Goal: Task Accomplishment & Management: Complete application form

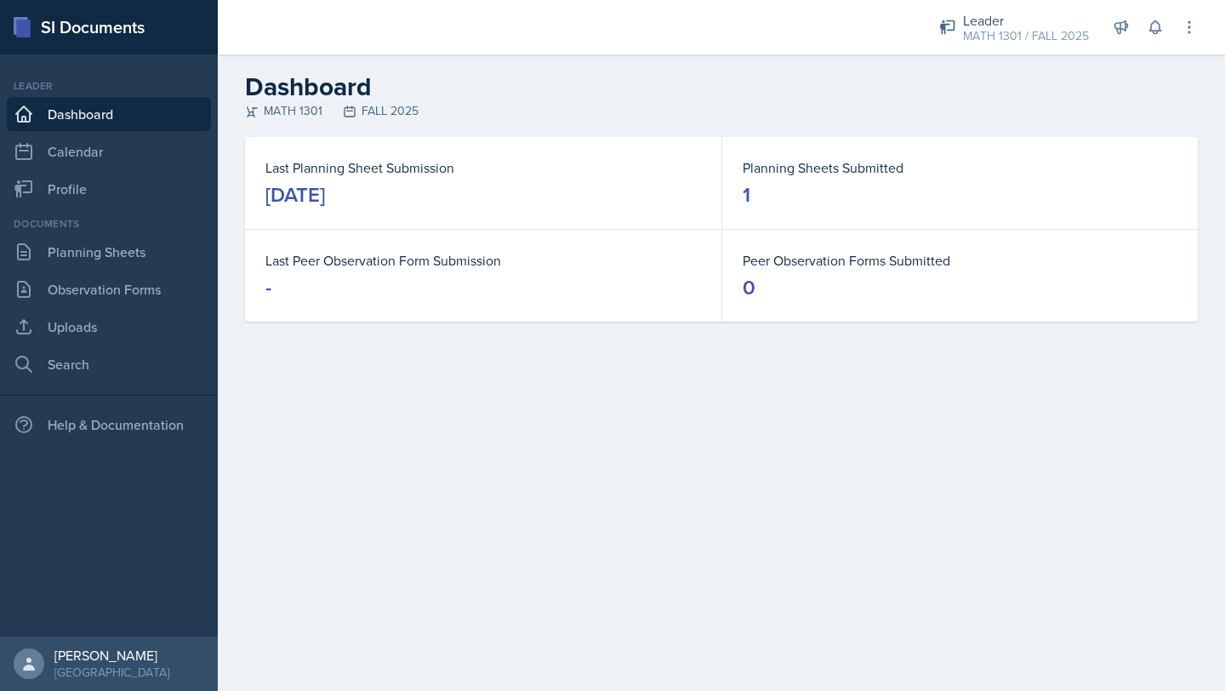
click at [495, 350] on div "Last Planning Sheet Submission [DATE] Planning Sheets Submitted 1 Last Peer Obs…" at bounding box center [721, 249] width 1007 height 225
click at [84, 143] on link "Calendar" at bounding box center [109, 151] width 204 height 34
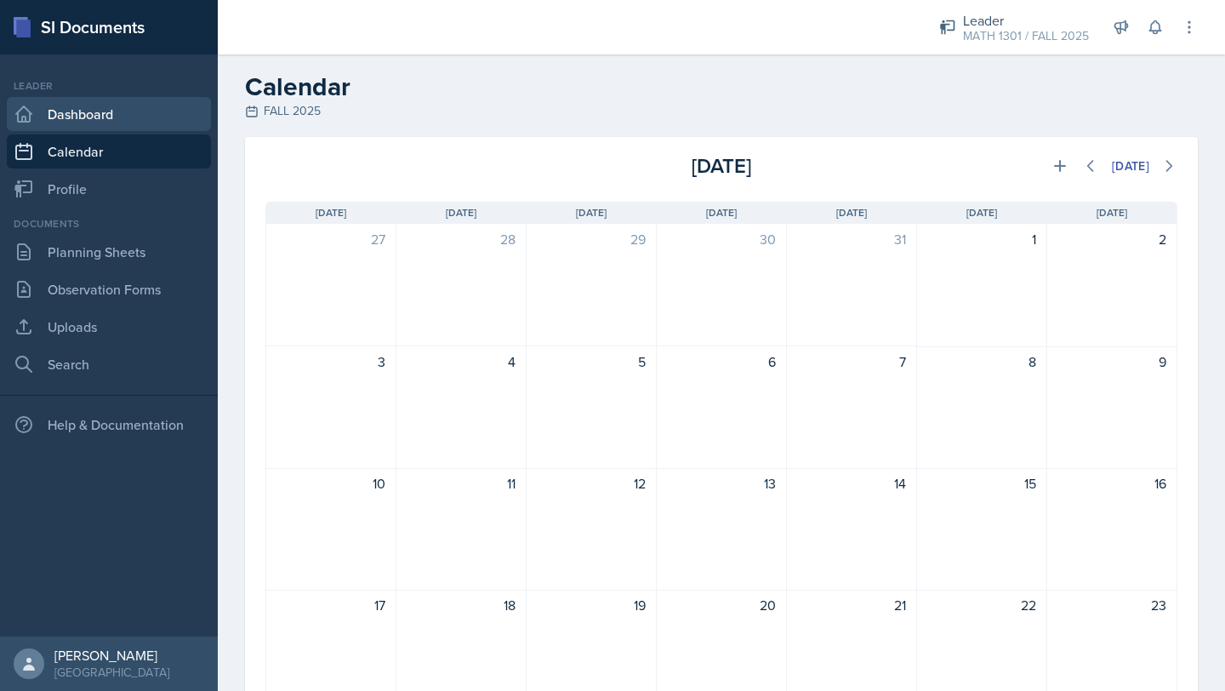
click at [80, 115] on link "Dashboard" at bounding box center [109, 114] width 204 height 34
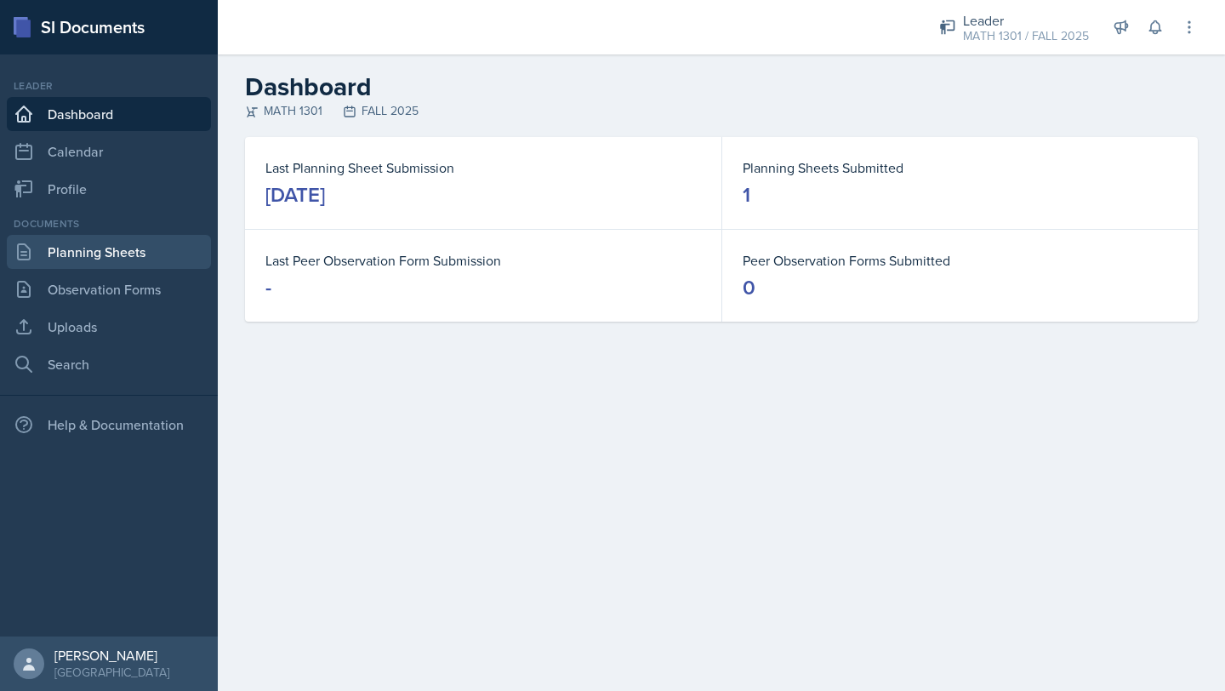
click at [157, 258] on link "Planning Sheets" at bounding box center [109, 252] width 204 height 34
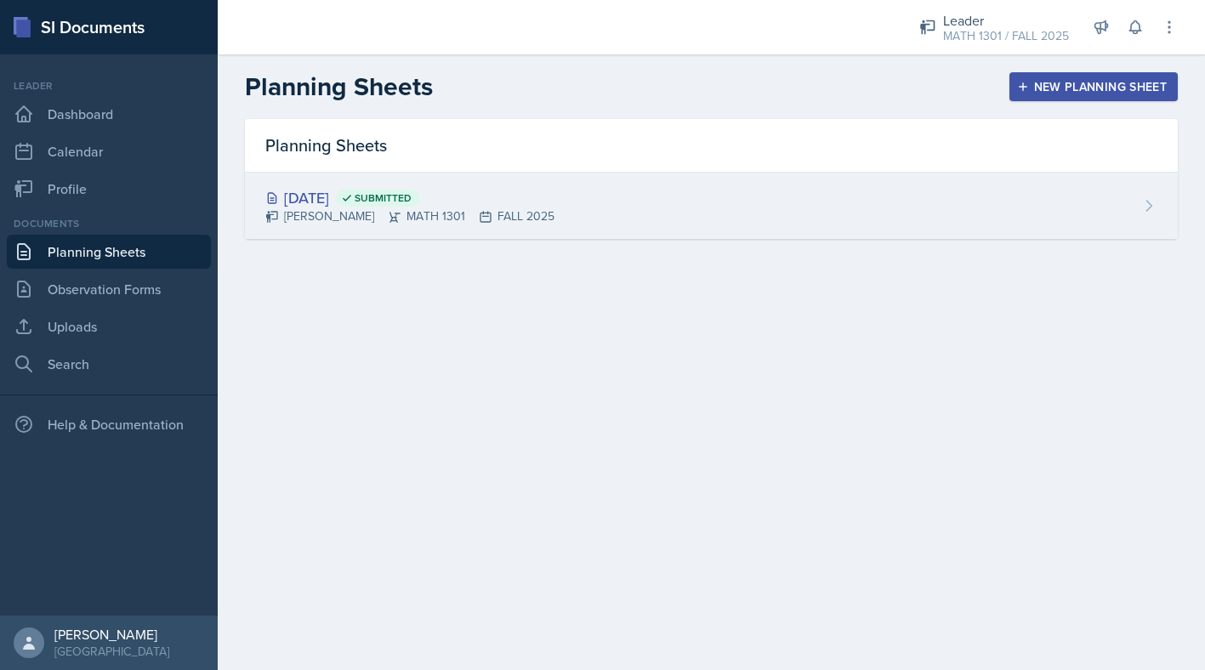
click at [594, 211] on div "[DATE] Submitted [PERSON_NAME] MATH 1301 FALL 2025" at bounding box center [711, 206] width 933 height 66
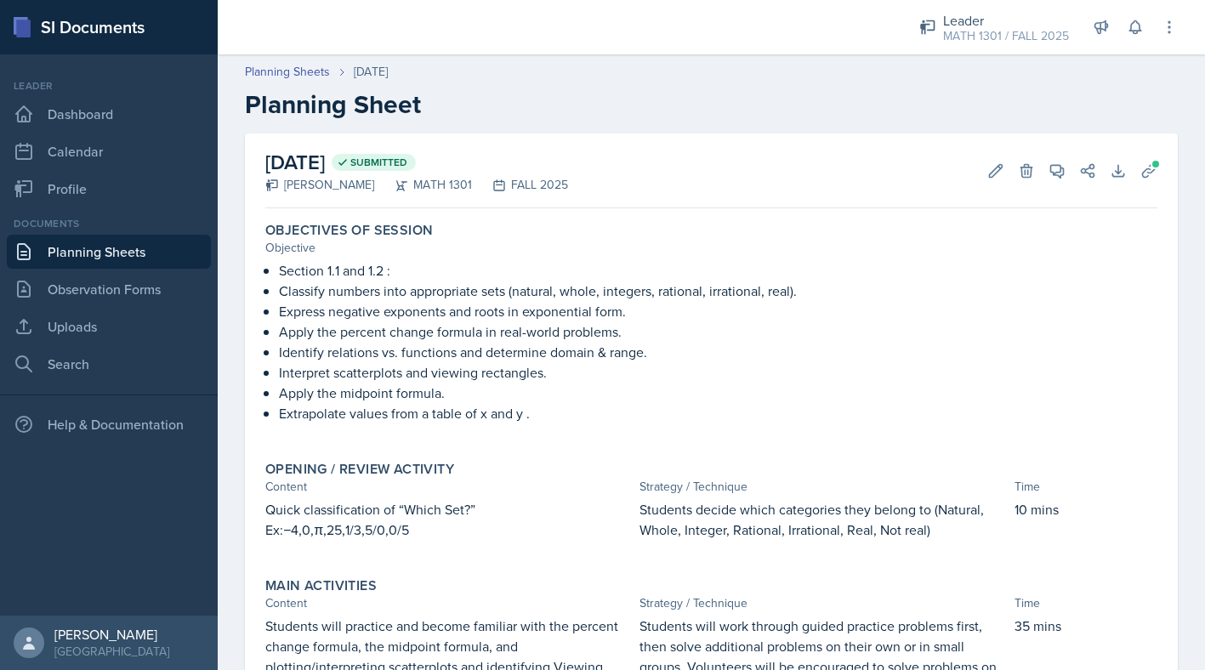
click at [137, 262] on link "Planning Sheets" at bounding box center [109, 252] width 204 height 34
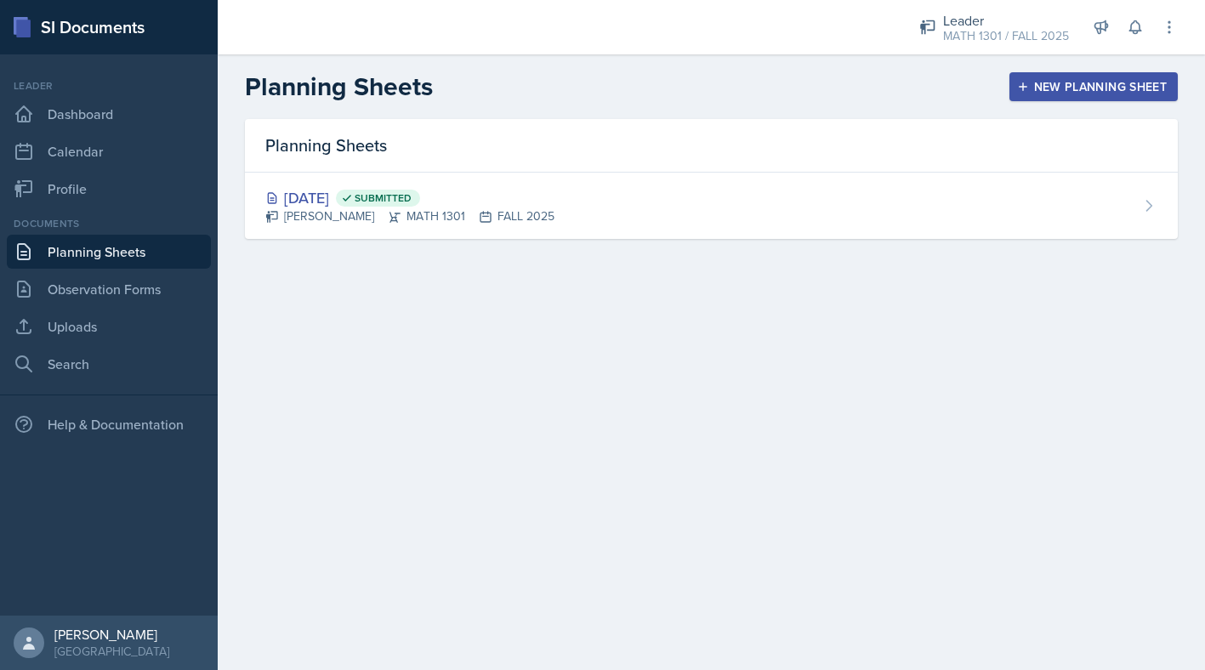
click at [1081, 87] on div "New Planning Sheet" at bounding box center [1093, 87] width 146 height 14
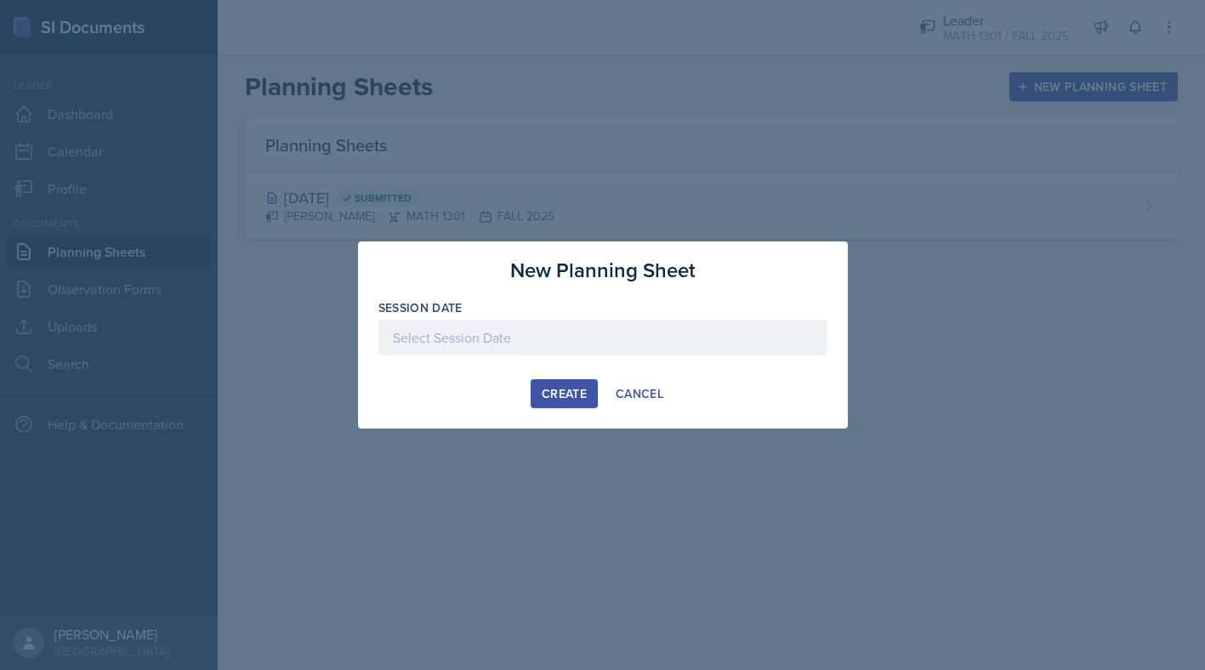
click at [706, 327] on div at bounding box center [602, 338] width 449 height 36
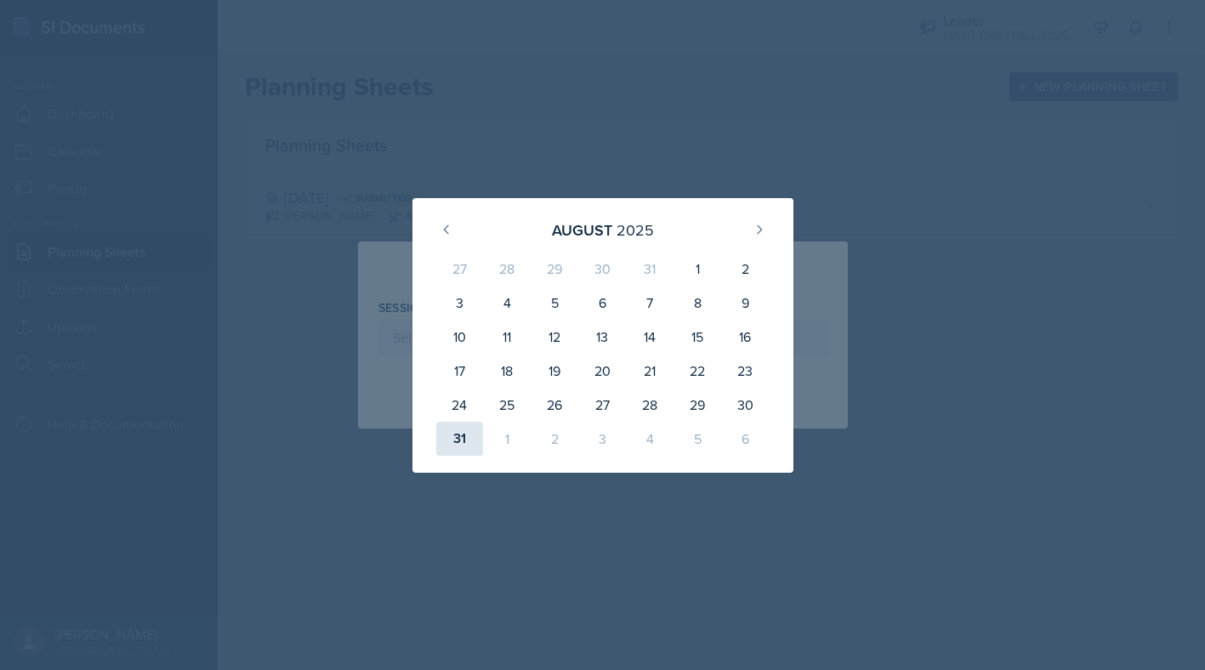
click at [459, 445] on div "31" at bounding box center [460, 439] width 48 height 34
type input "[DATE]"
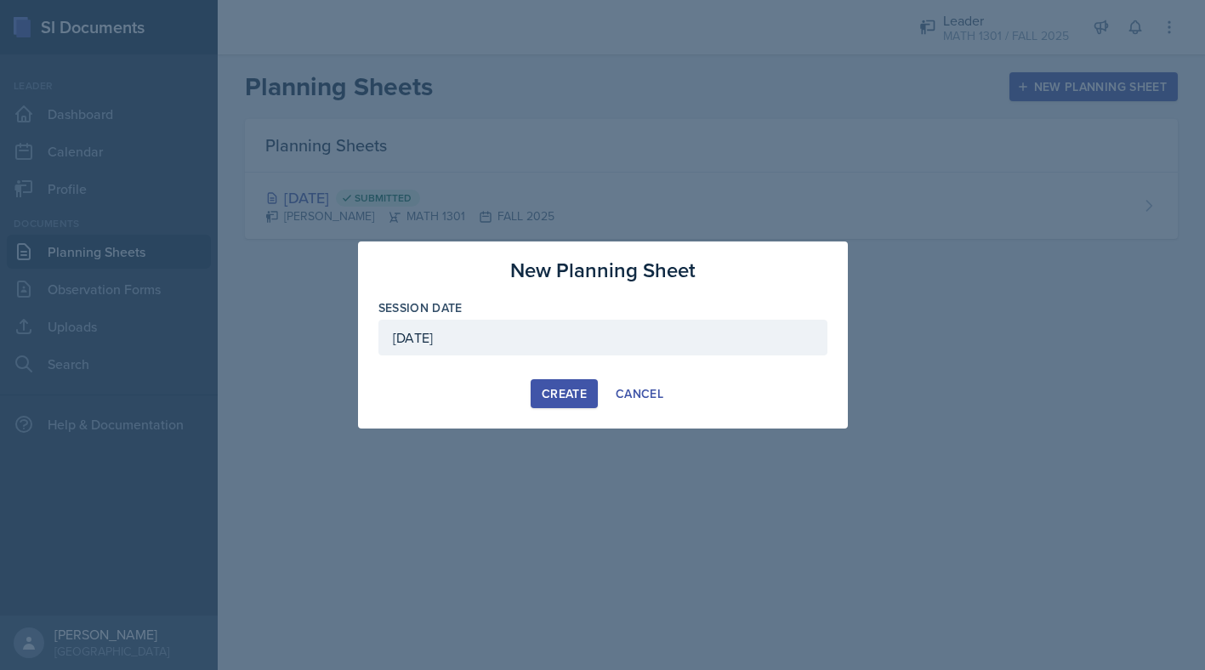
click at [582, 401] on div "Create" at bounding box center [564, 394] width 45 height 14
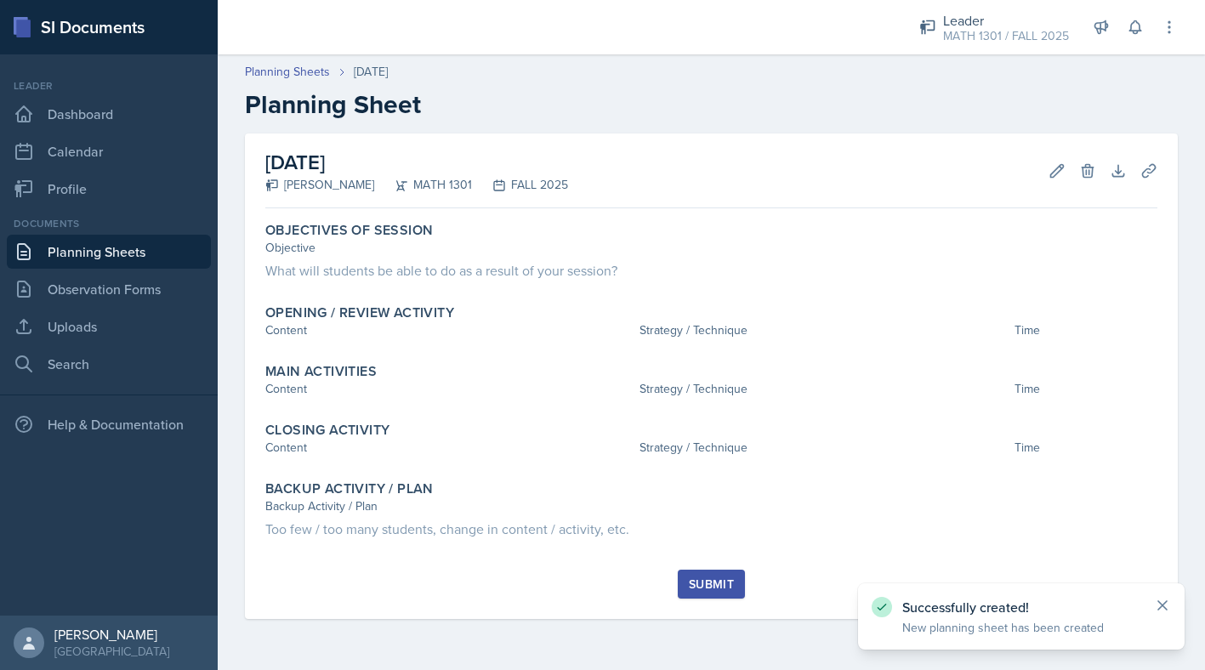
click at [1166, 610] on icon at bounding box center [1162, 605] width 17 height 17
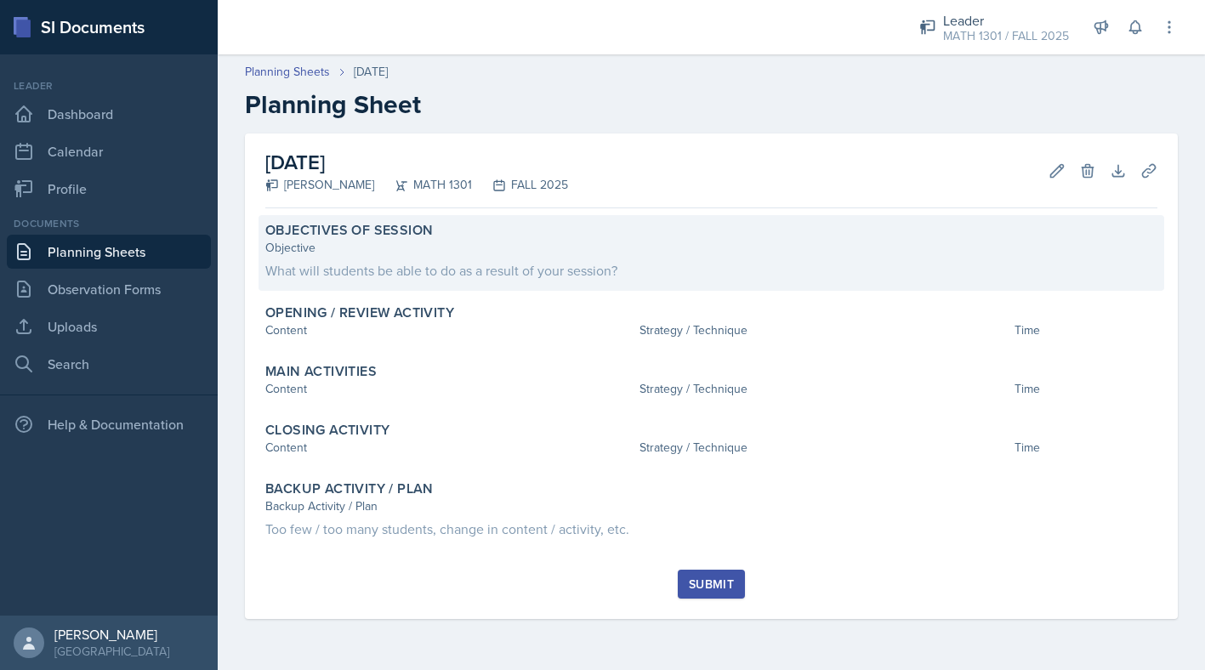
click at [378, 250] on div "Objective" at bounding box center [711, 248] width 892 height 18
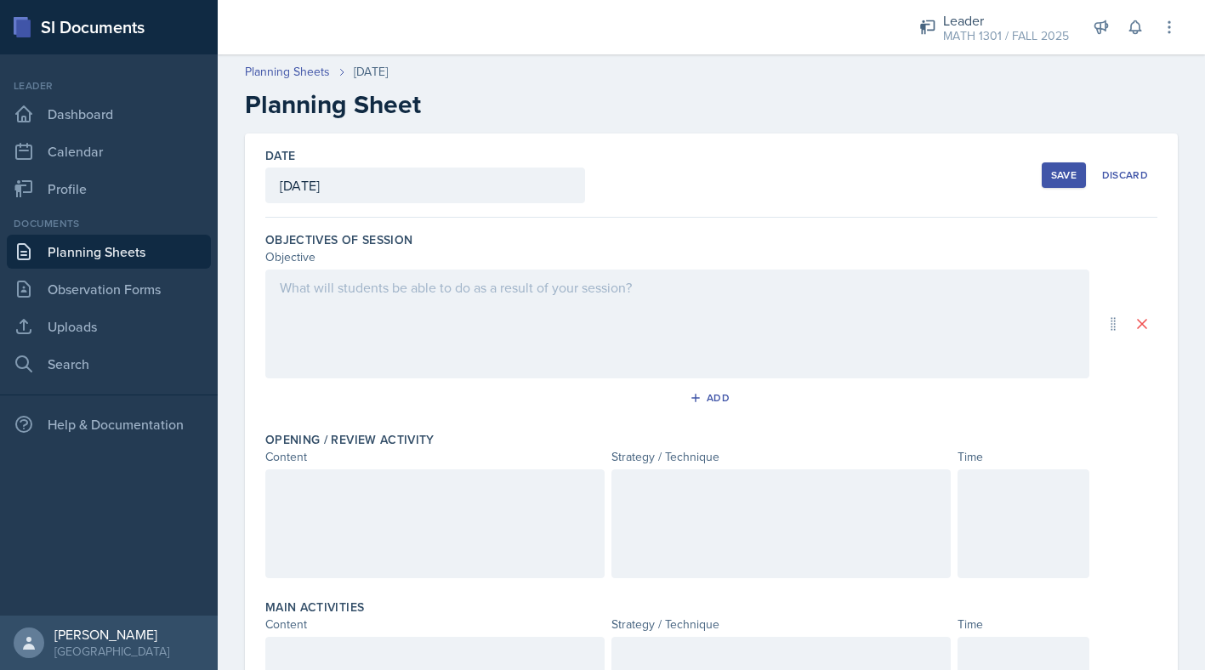
click at [337, 309] on div at bounding box center [677, 324] width 824 height 109
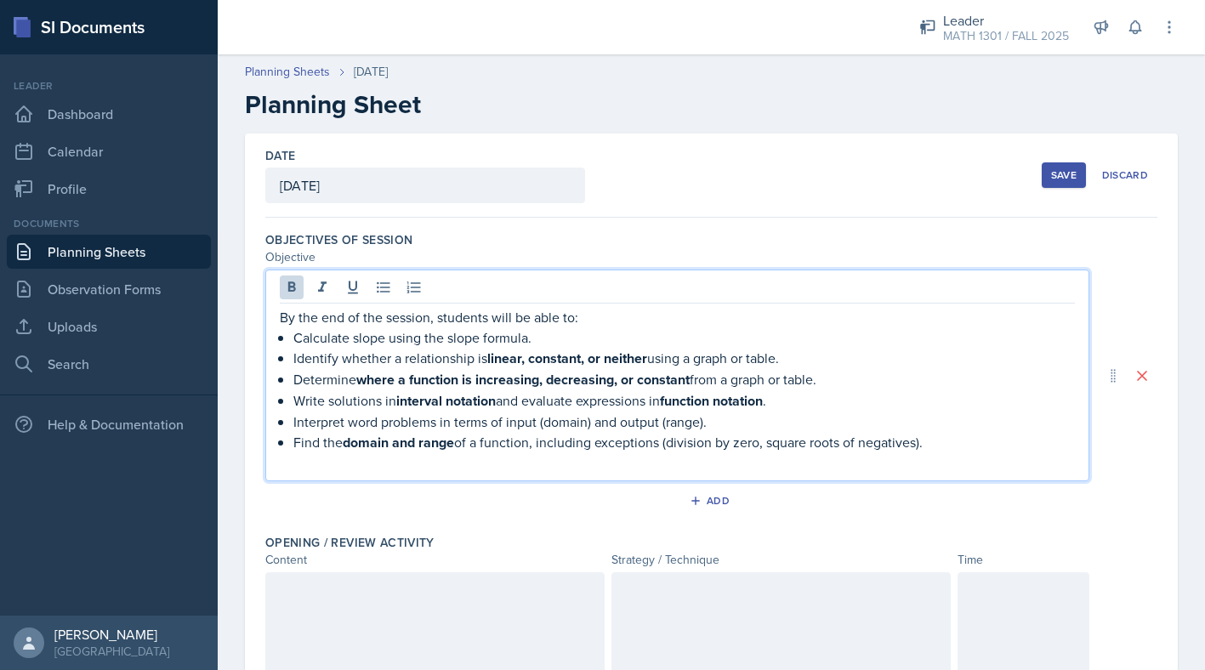
drag, startPoint x: 939, startPoint y: 437, endPoint x: 911, endPoint y: 246, distance: 193.4
click at [911, 246] on div "Objectives of Session Objective By the end of the session, students will be abl…" at bounding box center [711, 375] width 892 height 303
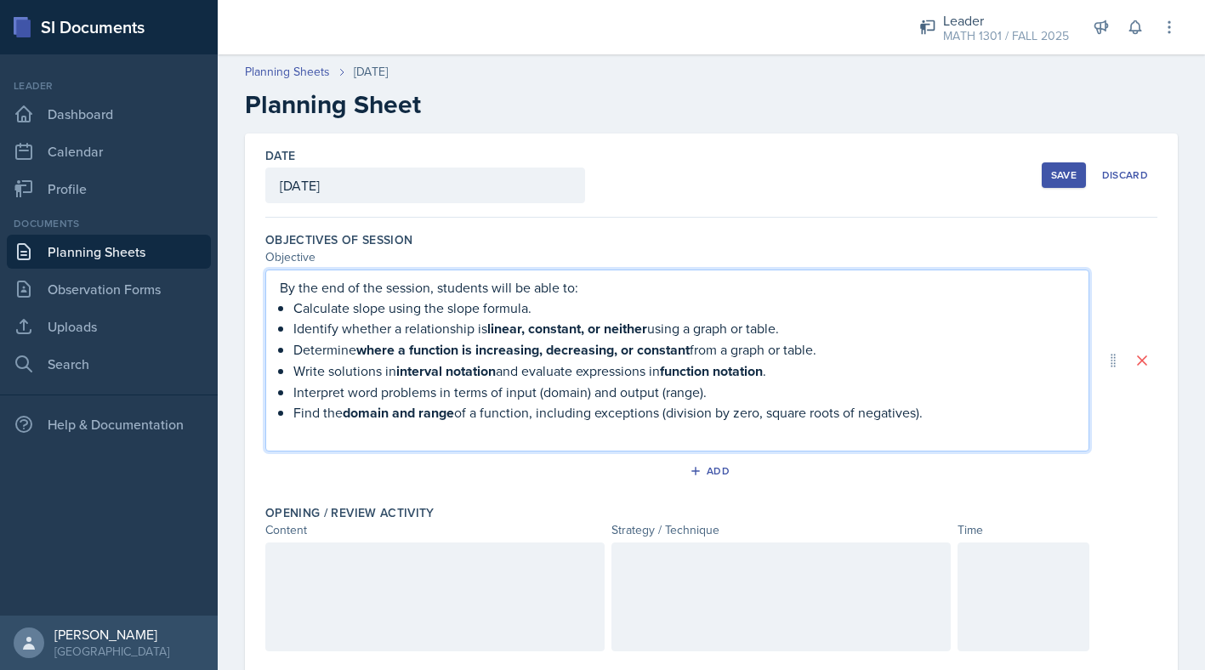
click at [364, 334] on p "Identify whether a relationship is linear, constant, or neither using a graph o…" at bounding box center [683, 328] width 781 height 21
drag, startPoint x: 951, startPoint y: 417, endPoint x: 780, endPoint y: 234, distance: 250.3
click at [780, 234] on div "Objectives of Session Objective By the end of the session, students will be abl…" at bounding box center [711, 360] width 892 height 273
click at [431, 367] on strong "interval notation" at bounding box center [445, 371] width 99 height 20
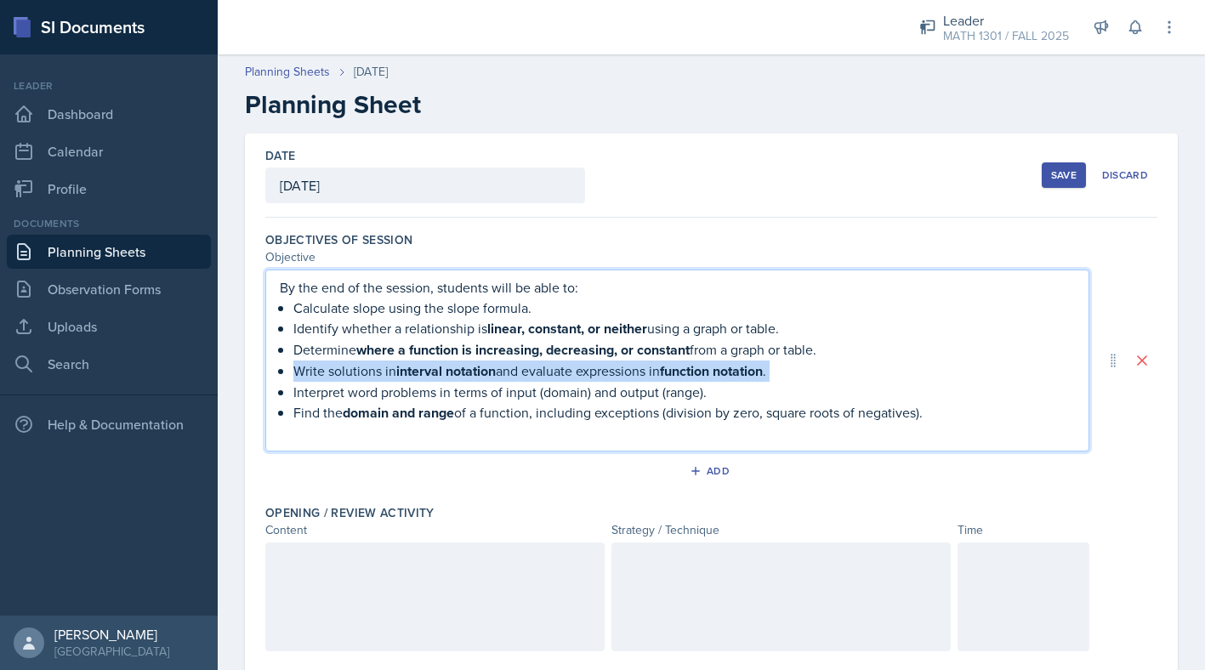
click at [431, 367] on strong "interval notation" at bounding box center [445, 371] width 99 height 20
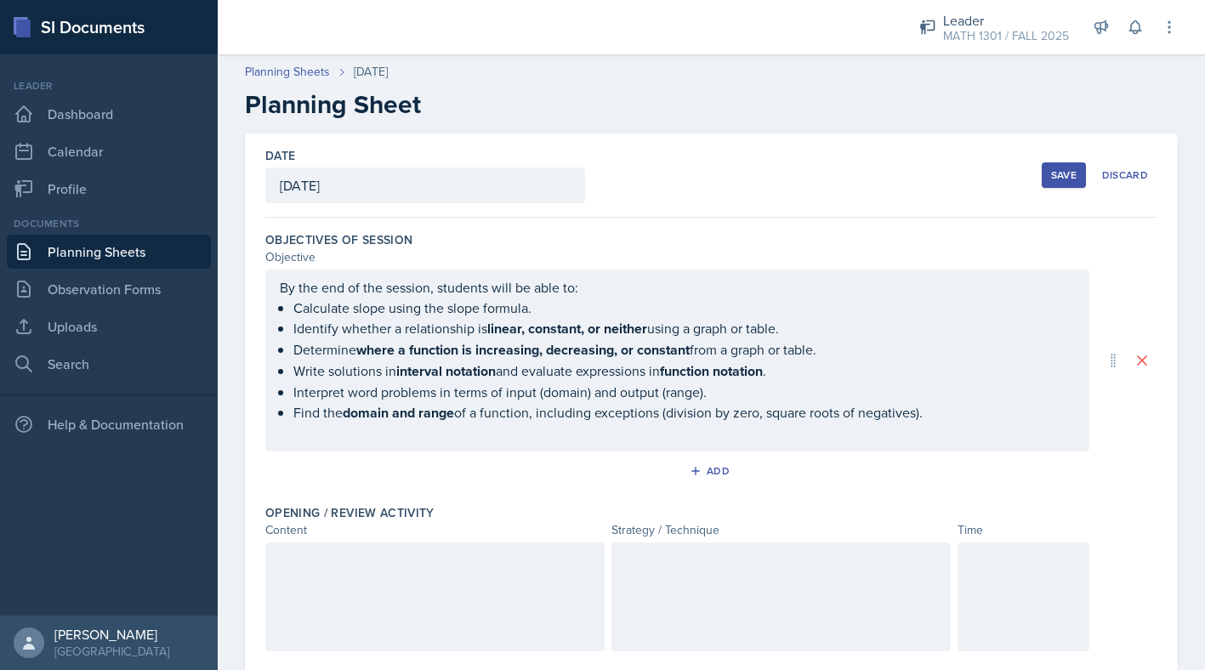
click at [445, 587] on div at bounding box center [434, 597] width 339 height 109
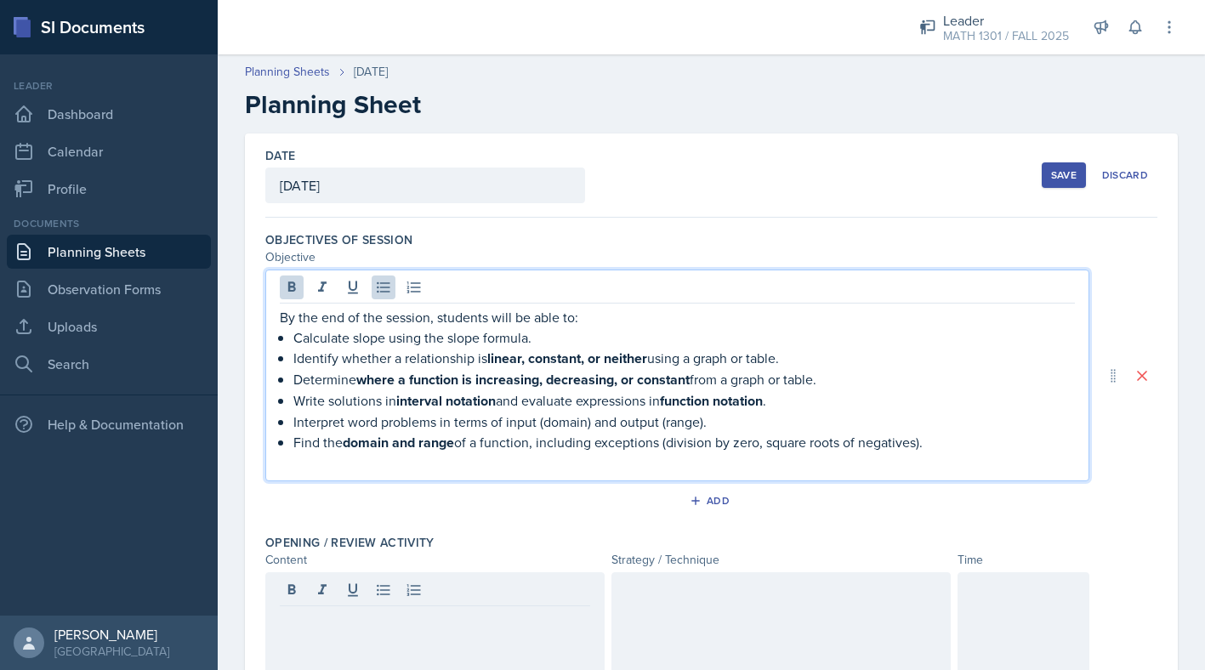
click at [452, 406] on ul "Calculate slope using the slope formula. Identify whether a relationship is lin…" at bounding box center [683, 390] width 781 height 126
drag, startPoint x: 936, startPoint y: 440, endPoint x: 268, endPoint y: 315, distance: 679.8
click at [269, 315] on div "By the end of the session, students will be able to: Calculate slope using the …" at bounding box center [677, 376] width 824 height 212
click at [296, 286] on icon at bounding box center [291, 287] width 17 height 17
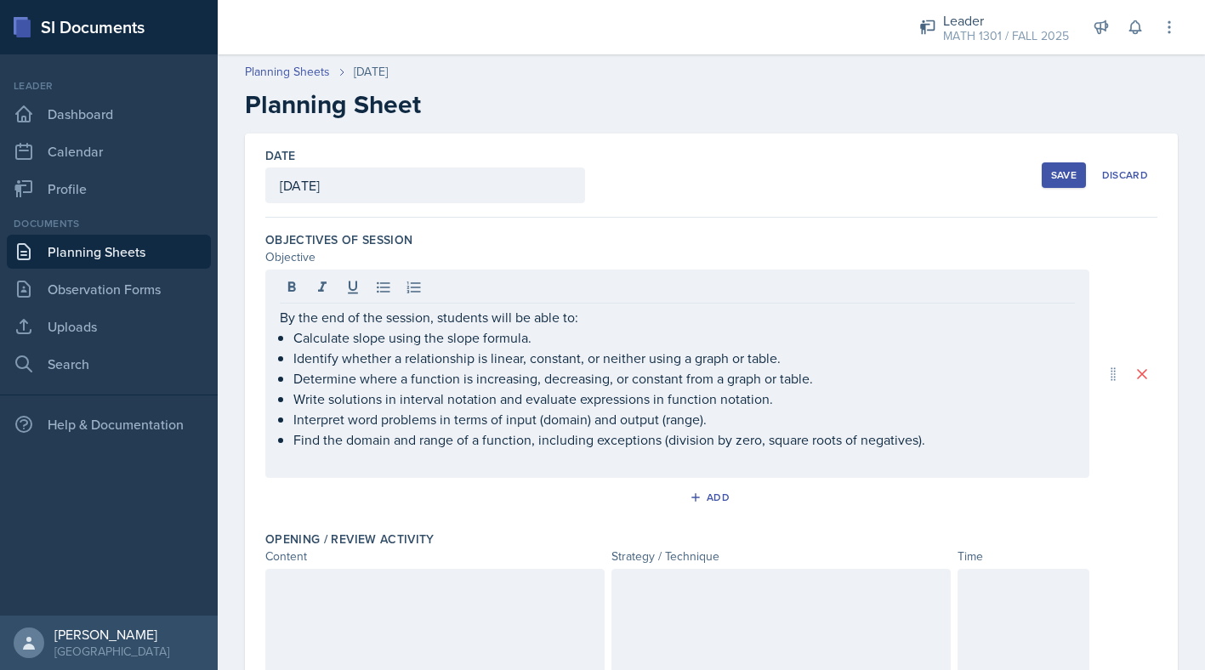
click at [393, 565] on div "Content" at bounding box center [434, 557] width 339 height 18
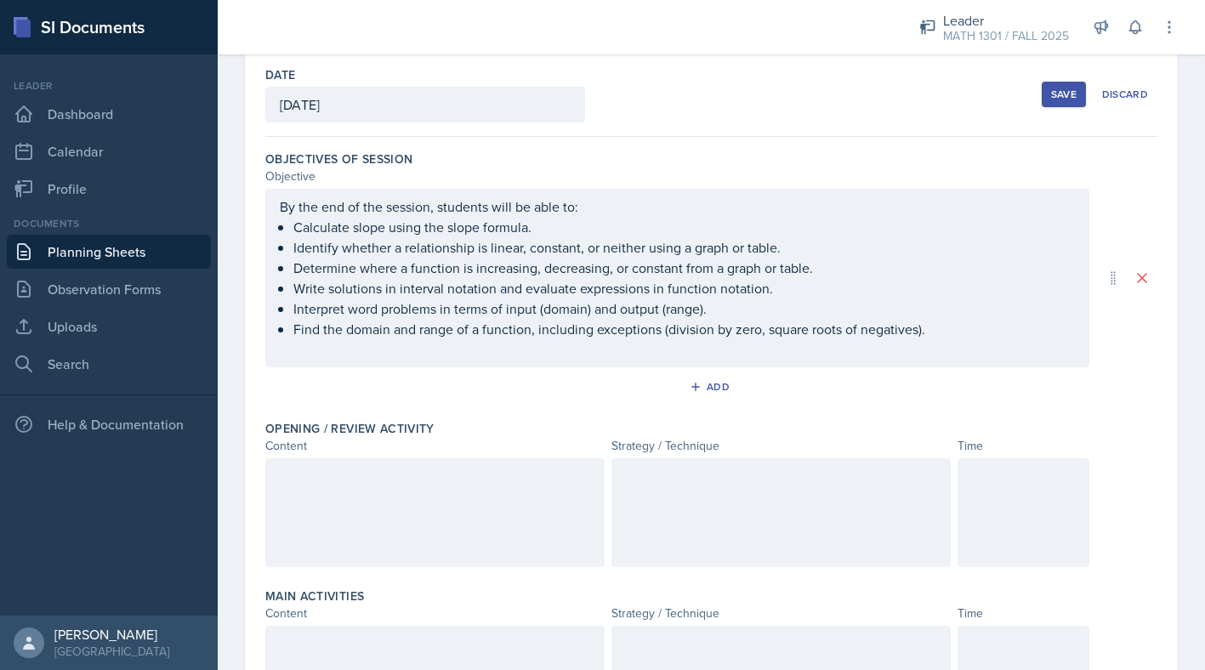
scroll to position [84, 0]
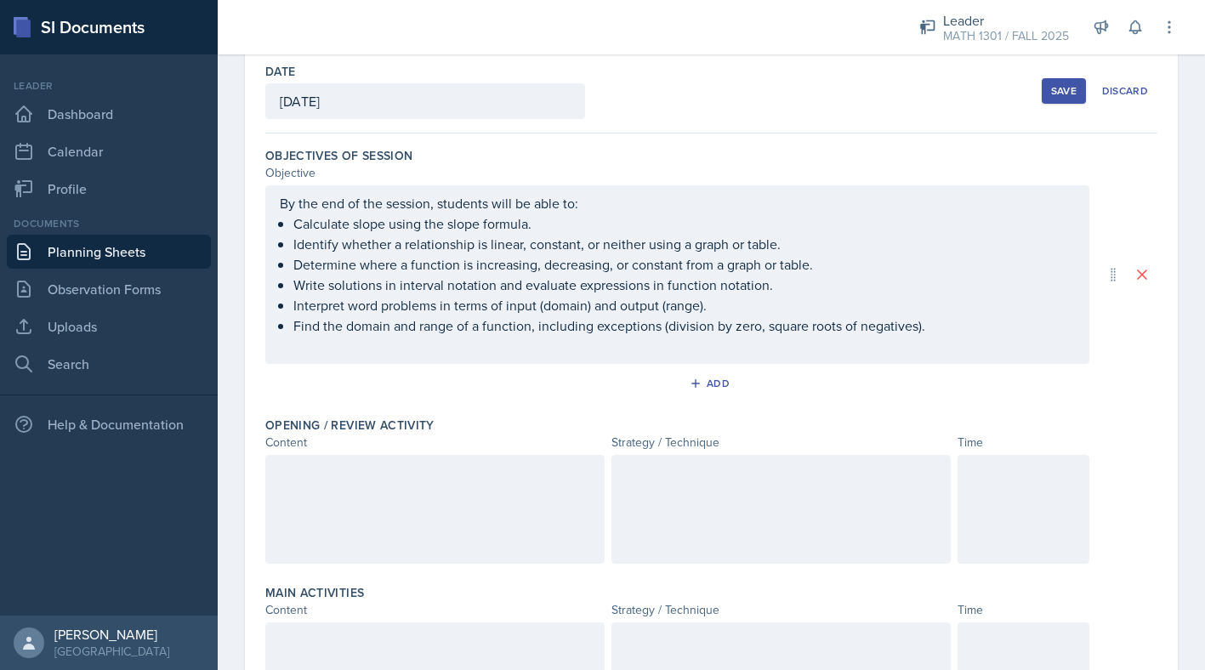
click at [412, 510] on div at bounding box center [434, 509] width 339 height 109
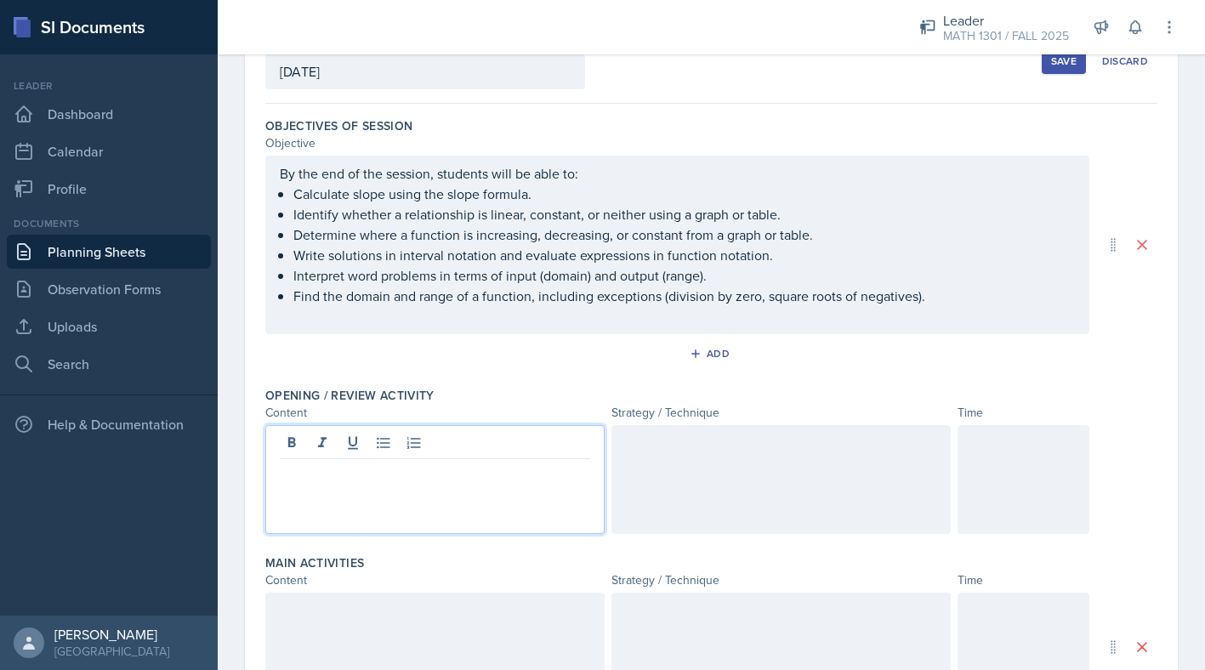
scroll to position [144, 0]
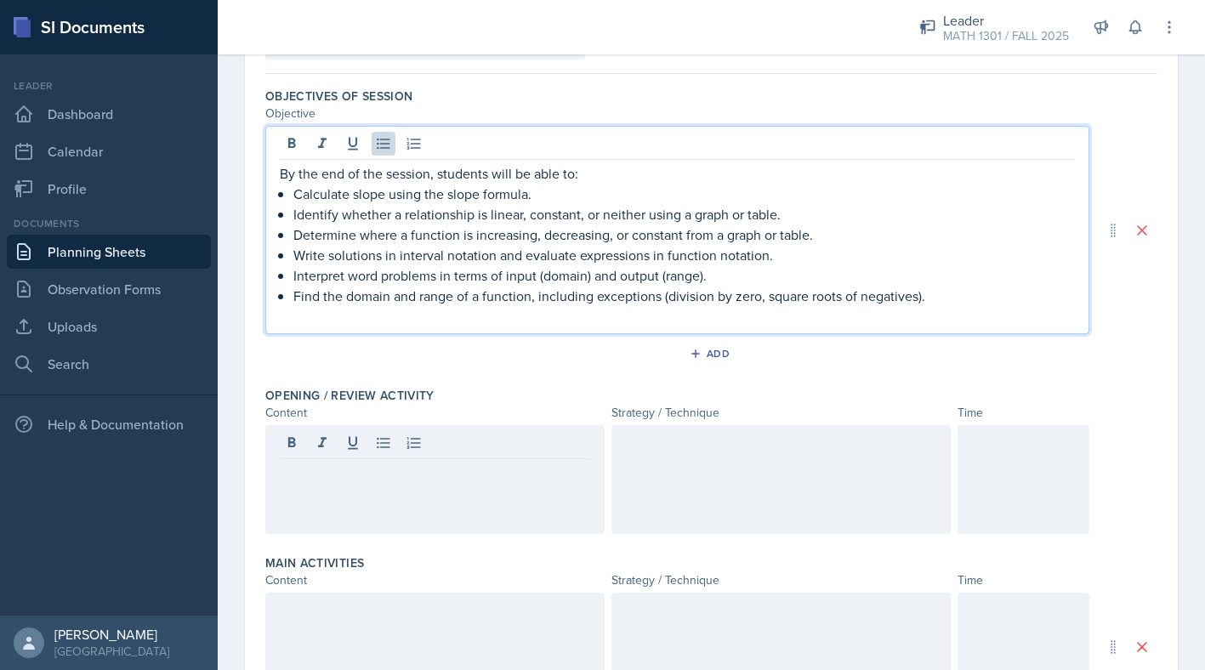
click at [714, 280] on p "Interpret word problems in terms of input (domain) and output (range)." at bounding box center [683, 275] width 781 height 20
click at [495, 469] on div at bounding box center [434, 479] width 339 height 109
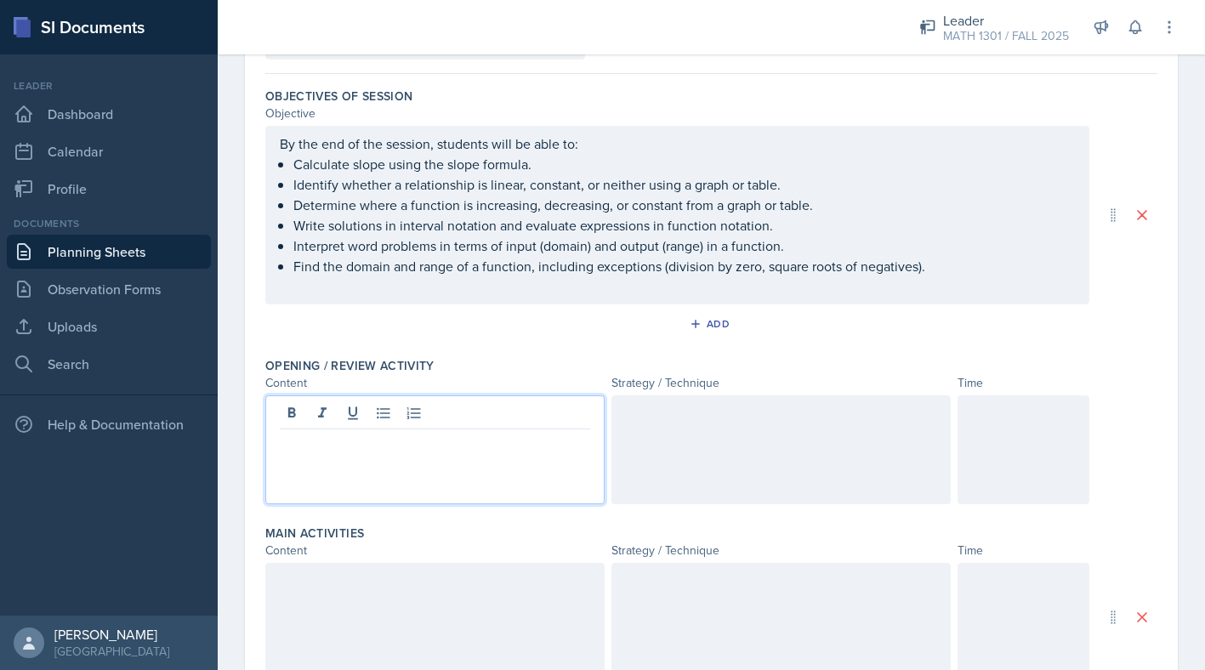
scroll to position [173, 0]
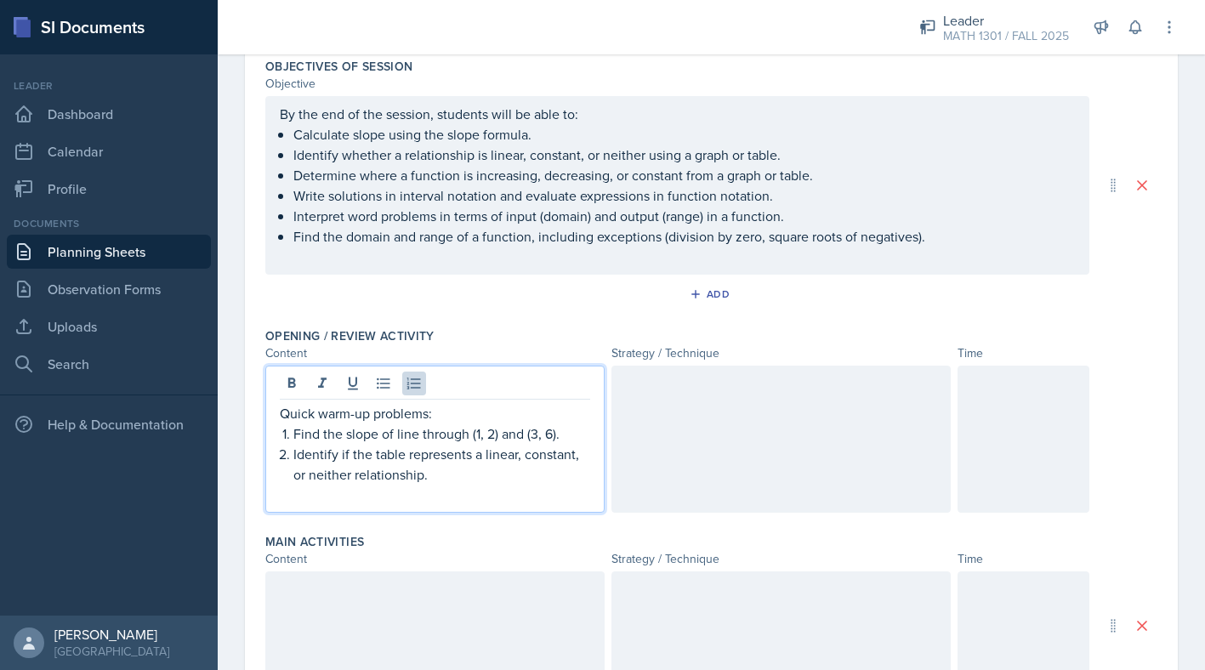
click at [670, 457] on div at bounding box center [780, 439] width 339 height 147
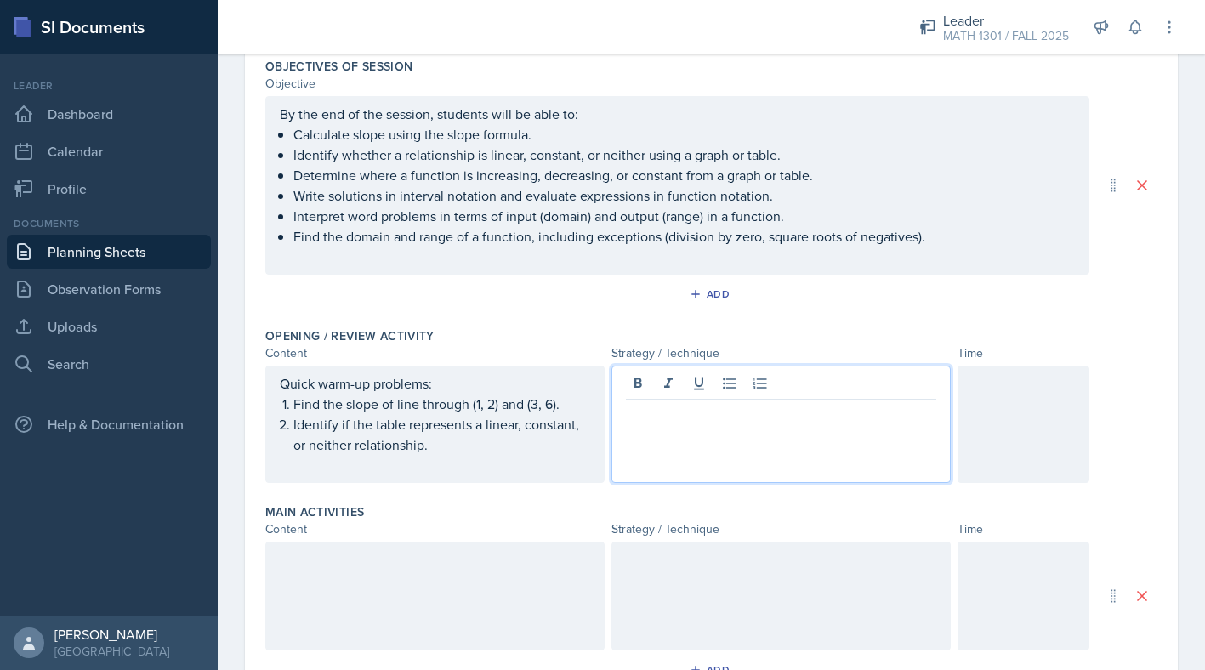
scroll to position [203, 0]
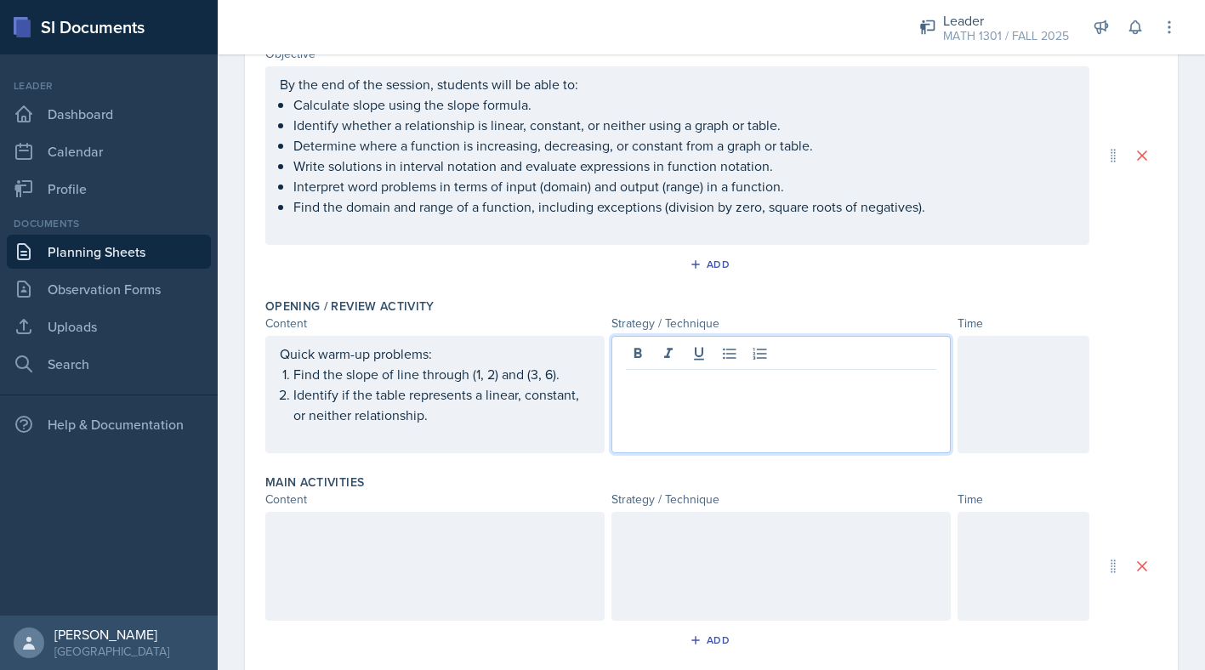
paste div
click at [633, 387] on p "students solve, compare answers with a partner, then we check together" at bounding box center [781, 393] width 310 height 41
click at [776, 398] on p "Students solve, compare answers with a partner, then we check together" at bounding box center [781, 393] width 310 height 41
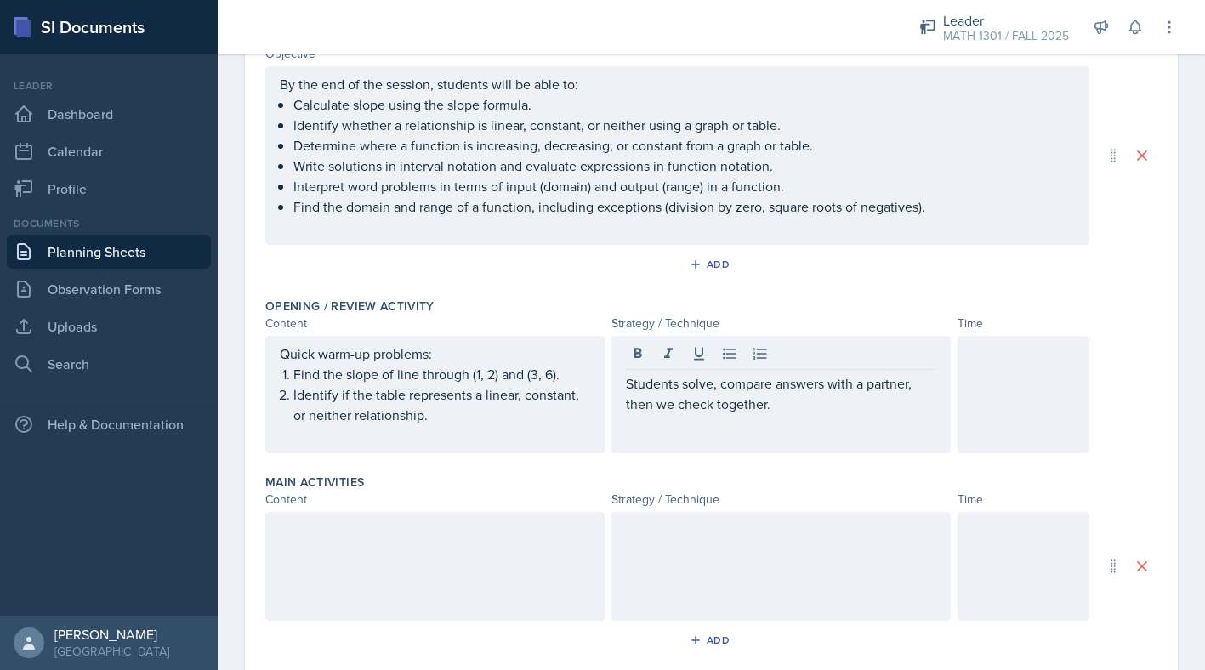
click at [1049, 401] on div at bounding box center [1024, 394] width 132 height 117
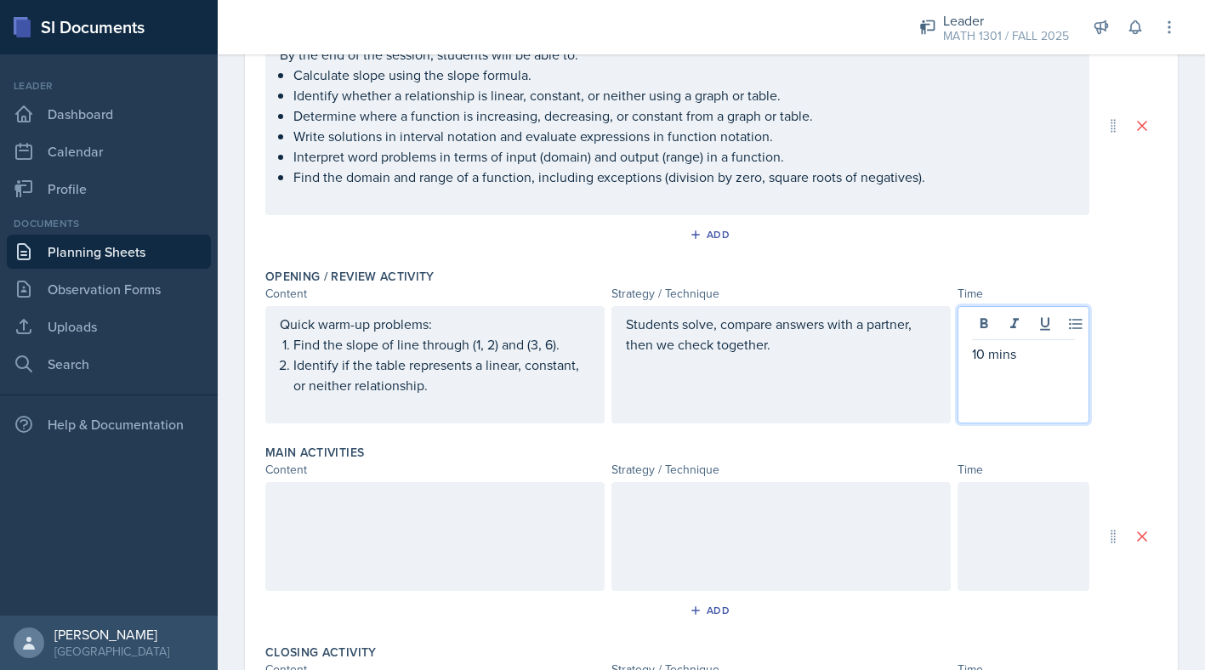
click at [452, 559] on div at bounding box center [434, 536] width 339 height 109
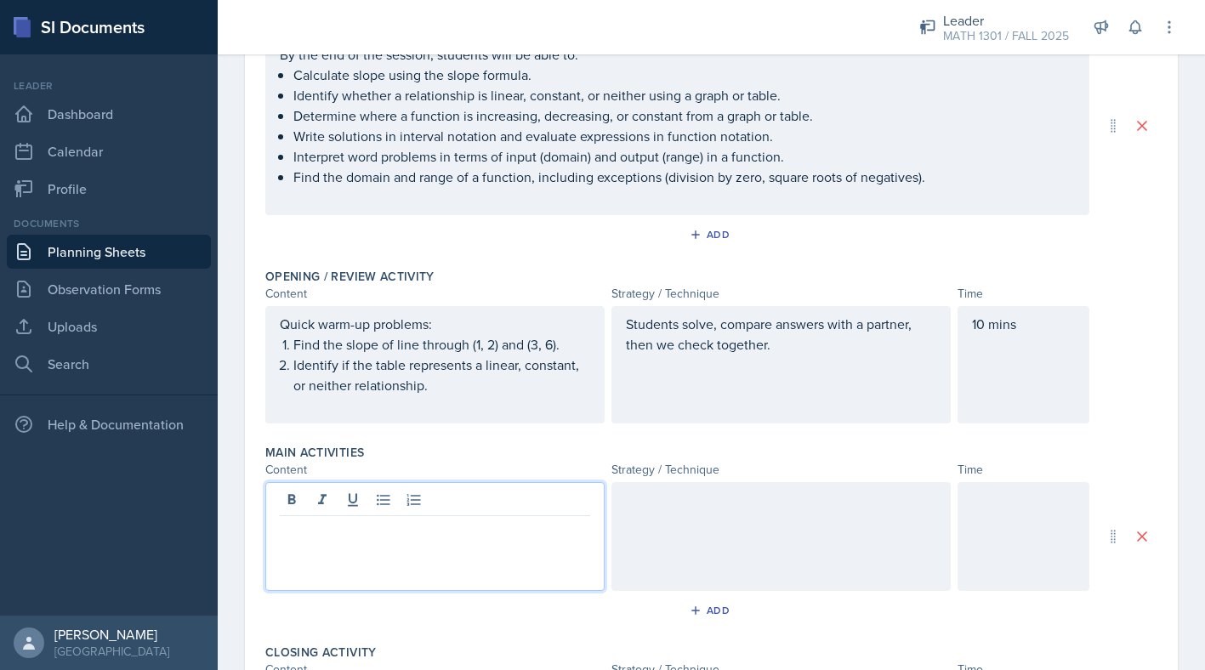
scroll to position [263, 0]
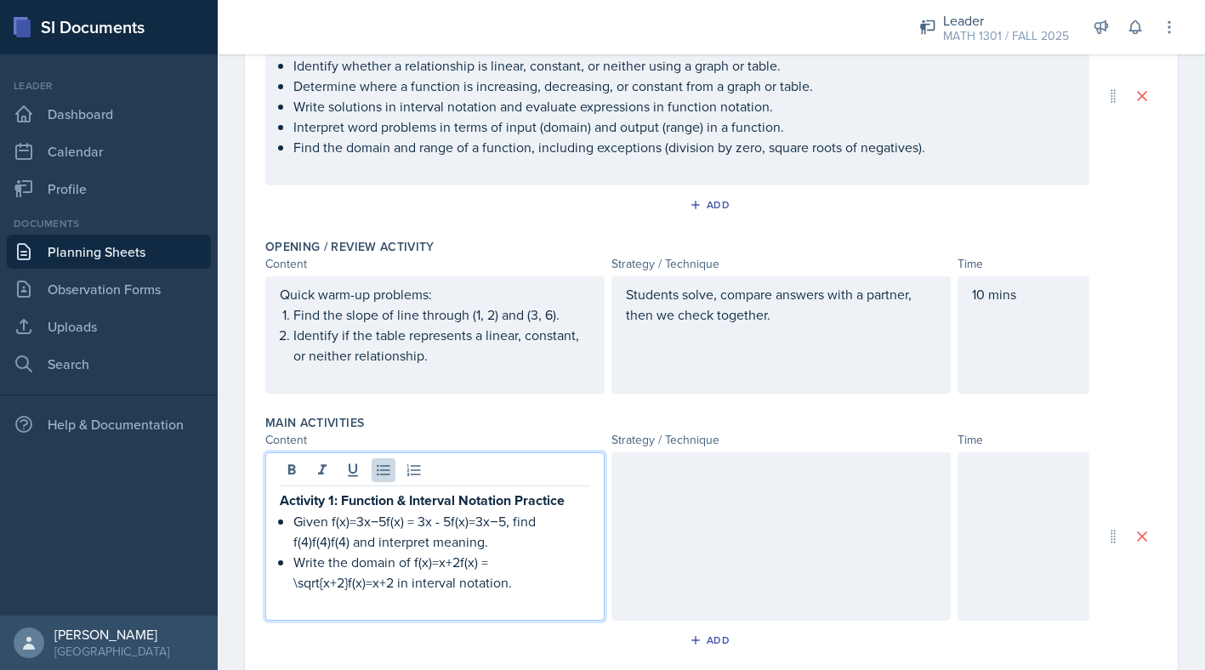
click at [450, 519] on p "Given f(x)=3x−5f(x) = 3x - 5f(x)=3x−5, find f(4)f(4)f(4) and interpret meaning." at bounding box center [441, 531] width 297 height 41
drag, startPoint x: 507, startPoint y: 521, endPoint x: 406, endPoint y: 518, distance: 101.3
click at [404, 516] on p "Given f(x)=3x−5f(x) = 3x - 5f(x)=3x−5, find f(4)f(4)f(4) and interpret meaning." at bounding box center [441, 531] width 297 height 41
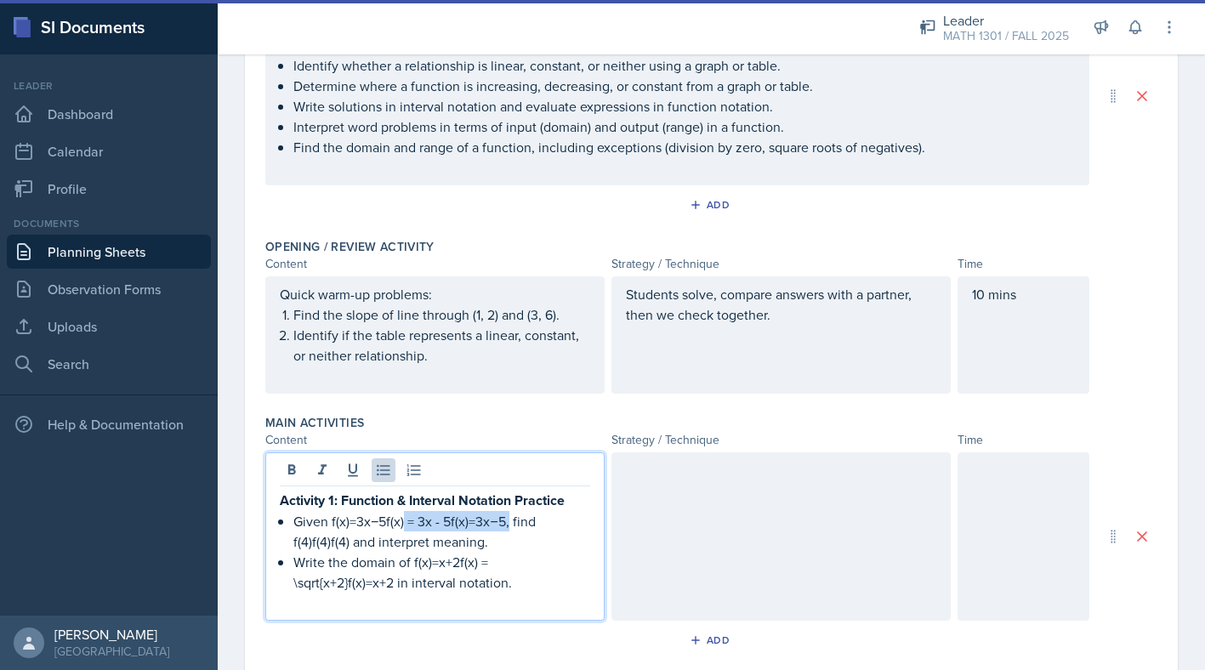
click at [446, 530] on p "Given f(x)=3x−5f(x) = 3x - 5f(x)=3x−5, find f(4)f(4)f(4) and interpret meaning." at bounding box center [441, 531] width 297 height 41
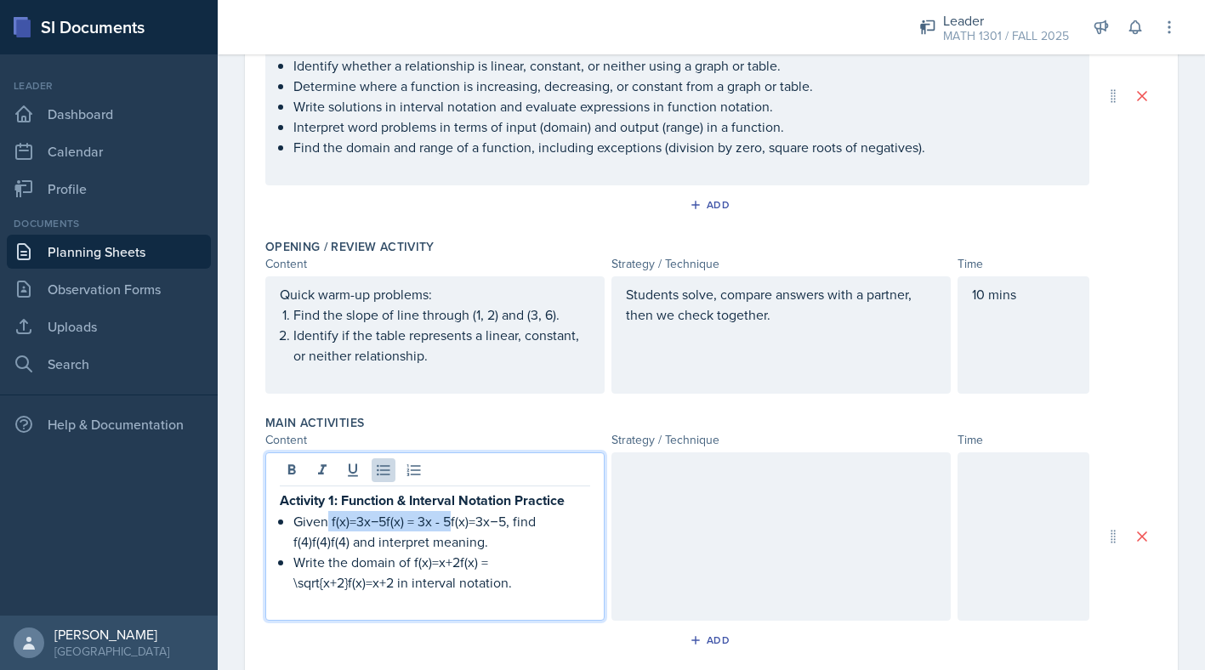
drag, startPoint x: 452, startPoint y: 523, endPoint x: 329, endPoint y: 524, distance: 122.5
click at [329, 524] on p "Given f(x)=3x−5f(x) = 3x - 5f(x)=3x−5, find f(4)f(4)f(4) and interpret meaning." at bounding box center [441, 531] width 297 height 41
drag, startPoint x: 475, startPoint y: 523, endPoint x: 436, endPoint y: 515, distance: 39.0
click at [436, 515] on p "Given f(x)=3x−5, find f(4)f(4)f(4) and interpret meaning." at bounding box center [441, 531] width 297 height 41
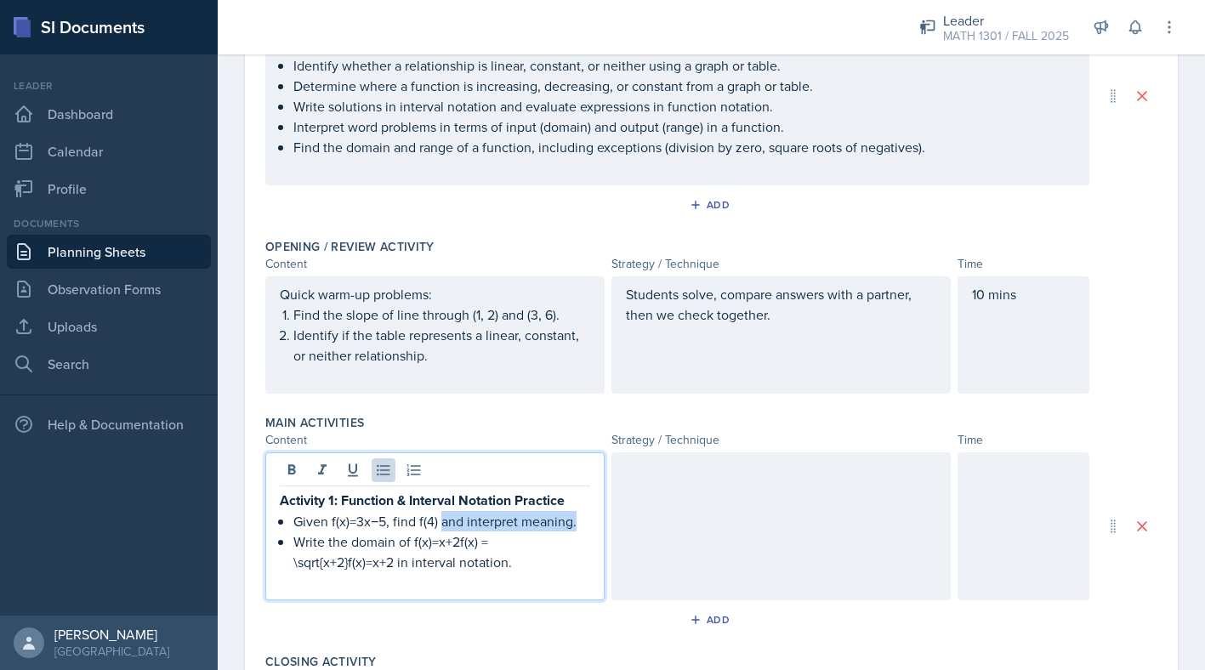
drag, startPoint x: 583, startPoint y: 523, endPoint x: 439, endPoint y: 530, distance: 143.9
click at [439, 530] on p "Given f(x)=3x−5, find f(4) and interpret meaning." at bounding box center [441, 521] width 297 height 20
click at [458, 539] on p "Write the domain of f(x)=x+2f(x) = \sqrt{x+2}f(x)=x+2​ in interval notation." at bounding box center [441, 551] width 297 height 41
click at [298, 565] on p "Write the domain of f(x)=x+2 , f(x) = \sqrt{x+2}f(x)=x+2​ in interval notation." at bounding box center [441, 551] width 297 height 41
click at [345, 562] on p "Write the domain of f(x)=x+2 , f(x) = sqrt{x+2}f(x)=x+2​ in interval notation." at bounding box center [441, 551] width 297 height 41
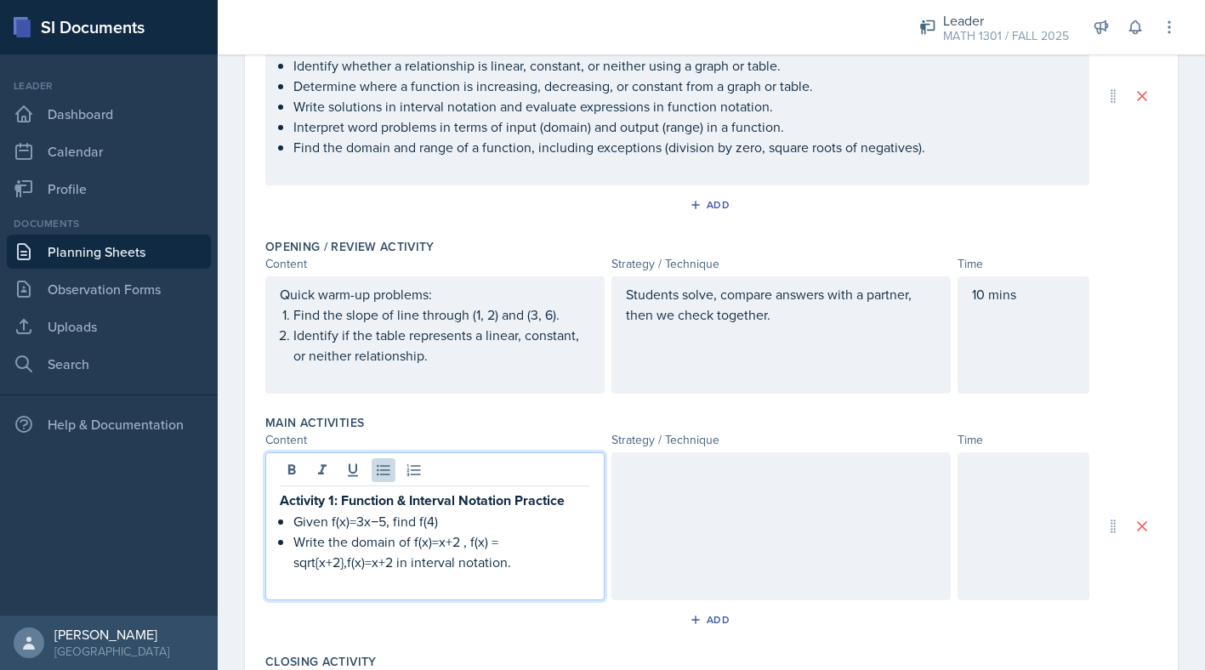
click at [290, 569] on div "Activity 1: Function & Interval Notation Practice Given f(x)=3x−5, find f(4) Wr…" at bounding box center [435, 541] width 310 height 103
click at [555, 565] on p "Write the domain of f(x)=x+2 , f(x) = 1/sqrt{x+2},f(x)=x+2​ in interval notatio…" at bounding box center [441, 551] width 297 height 41
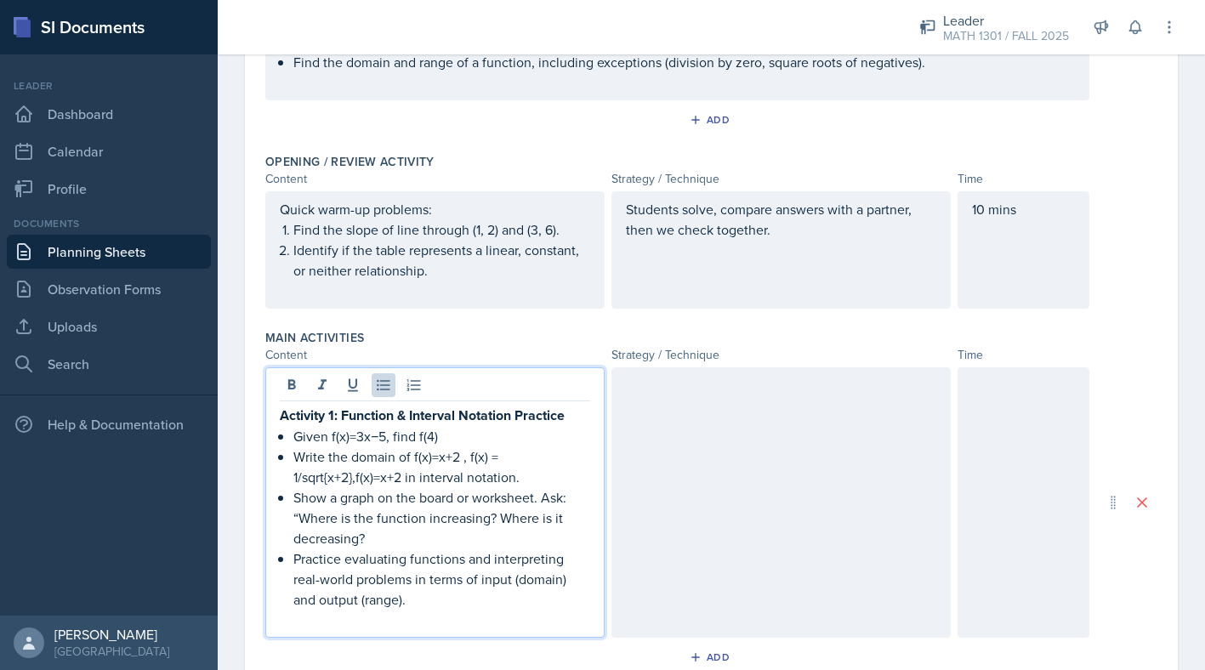
scroll to position [351, 0]
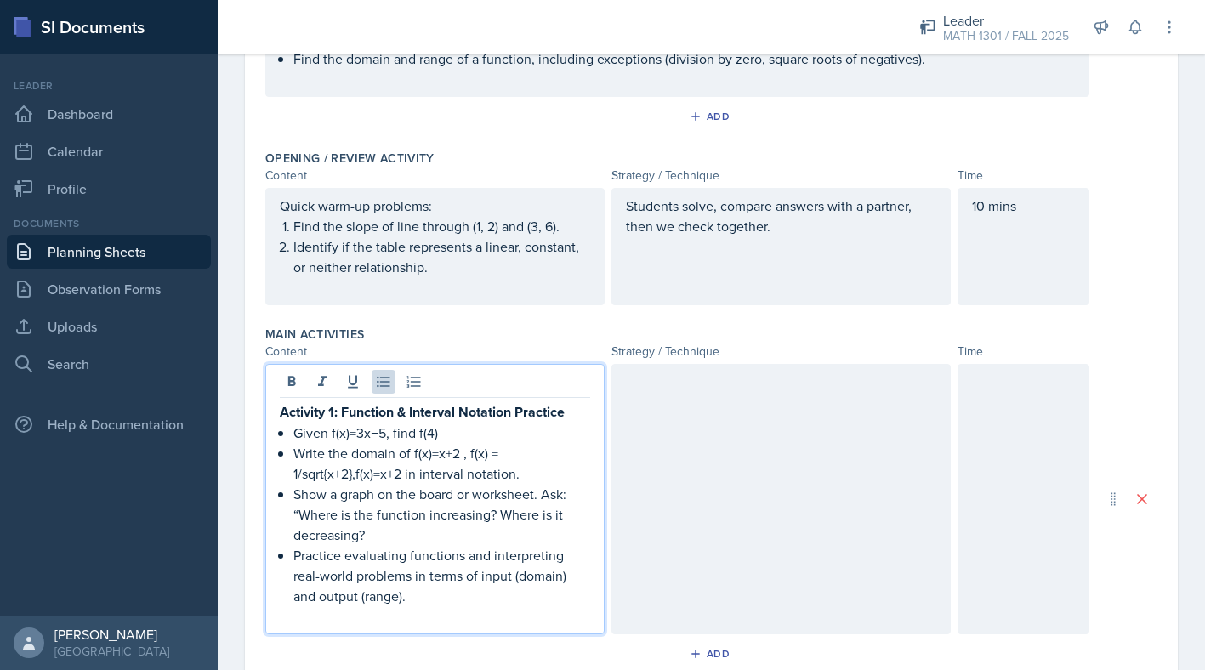
click at [654, 446] on div at bounding box center [780, 499] width 339 height 270
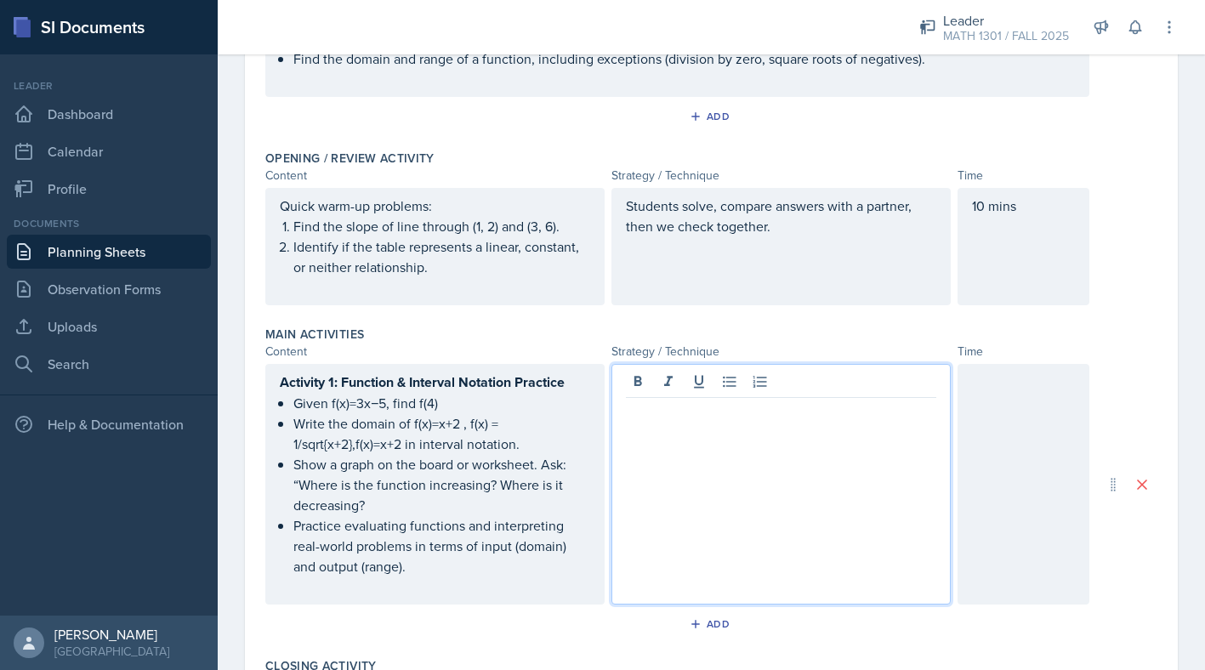
scroll to position [381, 0]
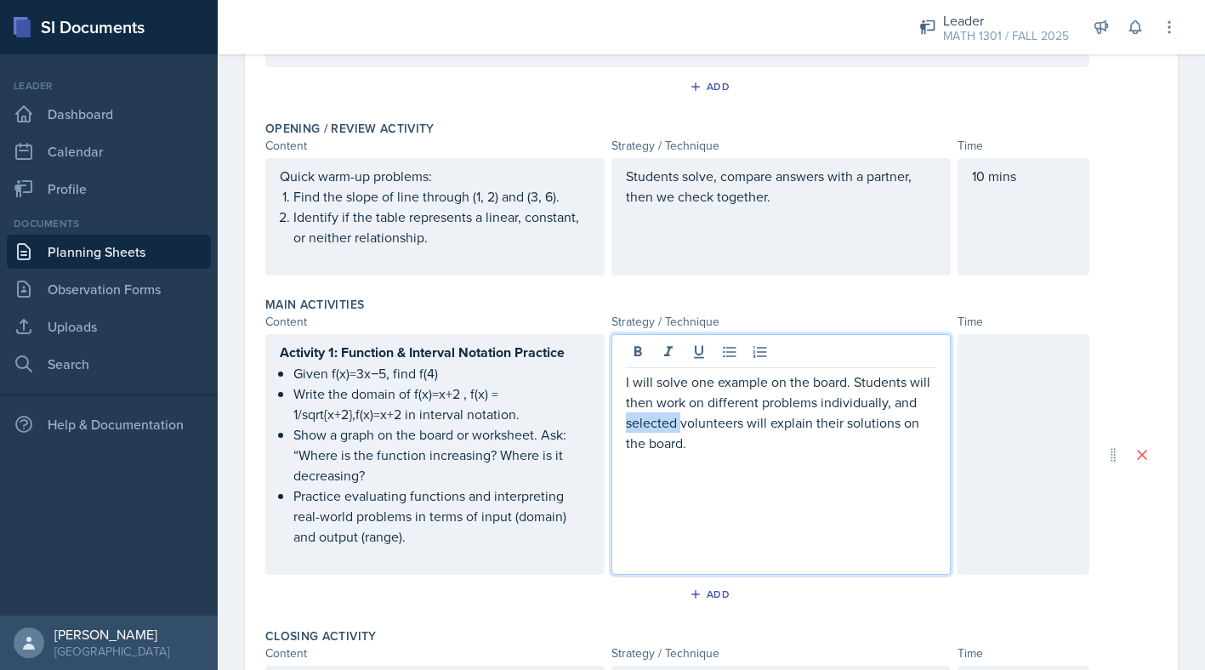
drag, startPoint x: 679, startPoint y: 423, endPoint x: 600, endPoint y: 424, distance: 79.9
click at [600, 424] on div "Activity 1: Function & Interval Notation Practice Given f(x)=3x−5, find f(4) Wr…" at bounding box center [677, 454] width 824 height 241
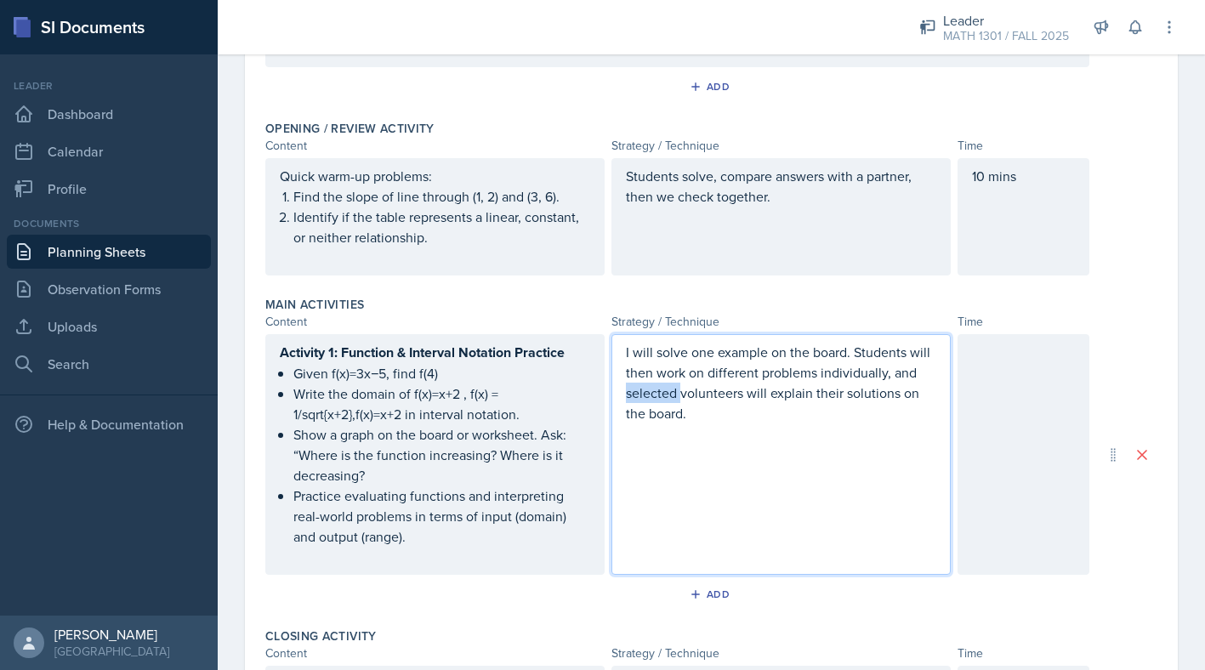
scroll to position [351, 0]
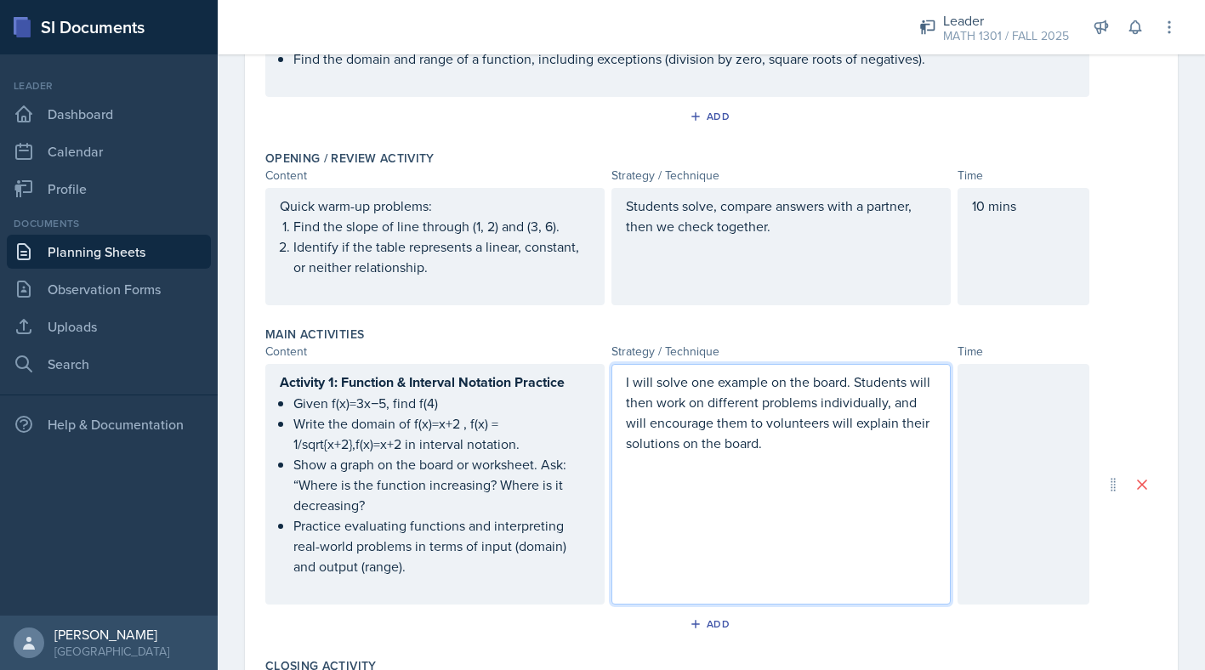
click at [827, 424] on p "I will solve one example on the board. Students will then work on different pro…" at bounding box center [781, 413] width 310 height 82
drag, startPoint x: 827, startPoint y: 424, endPoint x: 922, endPoint y: 429, distance: 95.3
click at [922, 429] on p "I will solve one example on the board. Students will then work on different pro…" at bounding box center [781, 413] width 310 height 82
drag, startPoint x: 880, startPoint y: 452, endPoint x: 738, endPoint y: 444, distance: 142.3
click at [736, 444] on div "I will solve one example on the board. Students will then work on different pro…" at bounding box center [781, 423] width 310 height 102
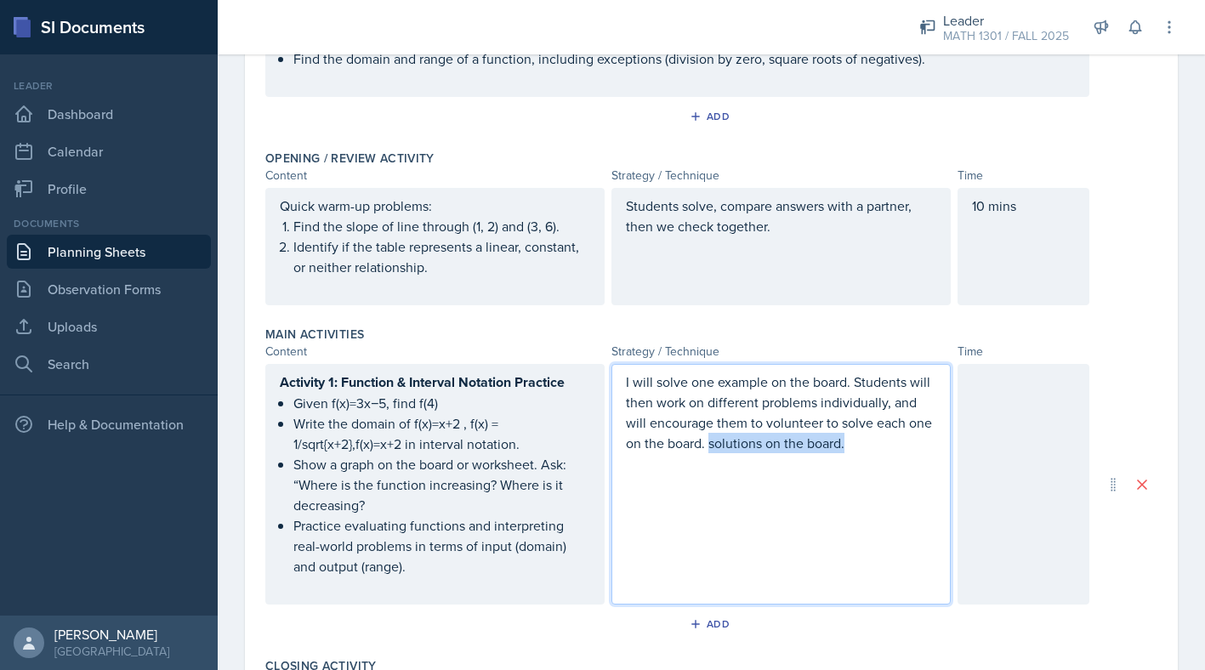
drag, startPoint x: 848, startPoint y: 441, endPoint x: 709, endPoint y: 440, distance: 138.6
click at [709, 440] on p "I will solve one example on the board. Students will then work on different pro…" at bounding box center [781, 413] width 310 height 82
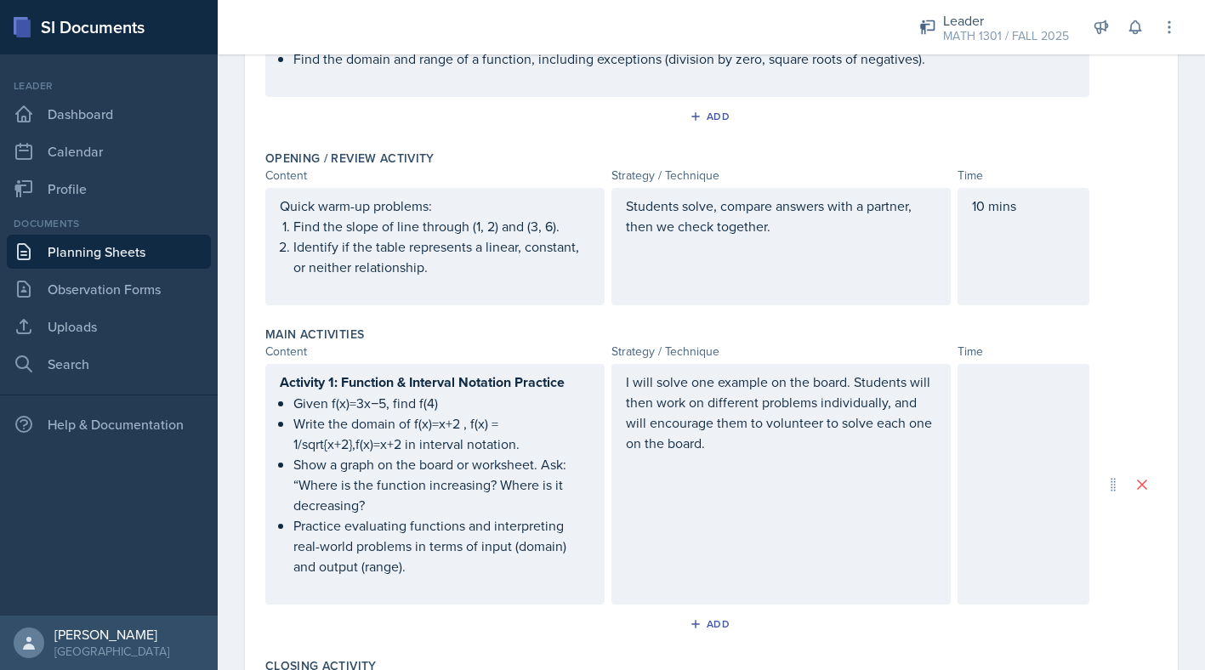
click at [991, 408] on div at bounding box center [1024, 484] width 132 height 241
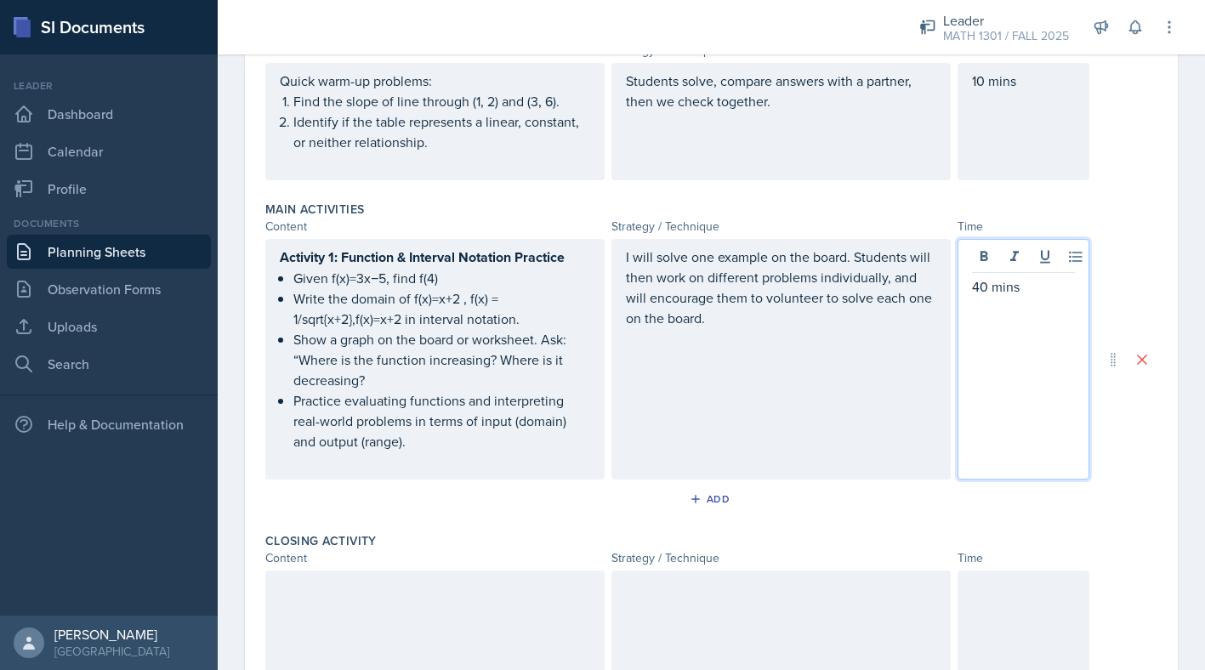
scroll to position [480, 0]
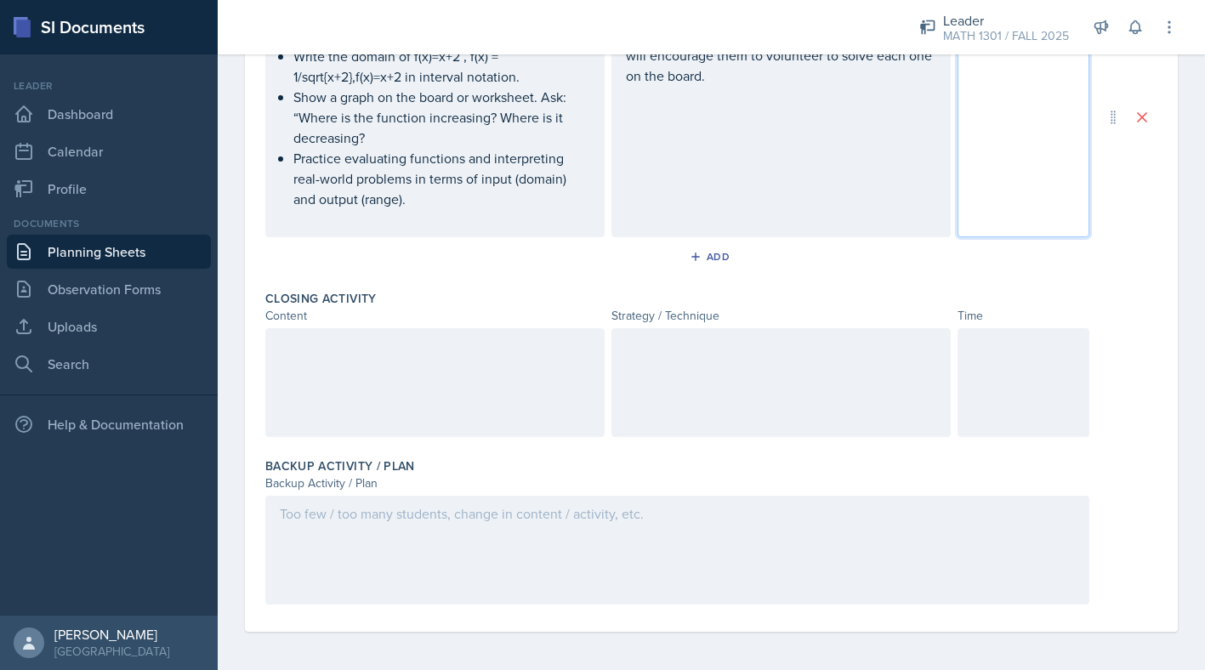
click at [452, 371] on div at bounding box center [434, 382] width 339 height 109
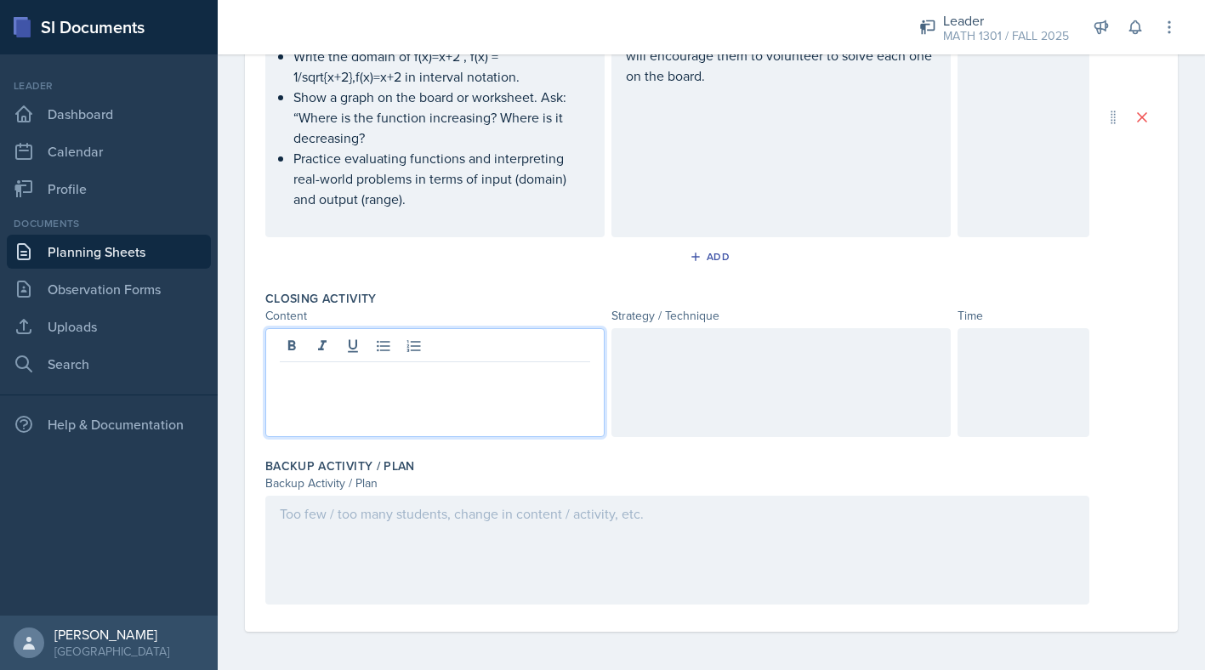
scroll to position [721, 0]
paste div
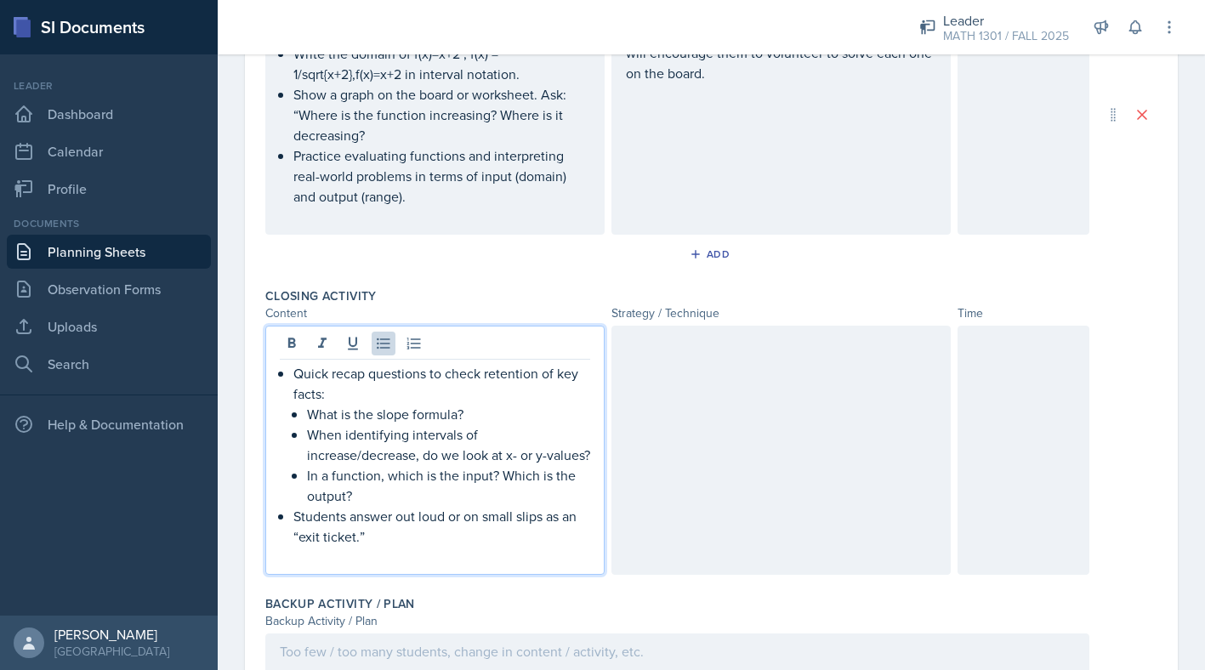
scroll to position [748, 0]
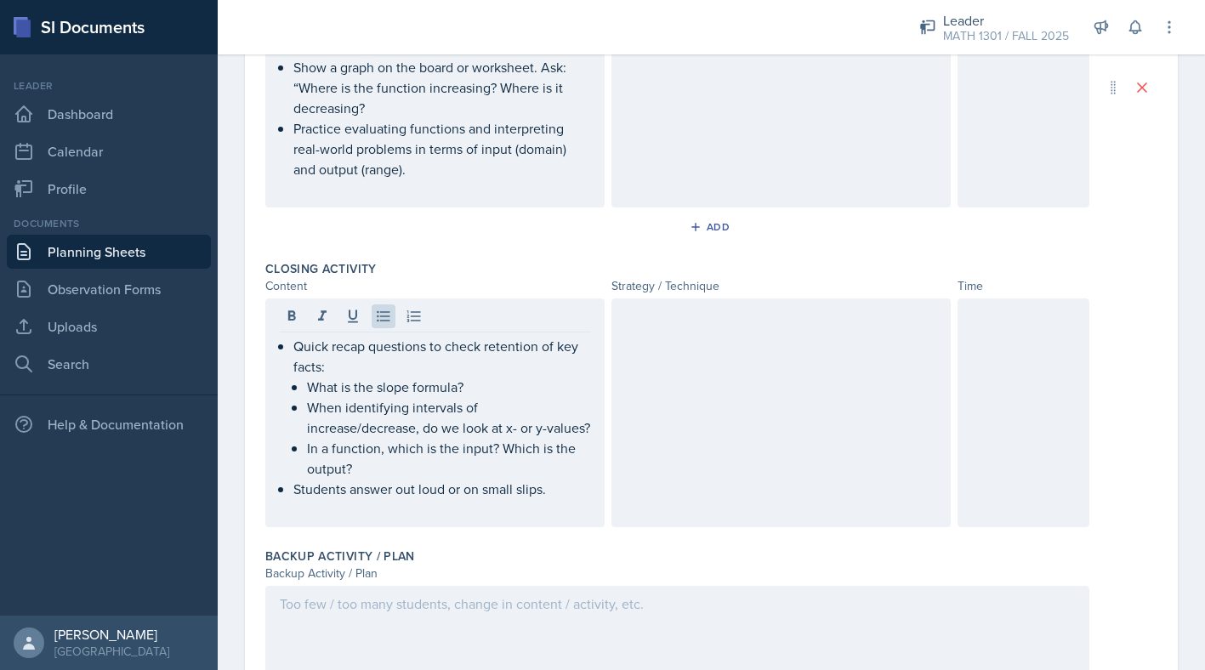
click at [661, 401] on div at bounding box center [780, 412] width 339 height 229
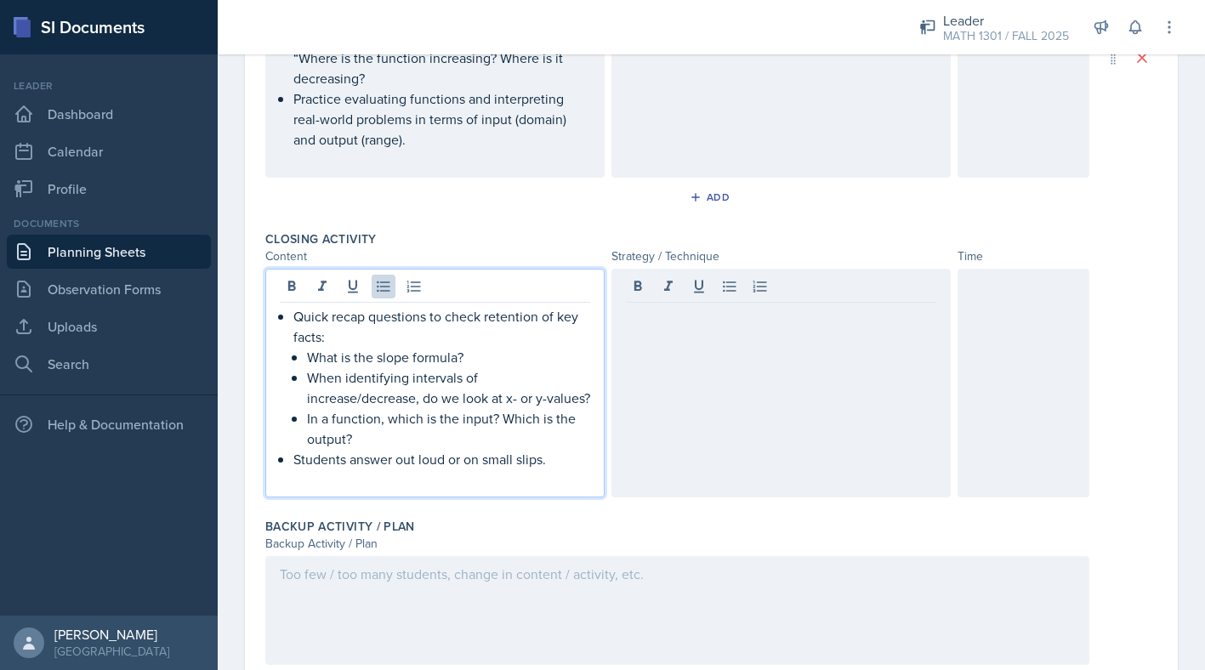
drag, startPoint x: 567, startPoint y: 453, endPoint x: 443, endPoint y: 451, distance: 124.2
click at [443, 451] on ul "Quick recap questions to check retention of key facts: What is the slope formul…" at bounding box center [441, 387] width 297 height 163
click at [520, 469] on p "Students answer out loud or on small slips." at bounding box center [441, 459] width 297 height 20
drag, startPoint x: 554, startPoint y: 486, endPoint x: 270, endPoint y: 475, distance: 283.4
click at [270, 475] on div "Quick recap questions to check retention of key facts: What is the slope formul…" at bounding box center [434, 383] width 339 height 229
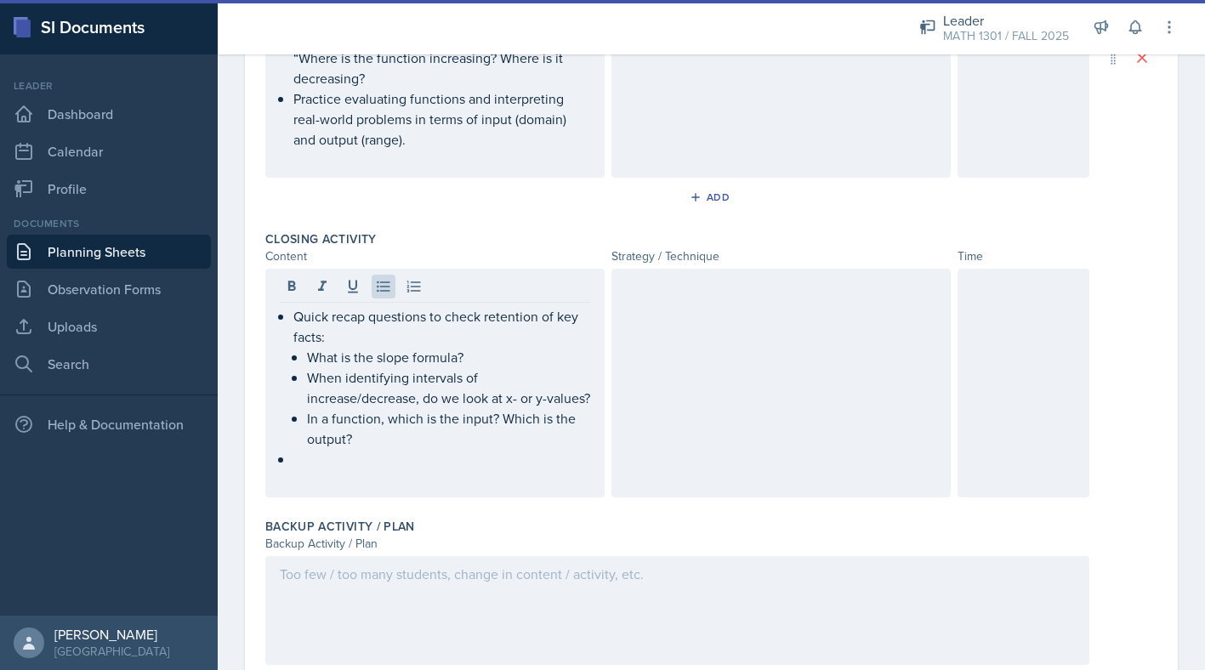
click at [711, 336] on div at bounding box center [780, 383] width 339 height 229
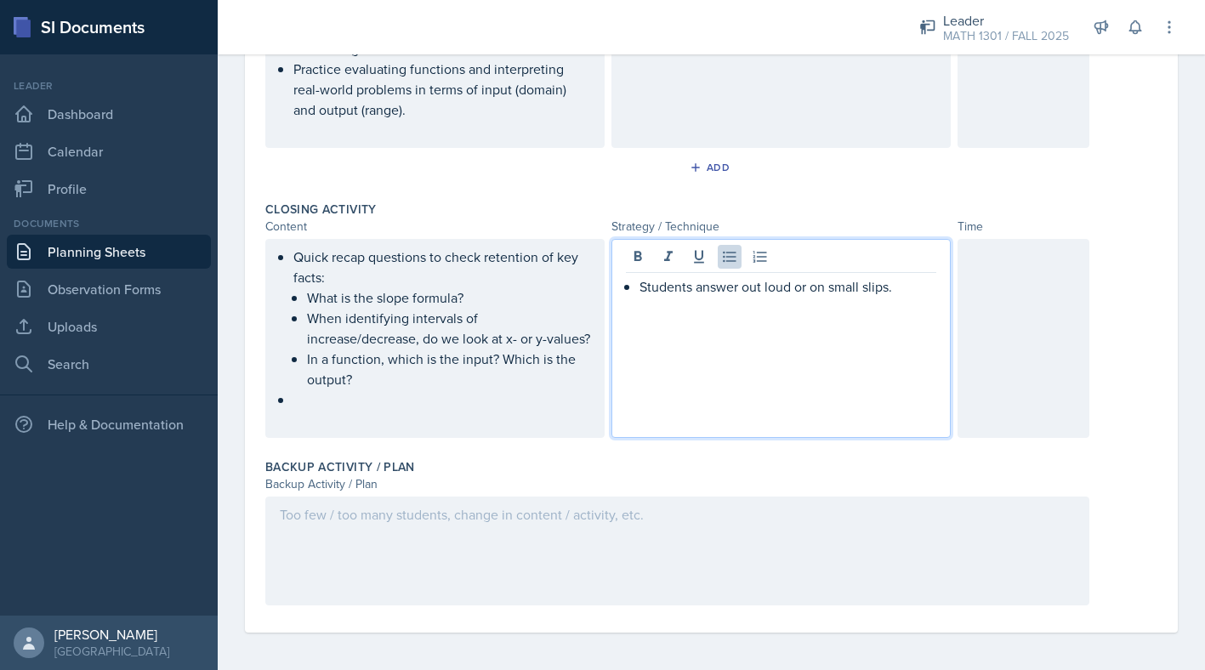
click at [635, 287] on div "Students answer out loud or on small slips." at bounding box center [781, 296] width 310 height 41
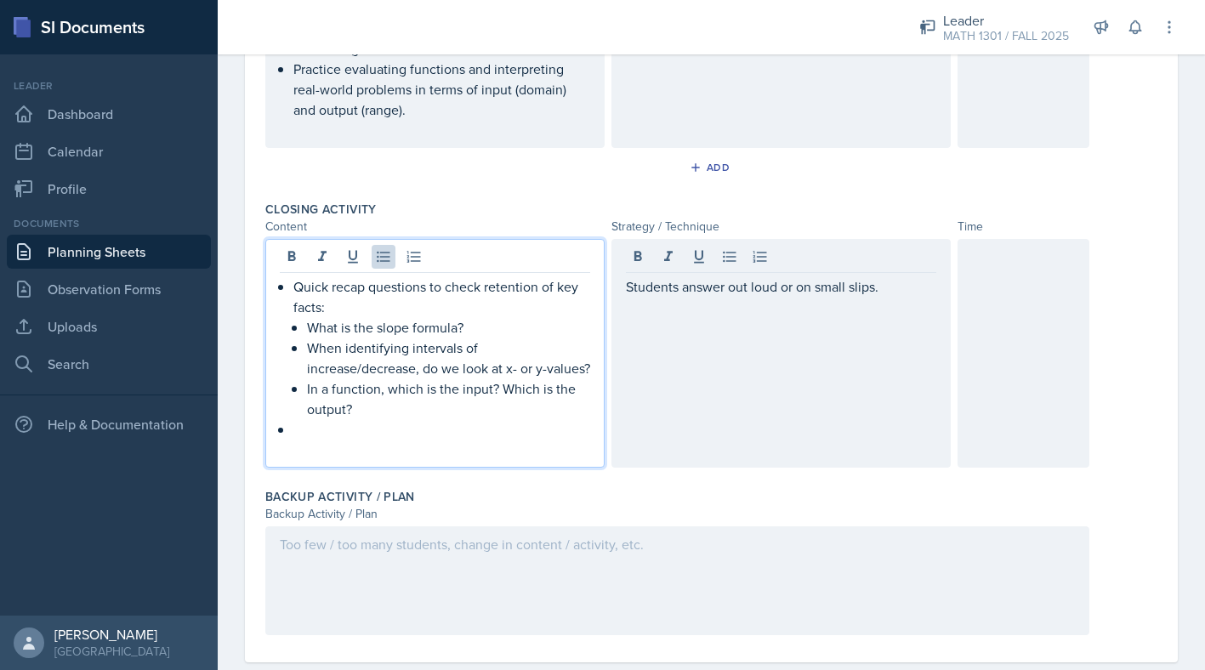
click at [296, 425] on ul "Quick recap questions to check retention of key facts: What is the slope formul…" at bounding box center [441, 357] width 297 height 163
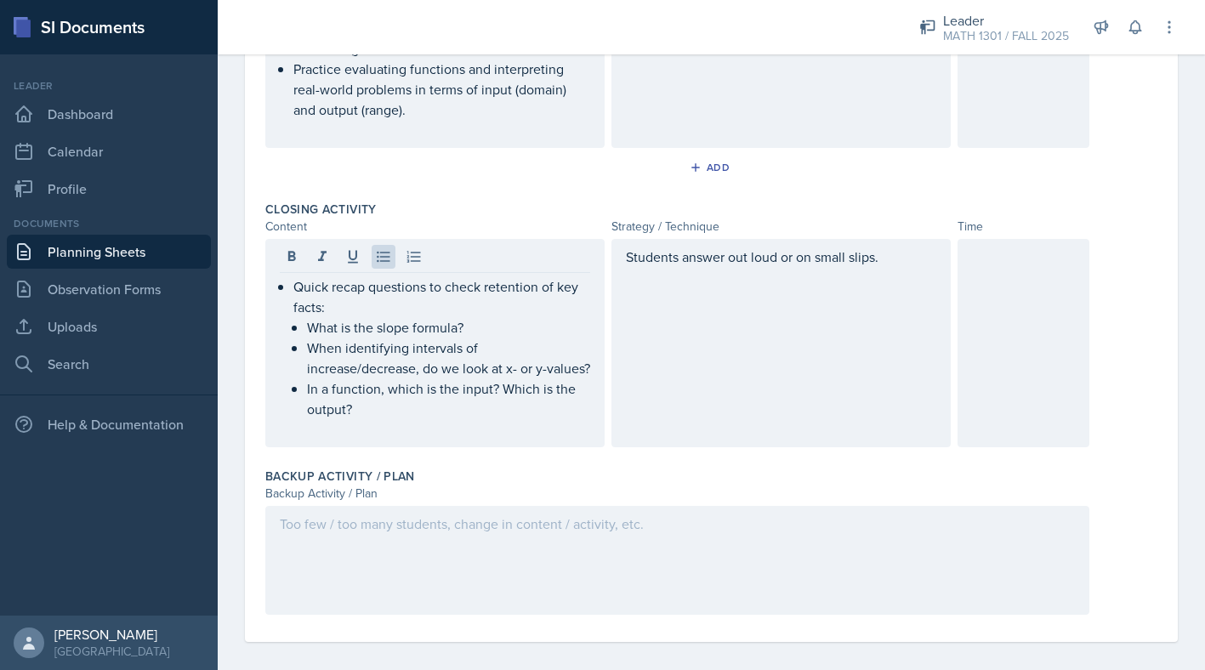
click at [986, 313] on div at bounding box center [1024, 343] width 132 height 208
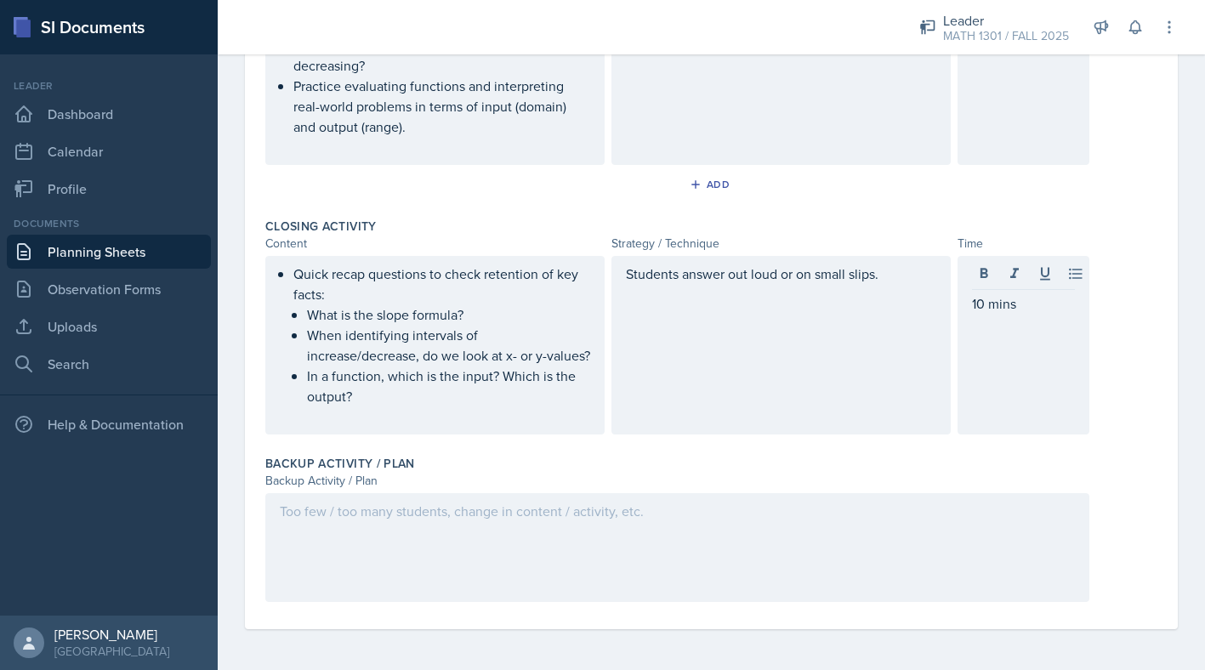
click at [543, 523] on div at bounding box center [677, 547] width 824 height 109
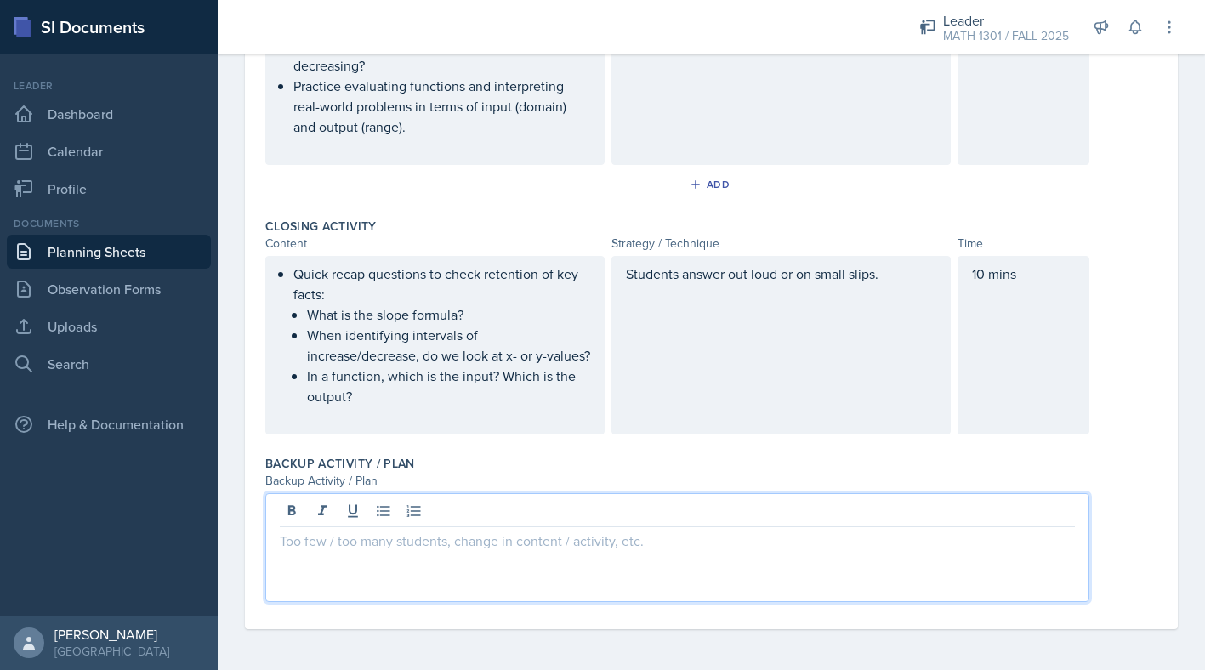
click at [498, 550] on p at bounding box center [677, 541] width 795 height 20
paste div
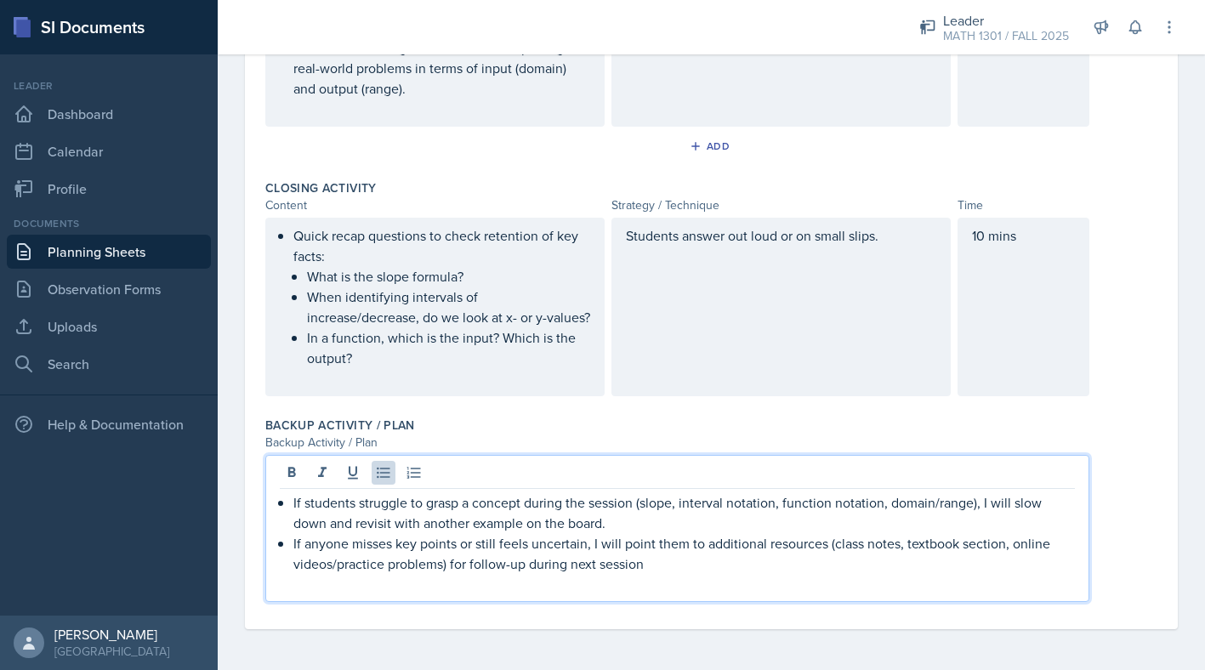
click at [469, 571] on p "If anyone misses key points or still feels uncertain, I will point them to addi…" at bounding box center [683, 553] width 781 height 41
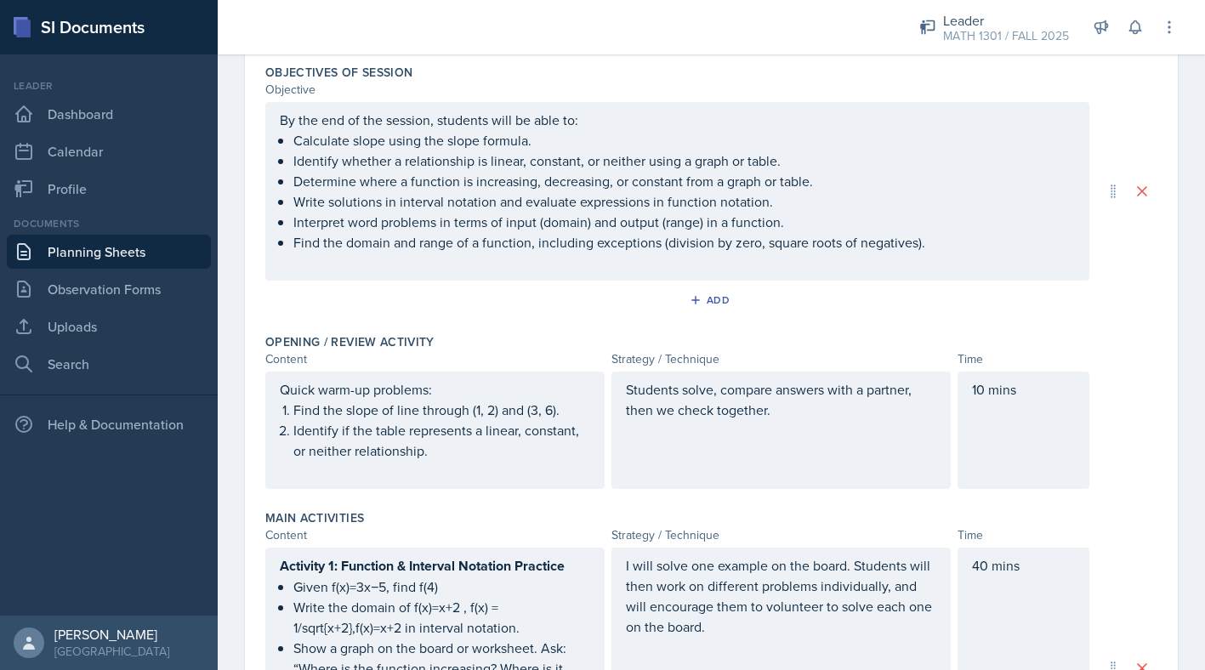
scroll to position [75, 0]
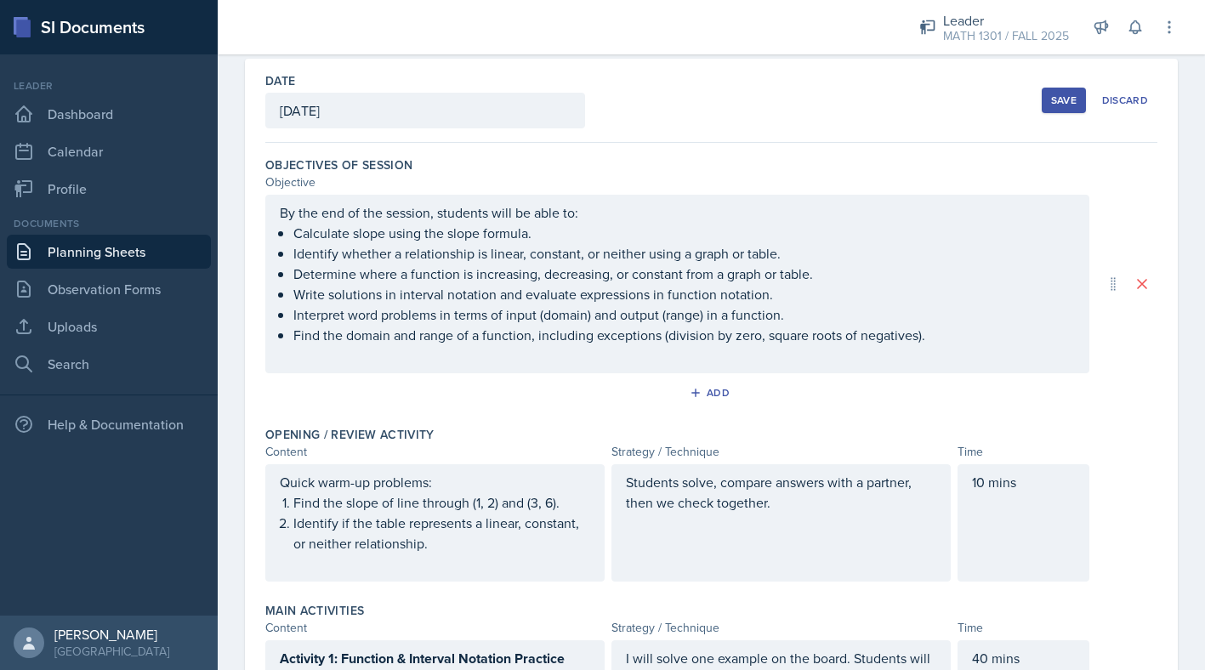
click at [1065, 105] on div "Save" at bounding box center [1064, 101] width 26 height 14
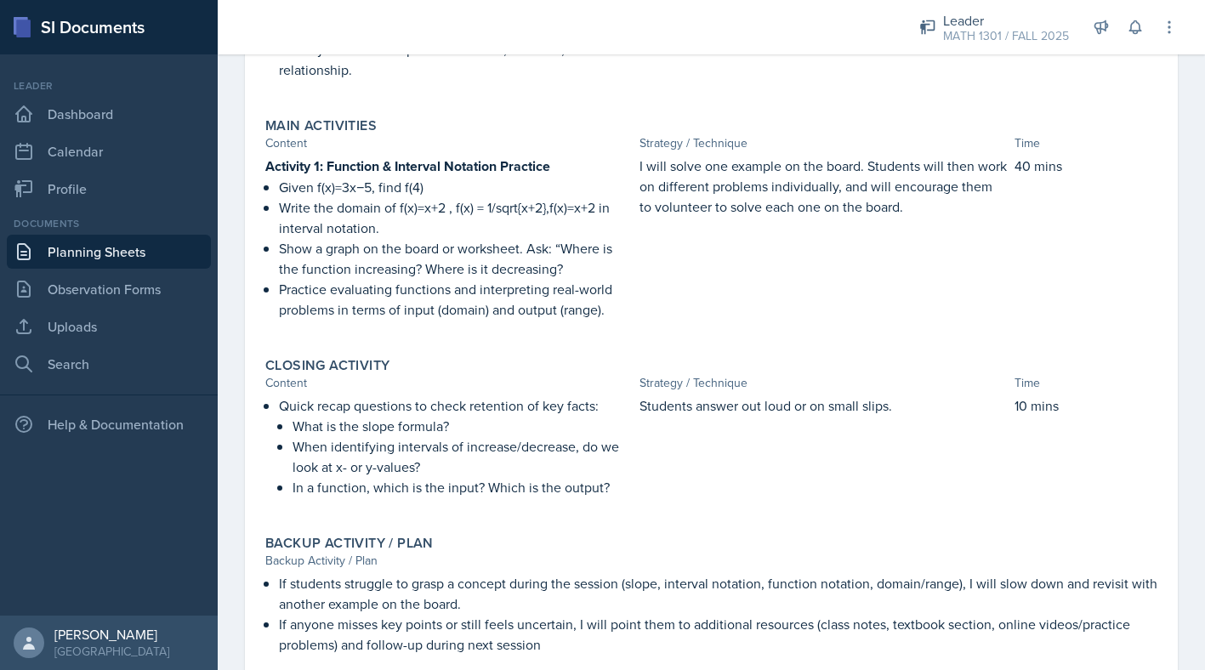
scroll to position [600, 0]
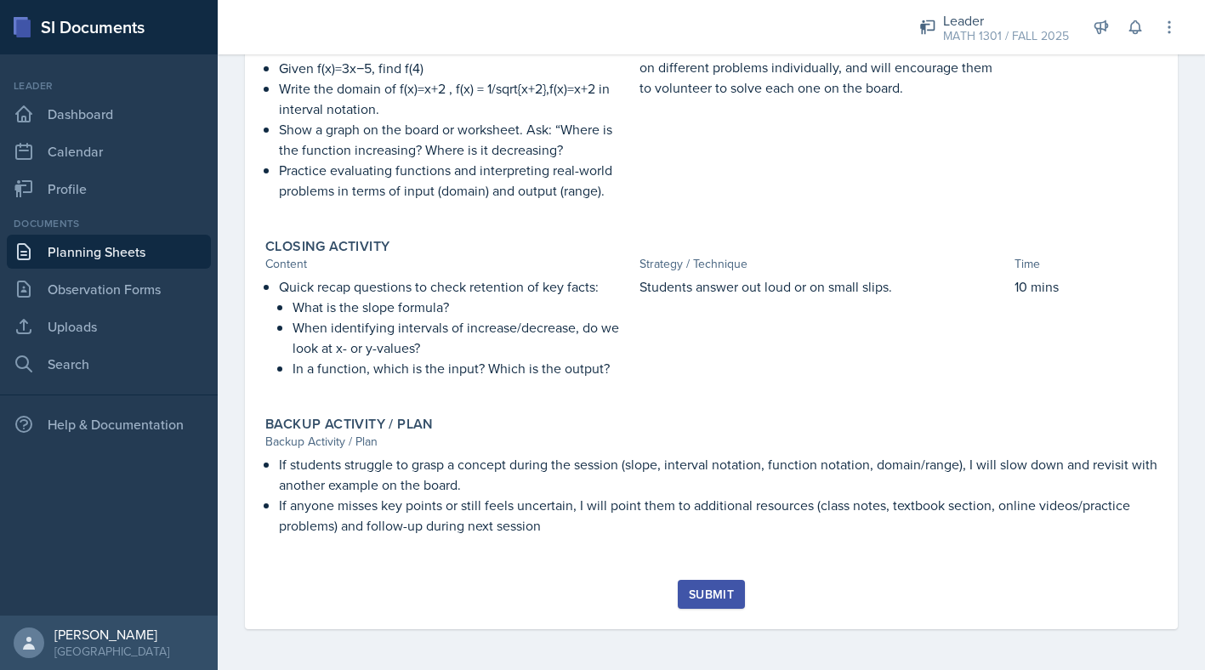
click at [714, 592] on div "Submit" at bounding box center [711, 595] width 45 height 14
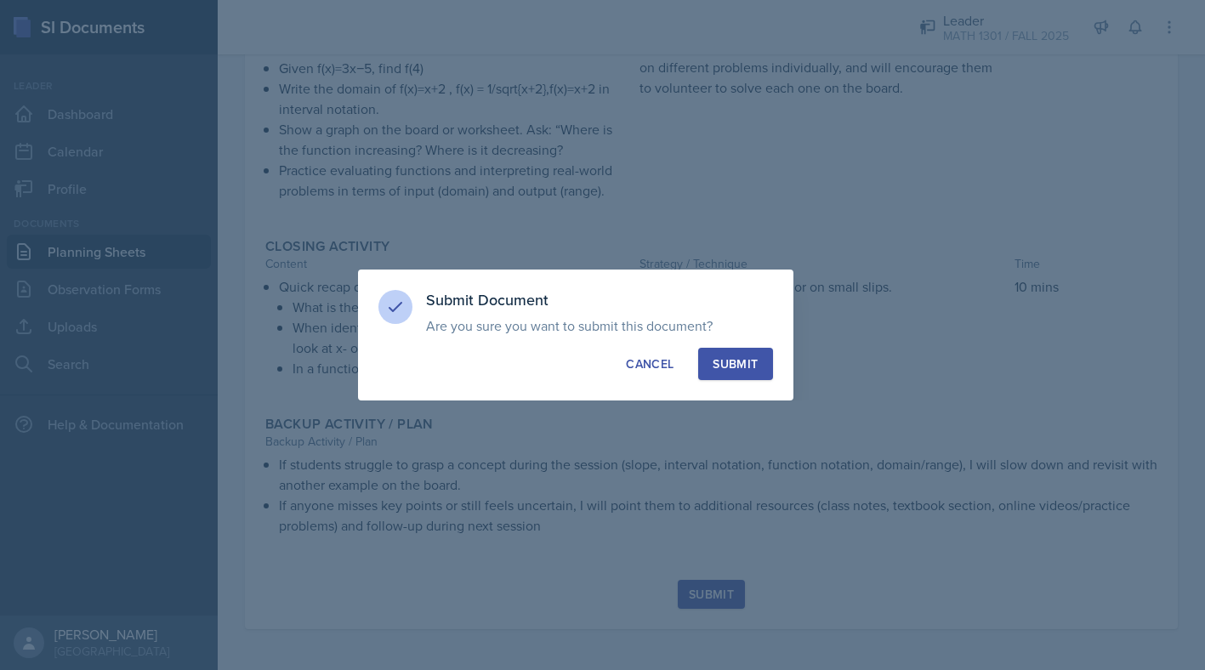
click at [708, 371] on button "Submit" at bounding box center [735, 364] width 74 height 32
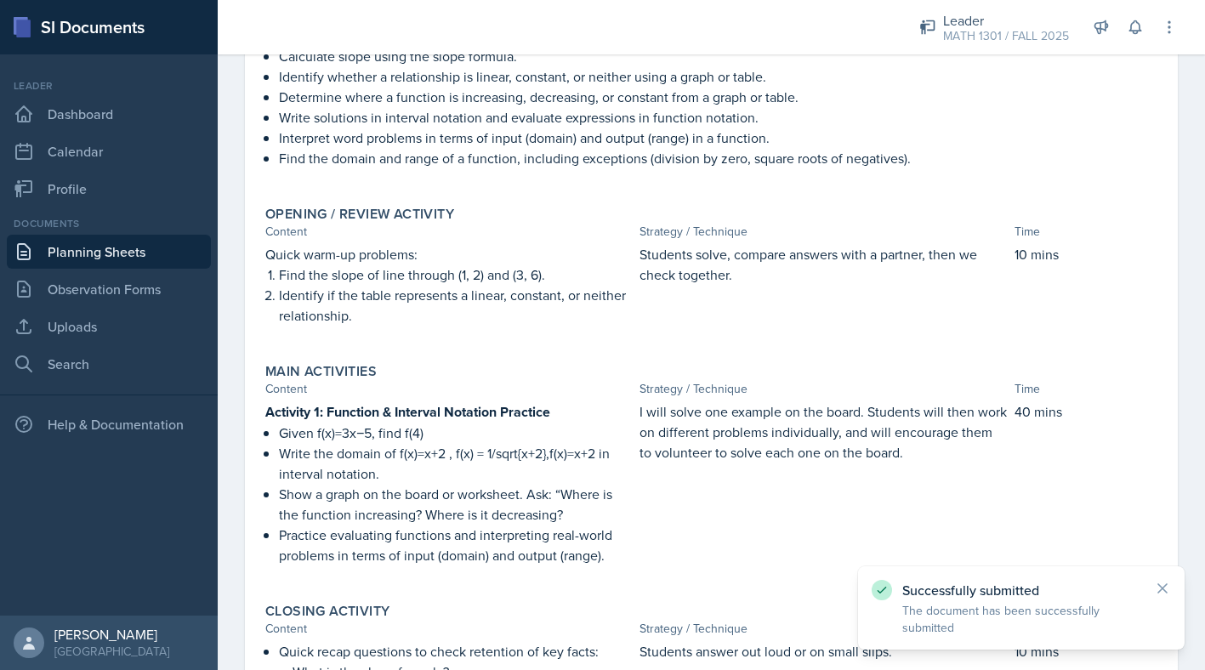
scroll to position [0, 0]
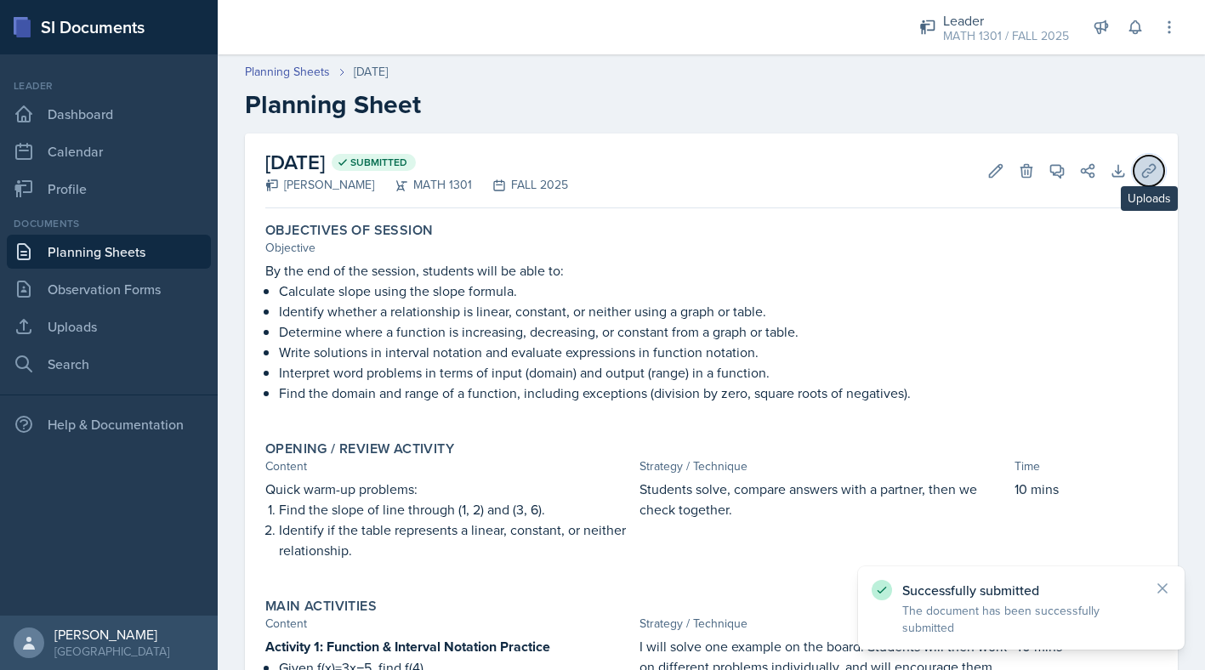
click at [1152, 166] on icon at bounding box center [1148, 170] width 17 height 17
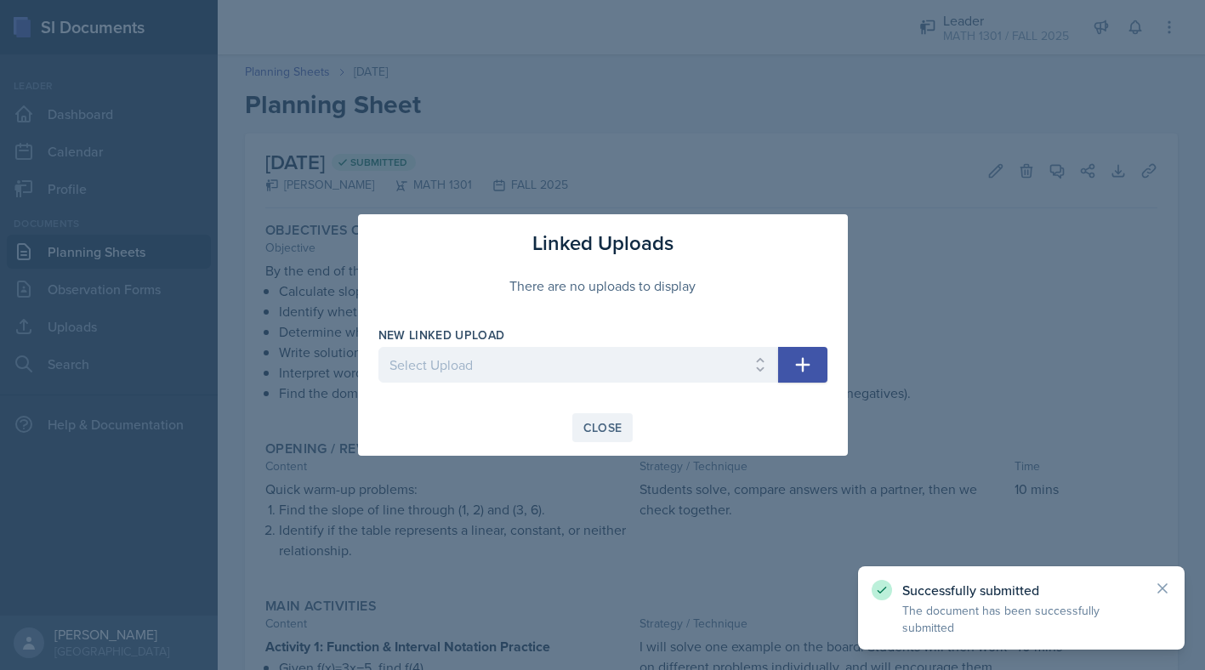
click at [590, 433] on div "Close" at bounding box center [602, 428] width 39 height 14
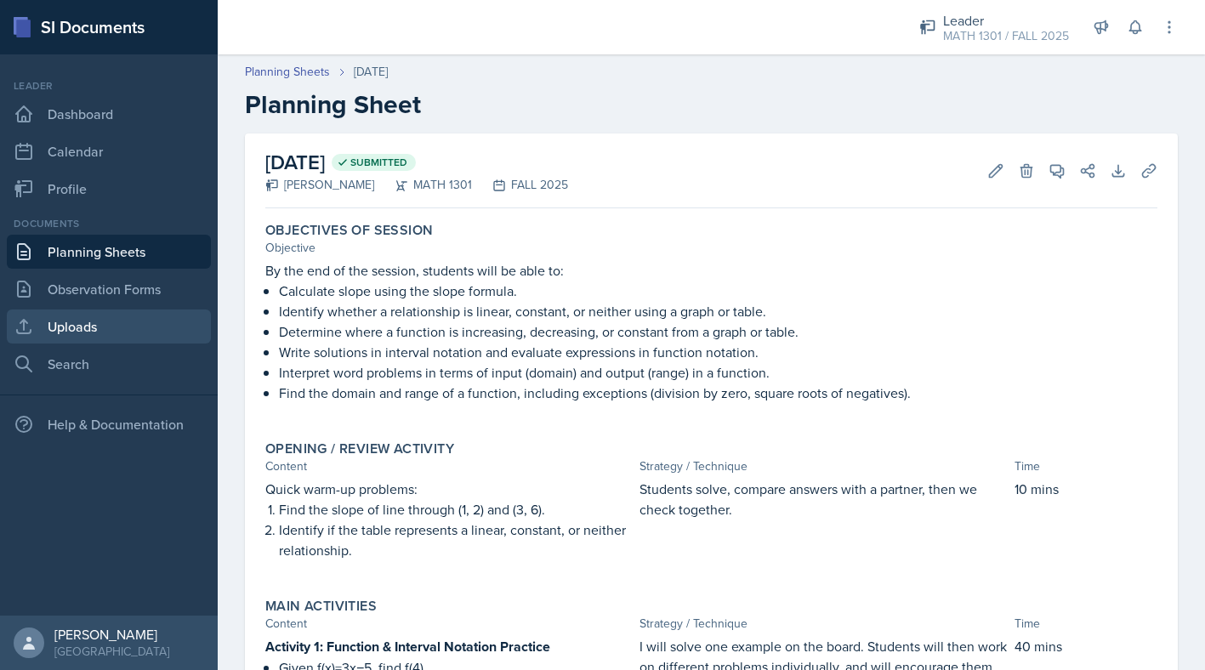
click at [122, 322] on link "Uploads" at bounding box center [109, 327] width 204 height 34
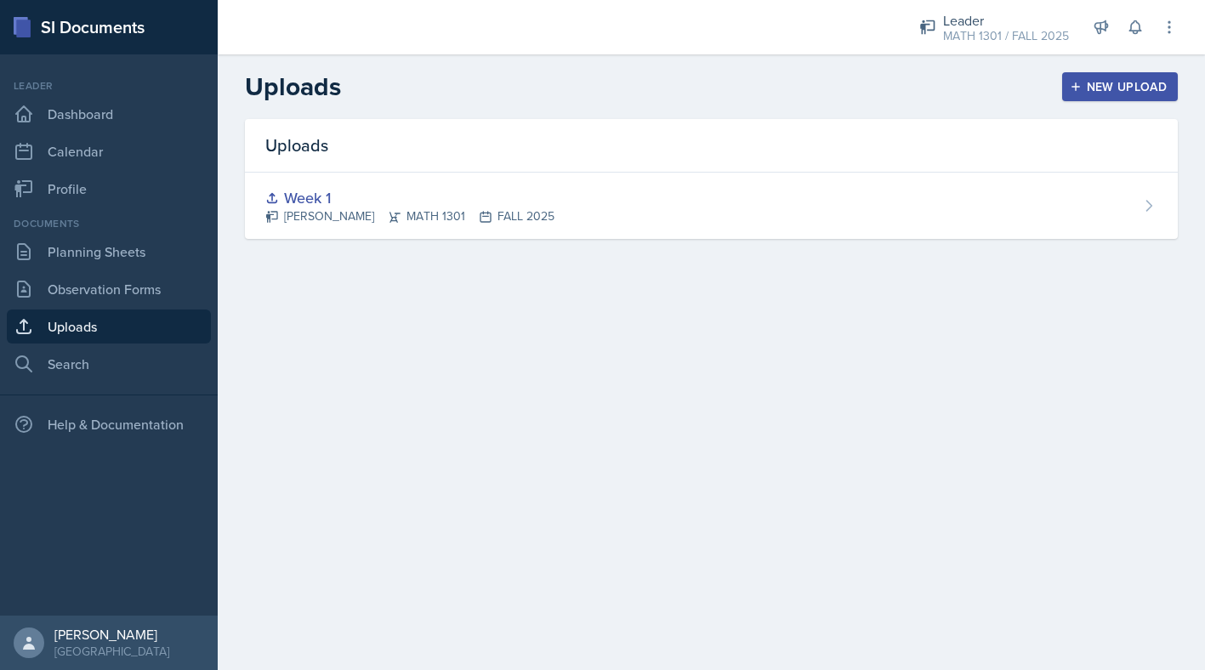
click at [1095, 94] on div "New Upload" at bounding box center [1120, 87] width 94 height 14
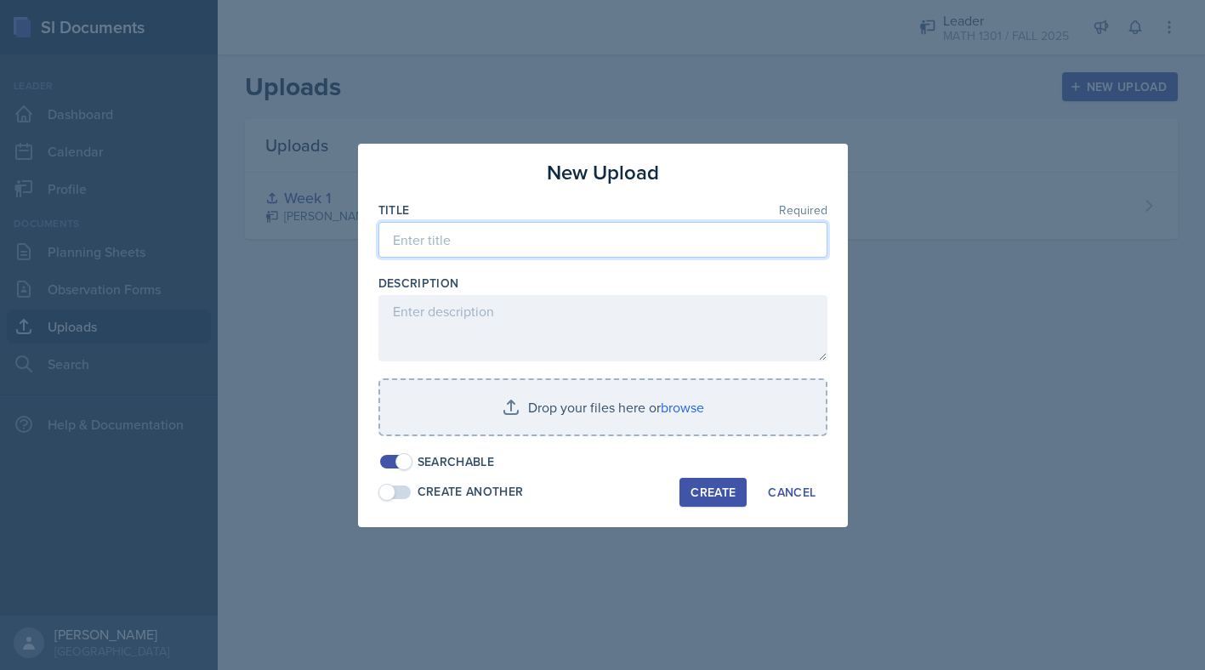
click at [680, 241] on input at bounding box center [602, 240] width 449 height 36
type input "Week 2"
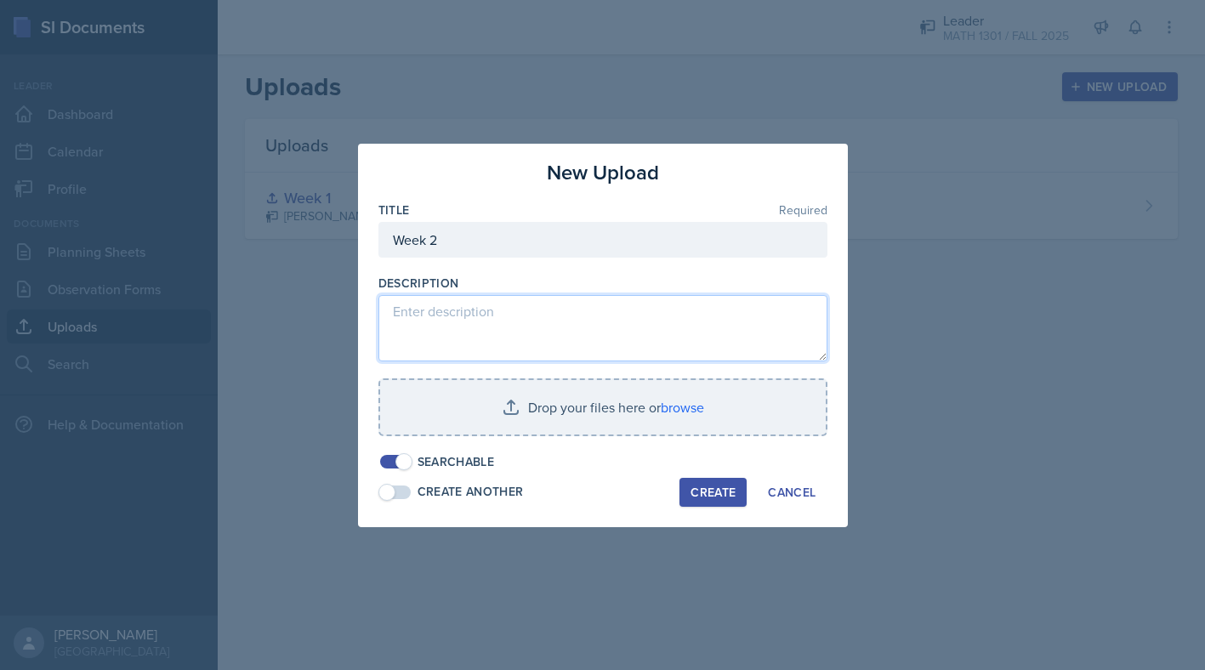
click at [571, 344] on textarea at bounding box center [602, 328] width 449 height 66
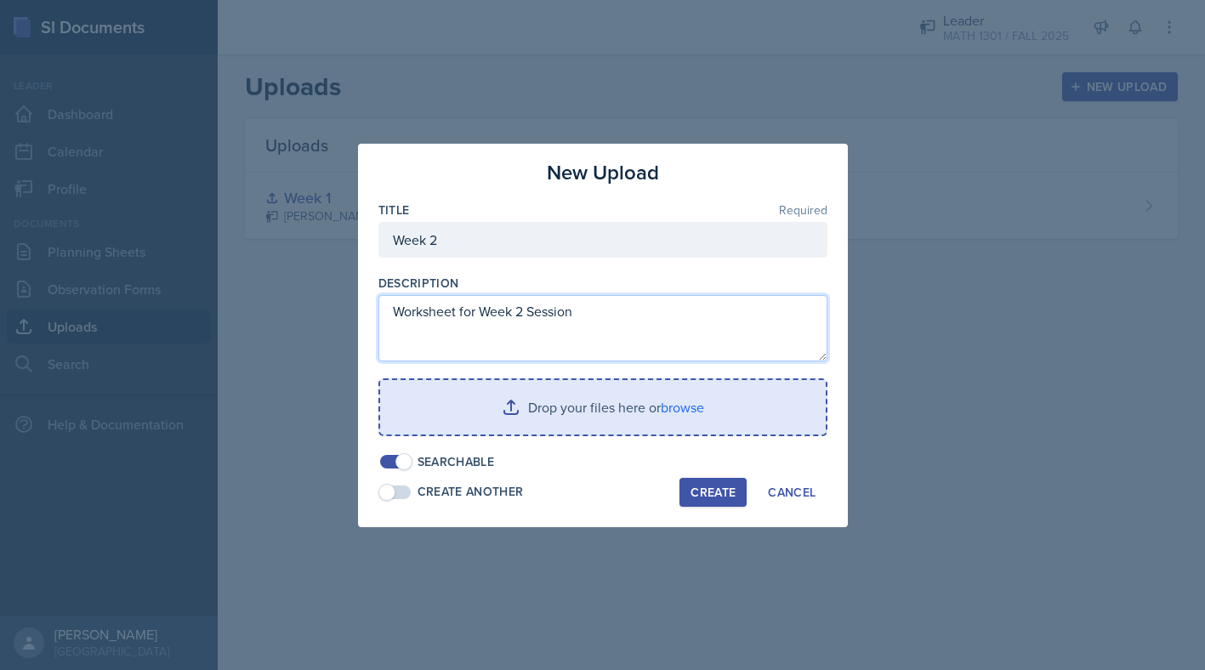
type textarea "Worksheet for Week 2 Session"
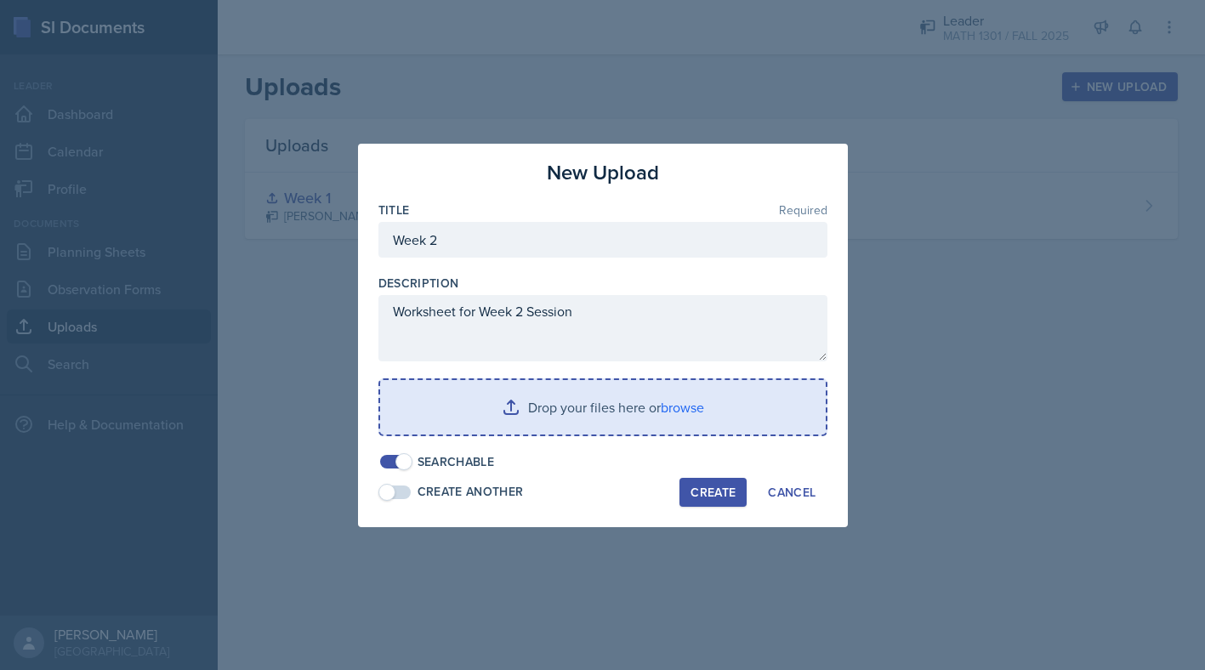
click at [604, 419] on input "file" at bounding box center [603, 407] width 446 height 54
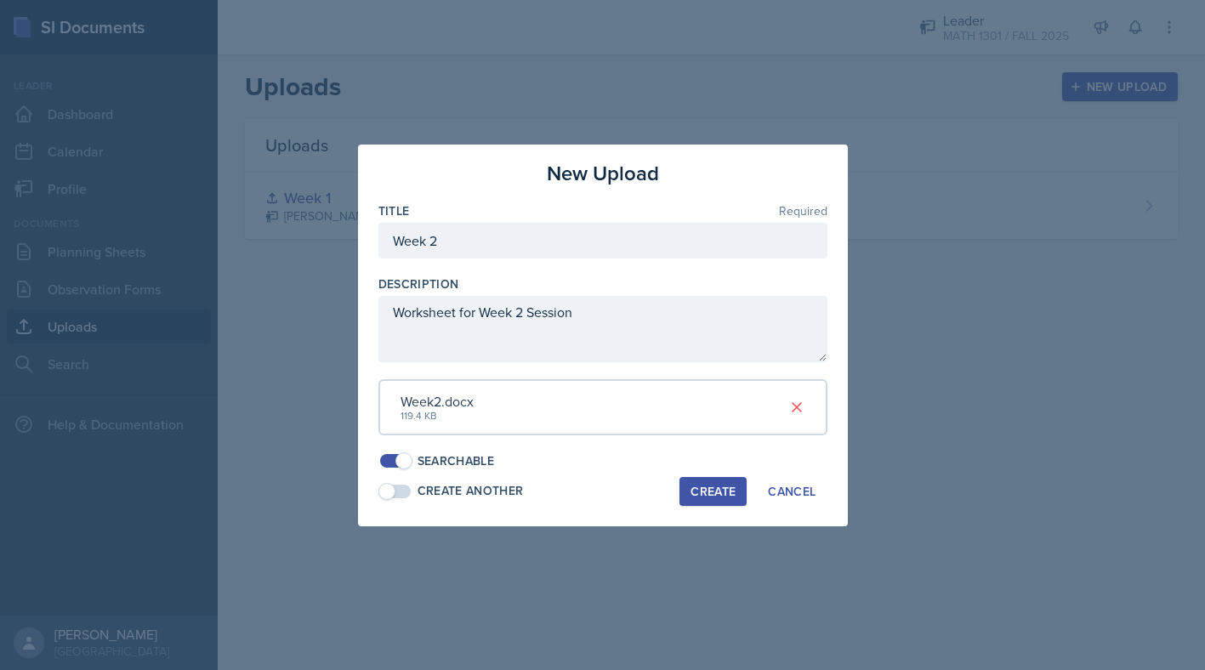
click at [702, 493] on div "Create" at bounding box center [713, 492] width 45 height 14
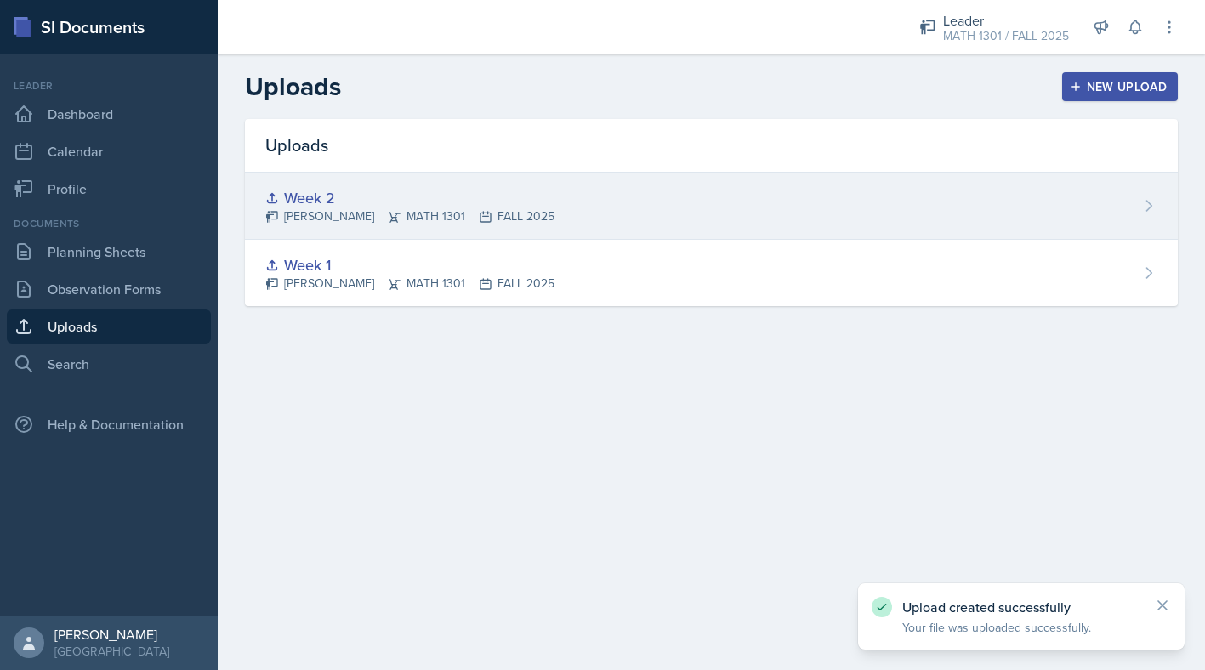
click at [313, 191] on div "Week 2" at bounding box center [409, 197] width 289 height 23
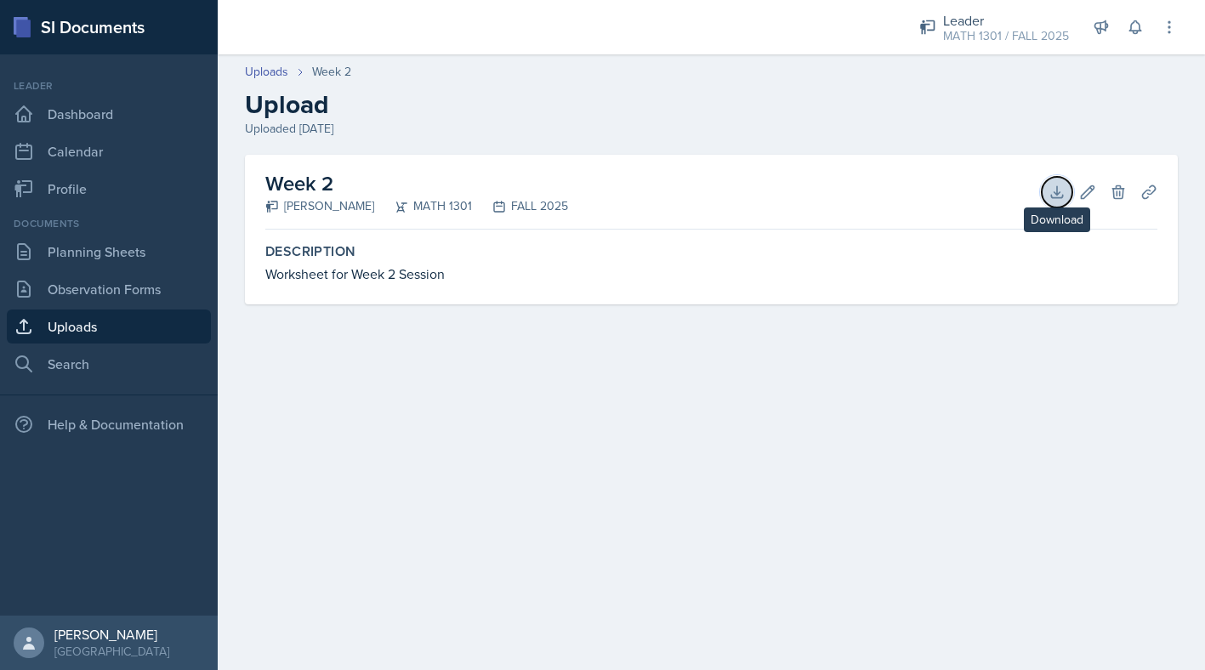
click at [1057, 197] on icon at bounding box center [1056, 191] width 11 height 11
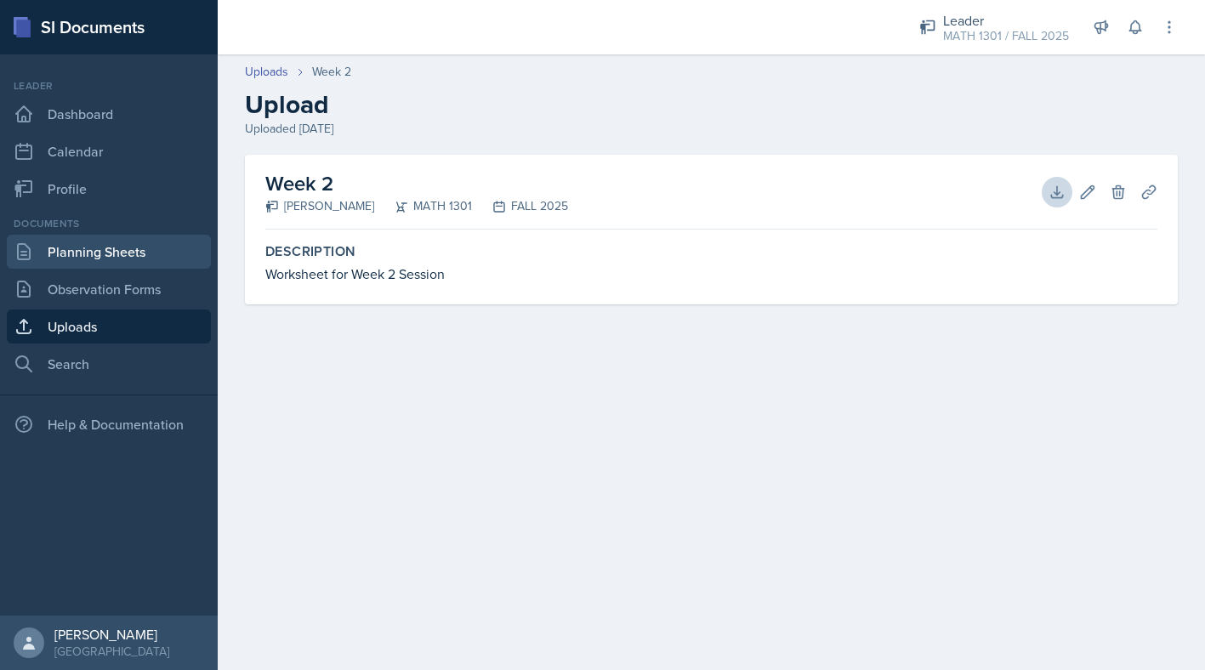
click at [95, 254] on link "Planning Sheets" at bounding box center [109, 252] width 204 height 34
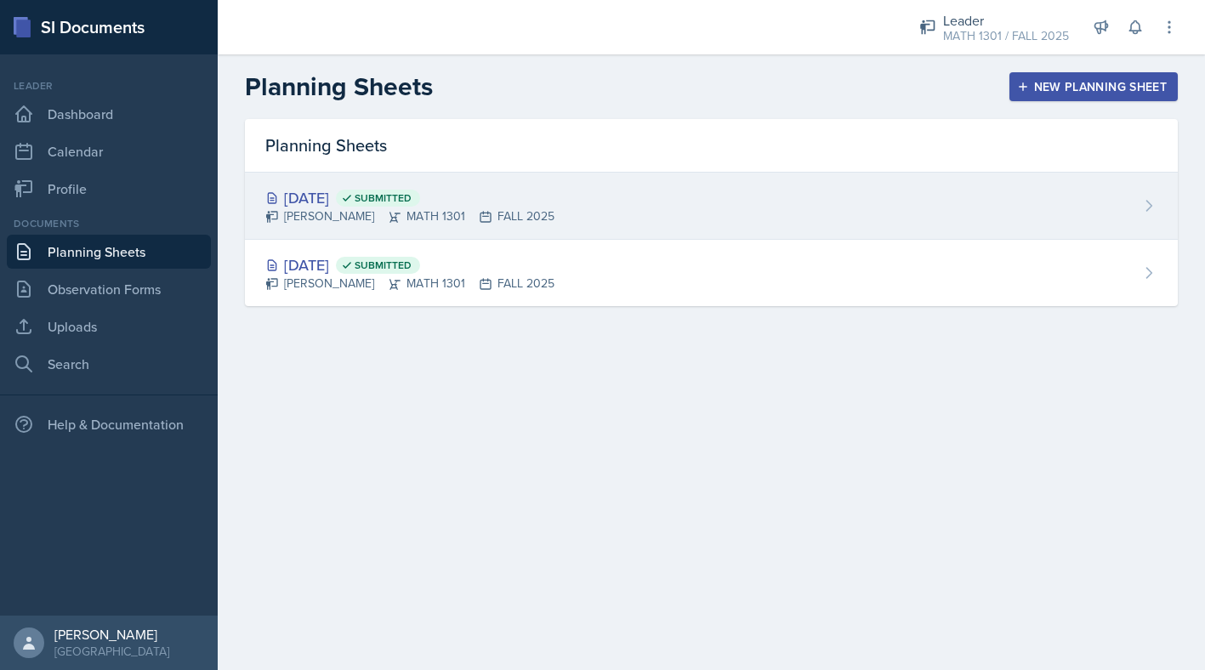
click at [342, 200] on div "[DATE] Submitted" at bounding box center [409, 197] width 289 height 23
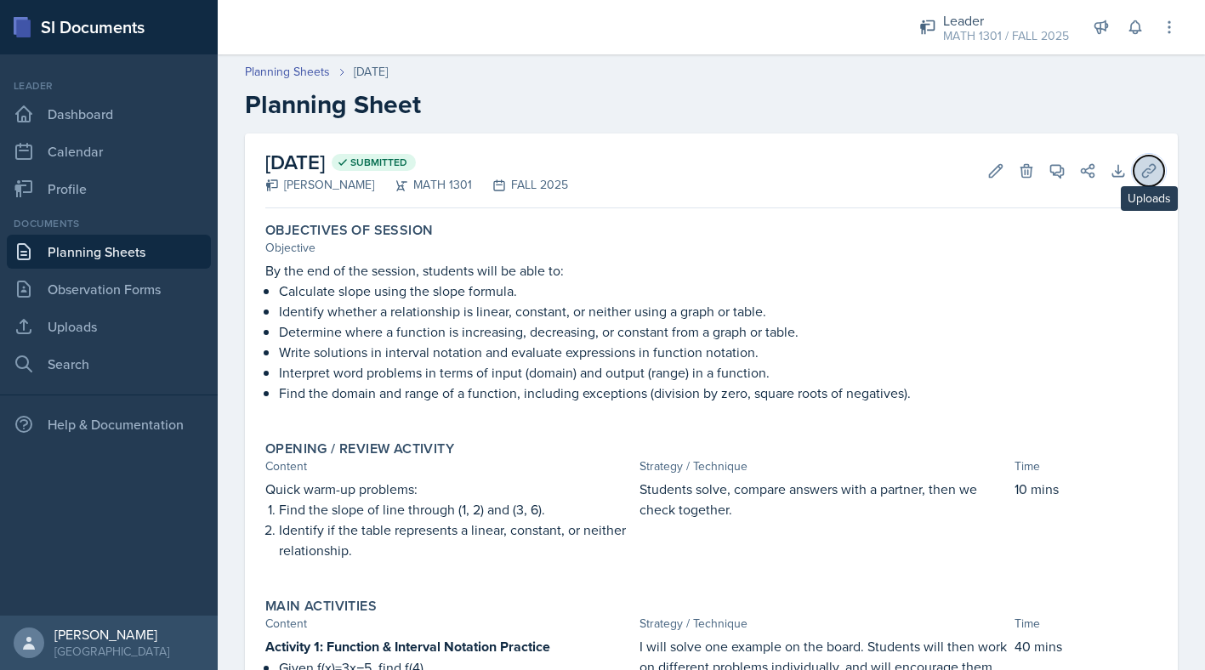
click at [1152, 168] on icon at bounding box center [1148, 170] width 17 height 17
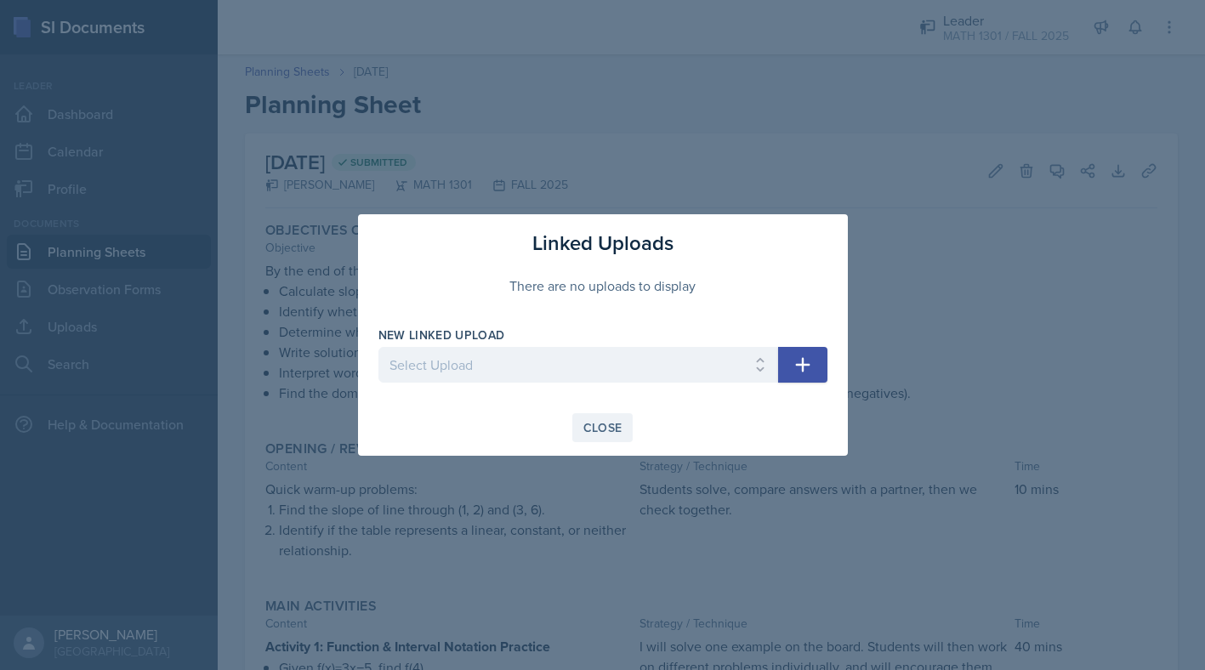
click at [616, 421] on div "Close" at bounding box center [602, 428] width 39 height 14
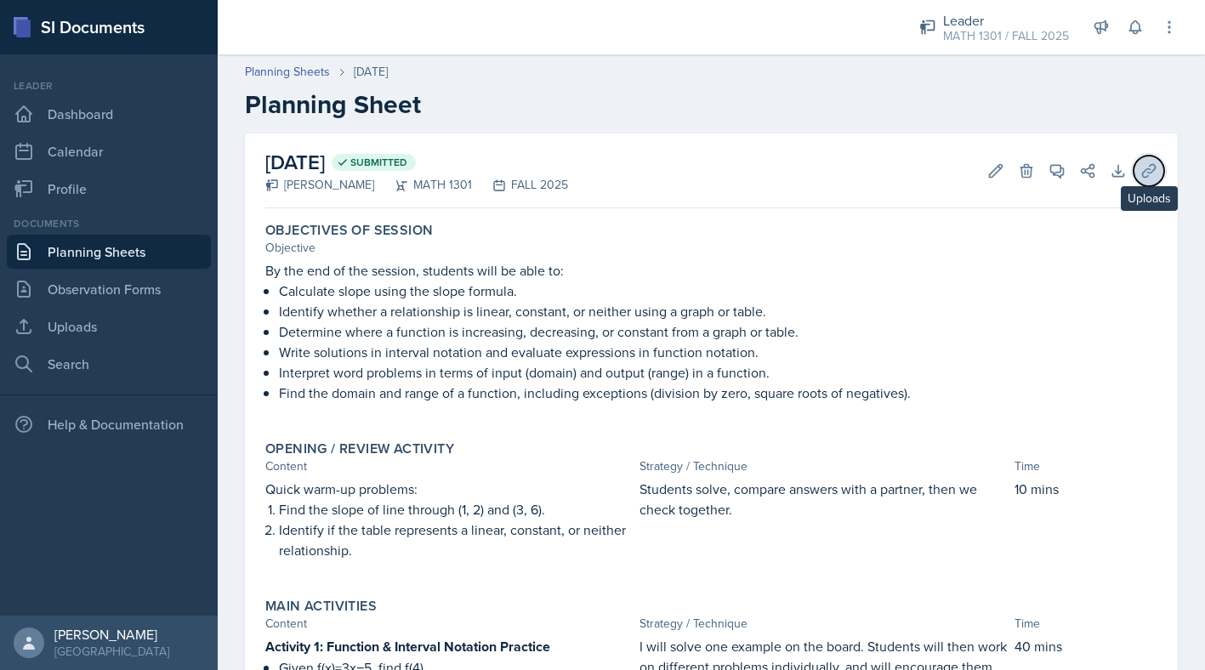
click at [1154, 162] on icon at bounding box center [1148, 170] width 17 height 17
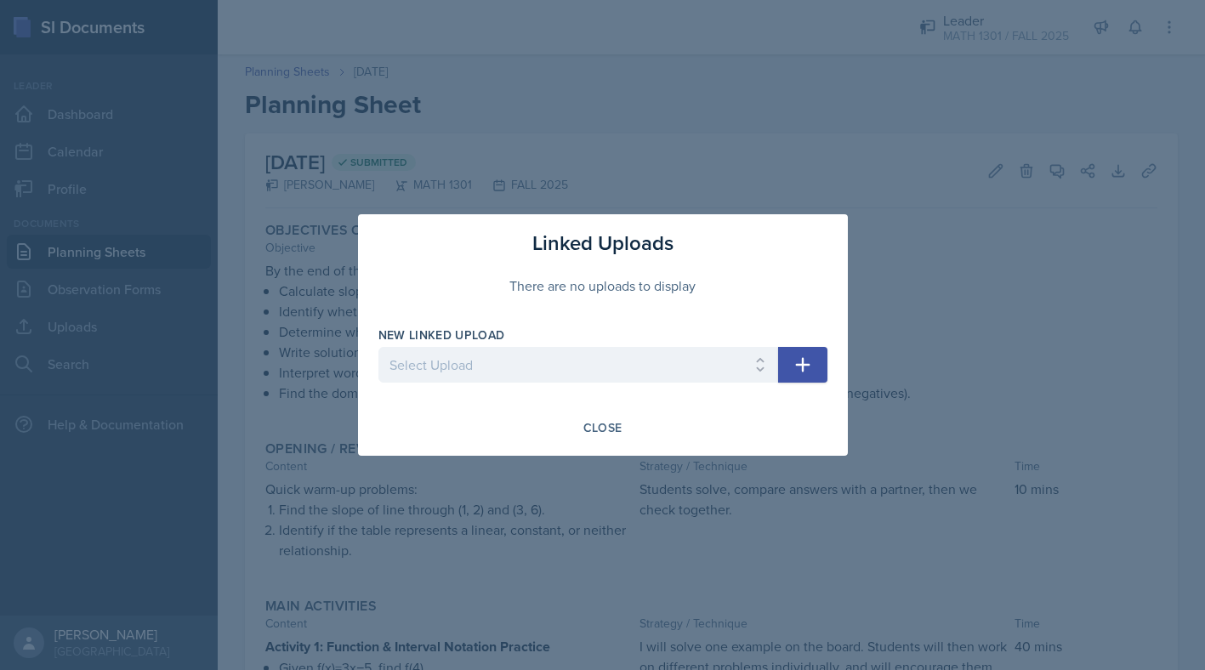
click at [810, 362] on icon "button" at bounding box center [803, 365] width 20 height 20
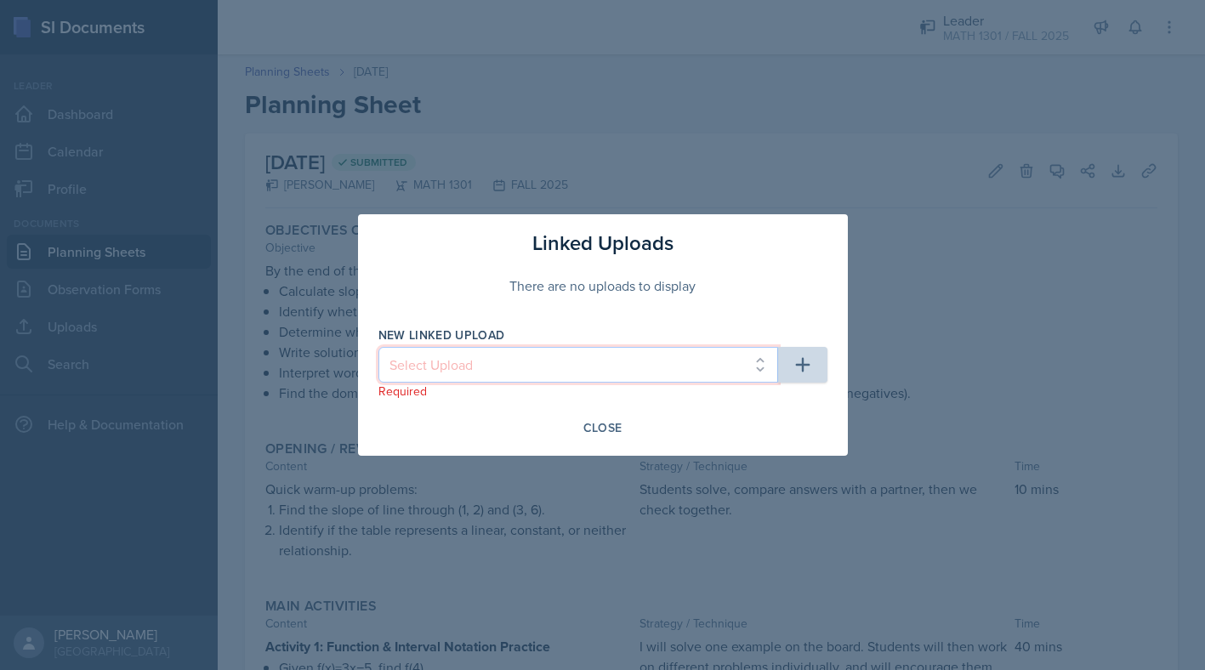
click at [765, 356] on select "Select Upload Week 1 Week 2" at bounding box center [578, 365] width 400 height 36
select select "d5f97c80-294d-450d-b026-f96e6d6e81dd"
click at [378, 347] on select "Select Upload Week 1 Week 2" at bounding box center [578, 365] width 400 height 36
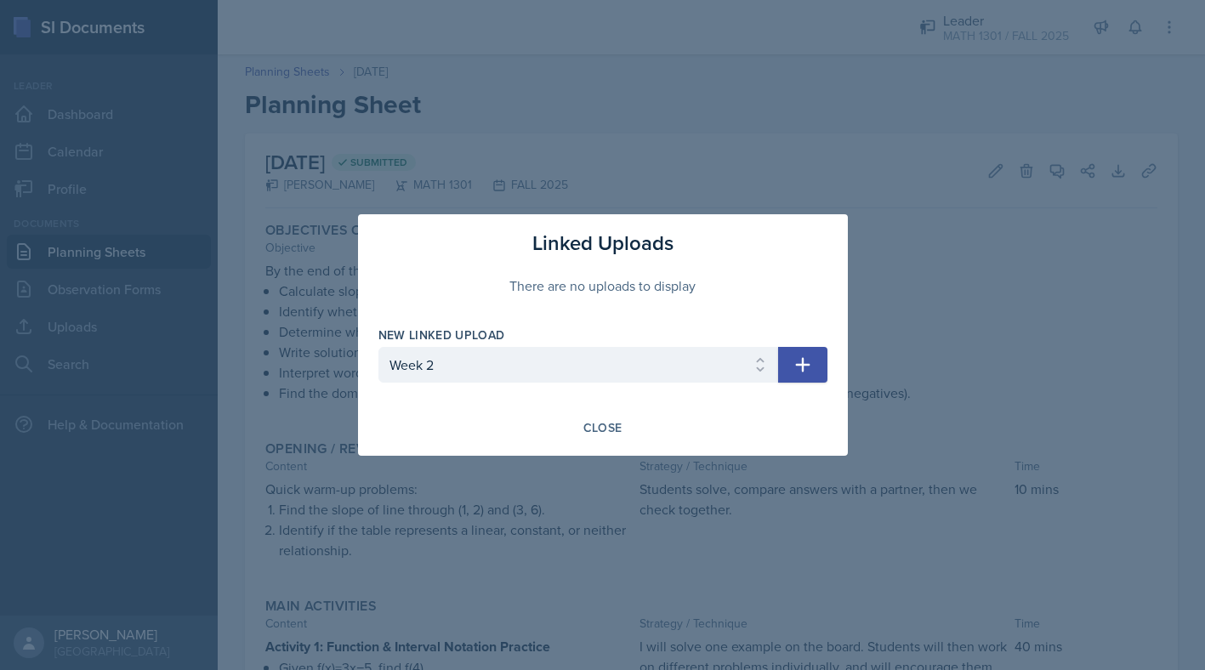
click at [793, 367] on icon "button" at bounding box center [803, 365] width 20 height 20
select select
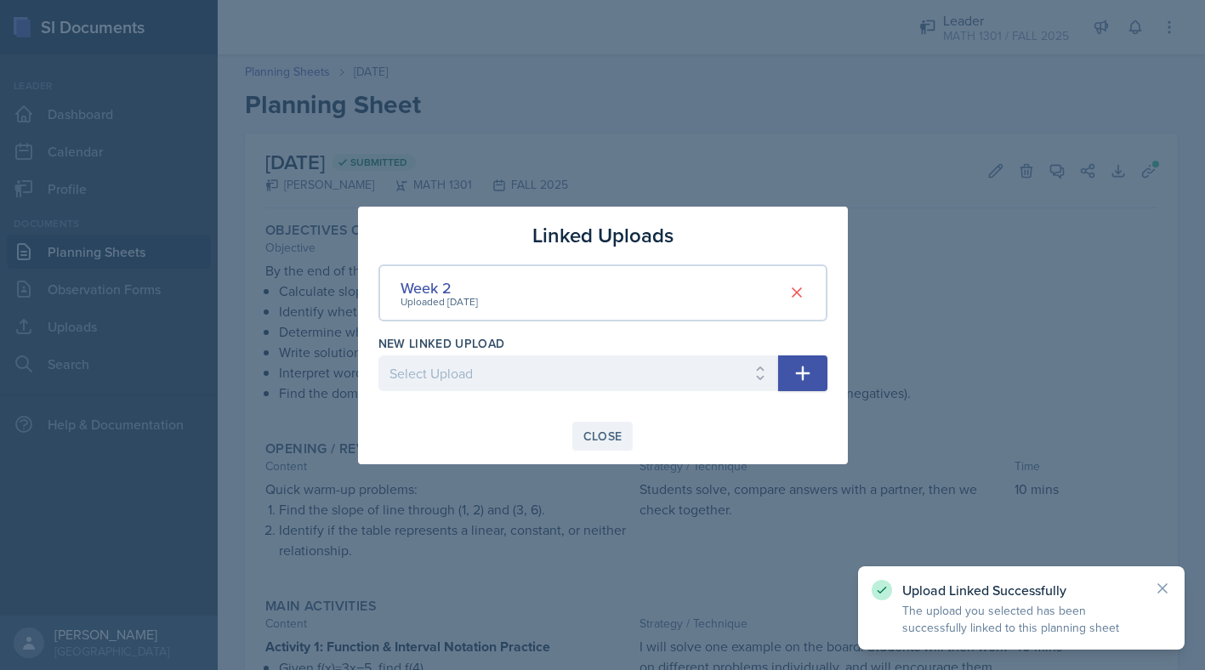
click at [605, 432] on div "Close" at bounding box center [602, 436] width 39 height 14
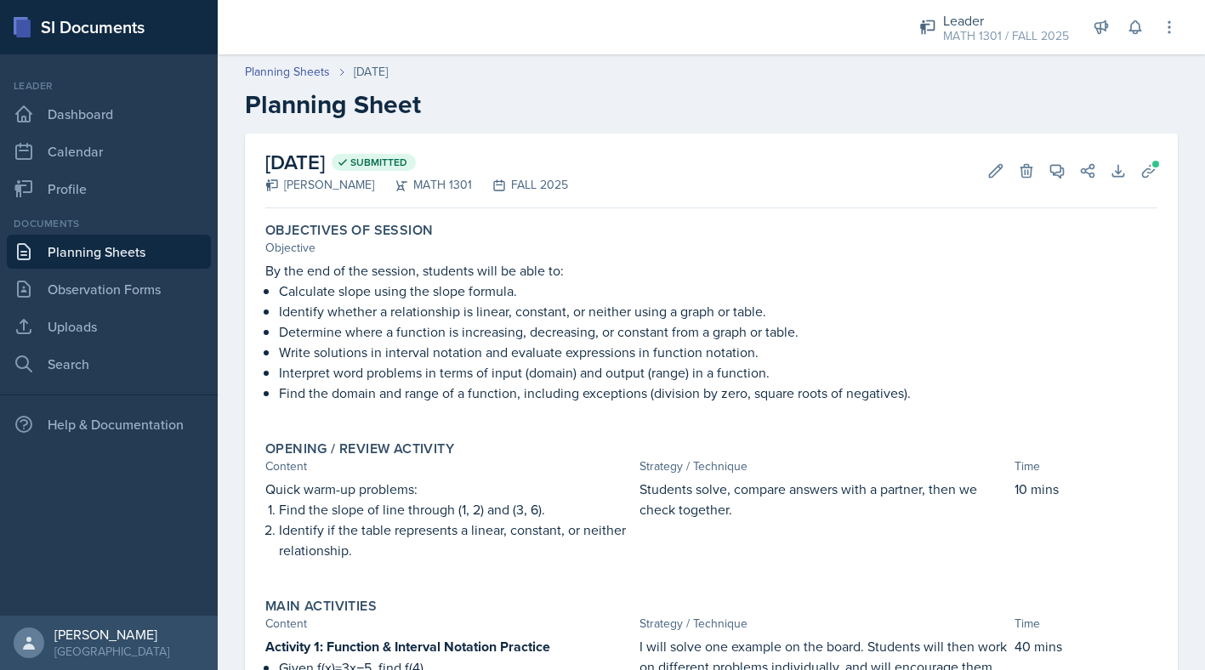
click at [121, 258] on link "Planning Sheets" at bounding box center [109, 252] width 204 height 34
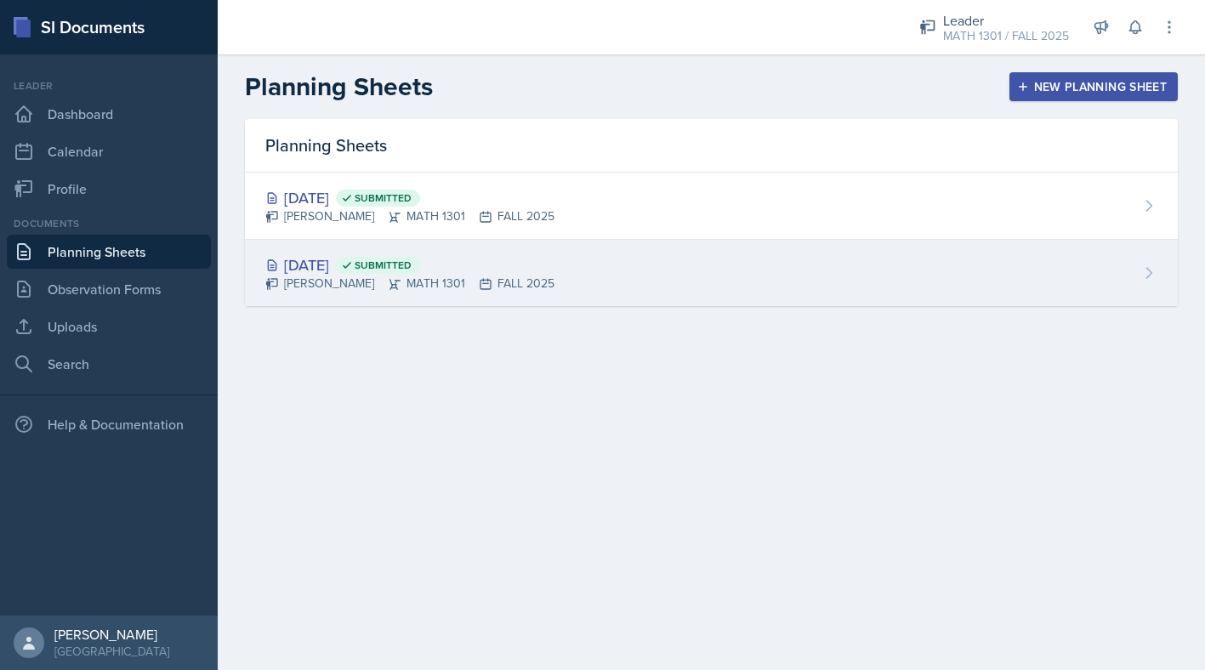
click at [372, 247] on div "[DATE] Submitted [PERSON_NAME] MATH 1301 FALL 2025" at bounding box center [711, 273] width 933 height 66
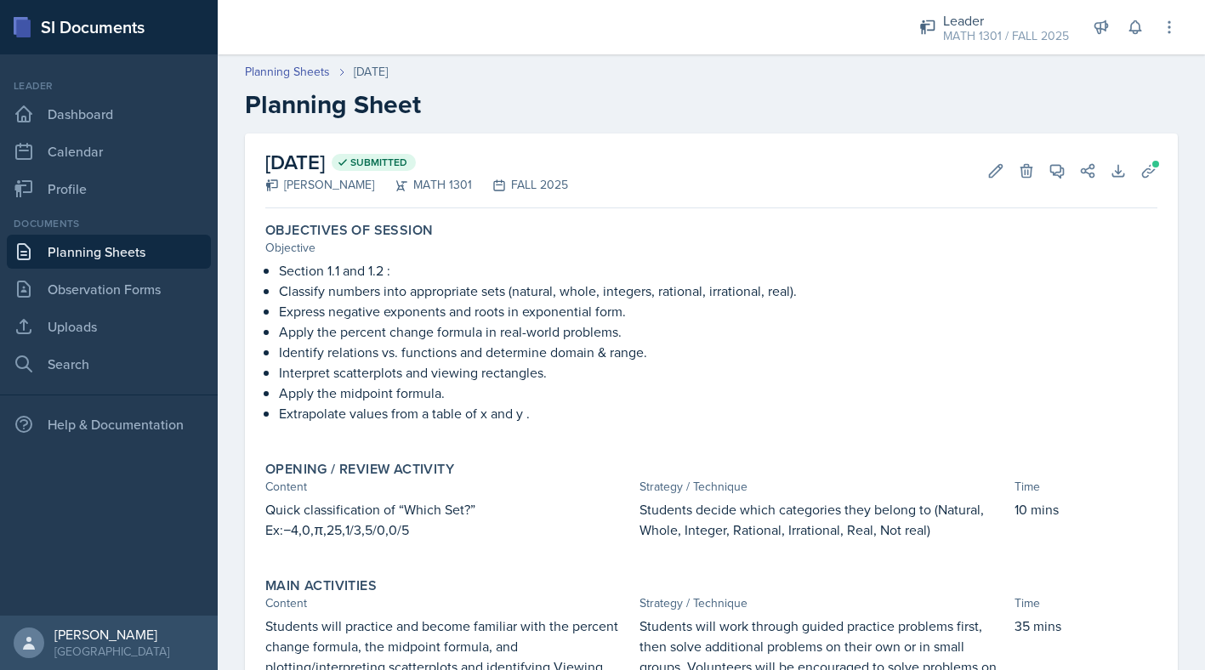
click at [158, 253] on link "Planning Sheets" at bounding box center [109, 252] width 204 height 34
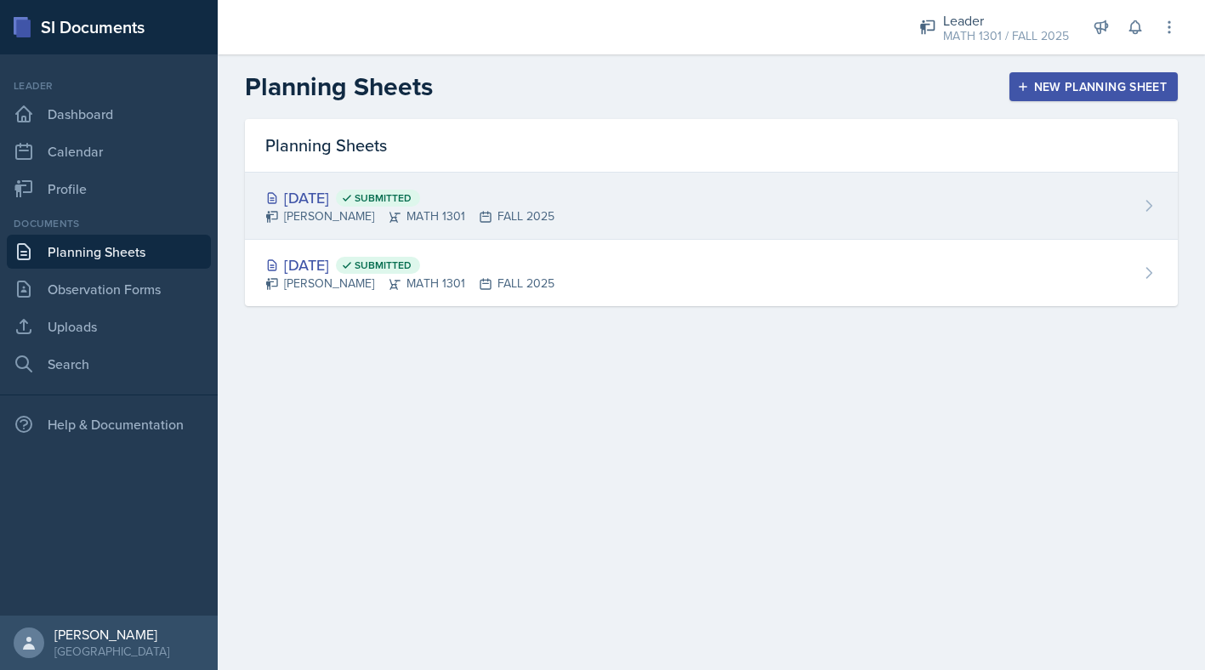
click at [319, 213] on div "[PERSON_NAME] MATH 1301 FALL 2025" at bounding box center [409, 216] width 289 height 18
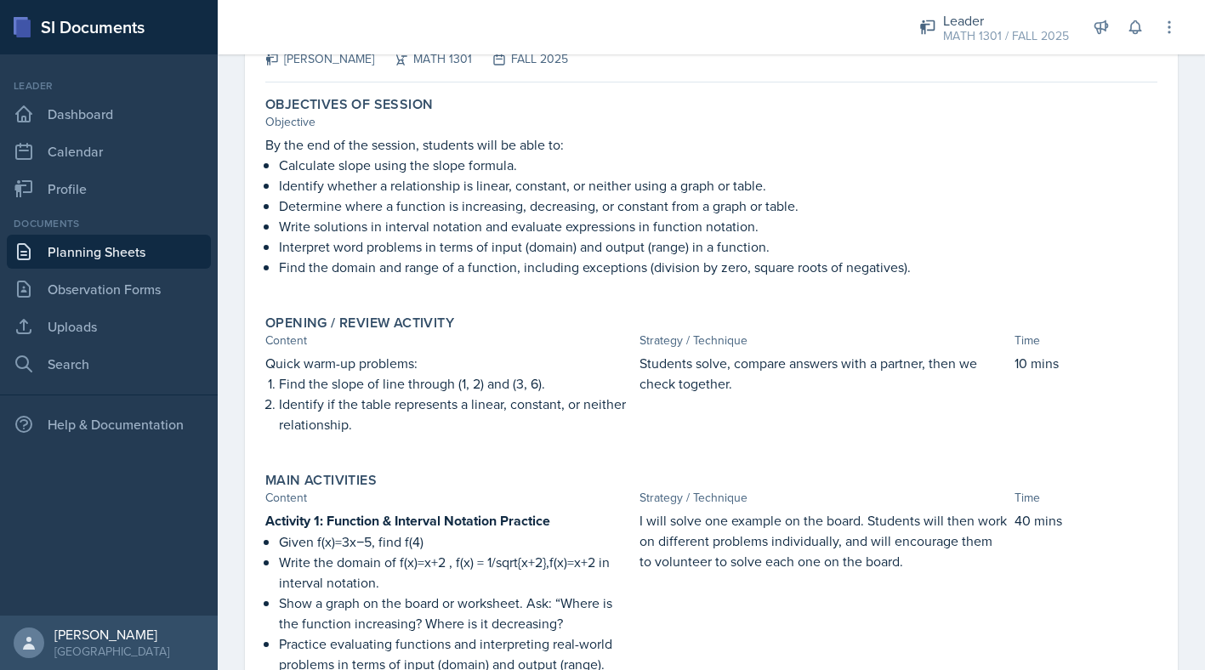
scroll to position [132, 0]
